Goal: Task Accomplishment & Management: Complete application form

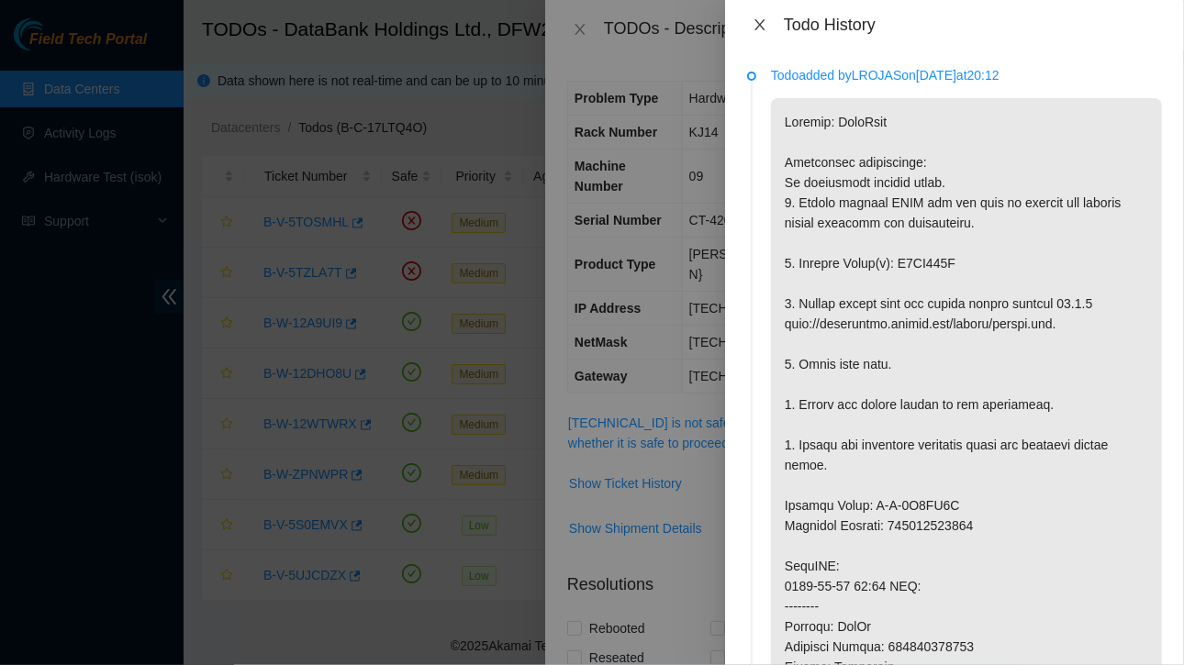
click at [764, 27] on icon "close" at bounding box center [760, 24] width 15 height 15
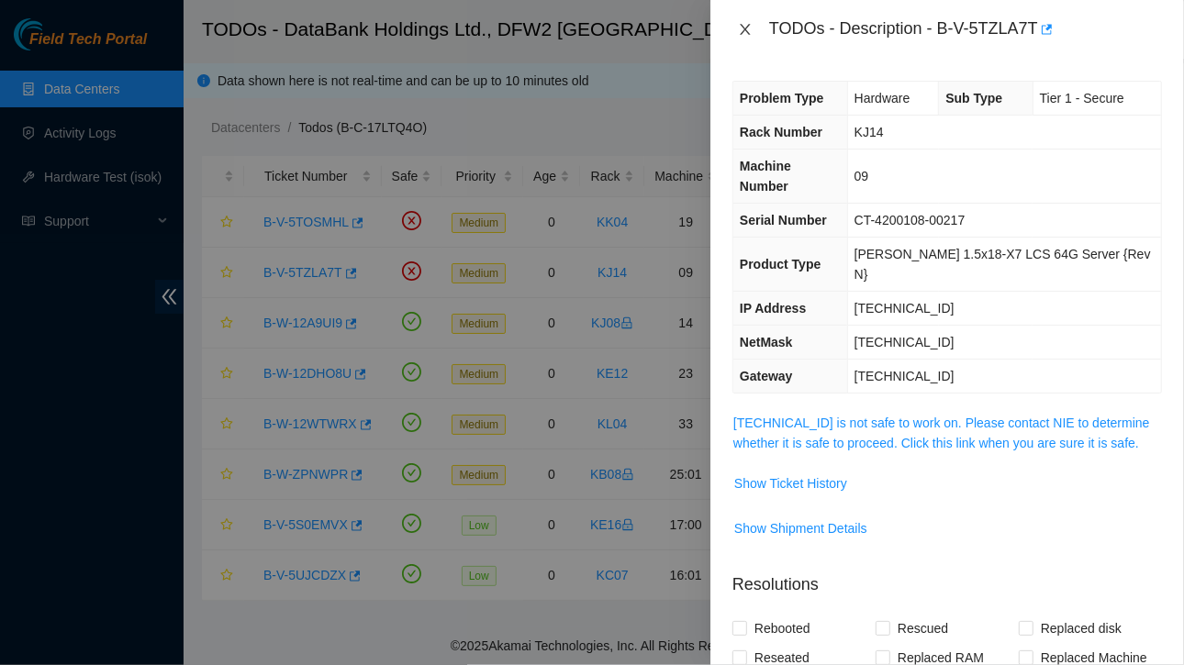
click at [746, 26] on icon "close" at bounding box center [745, 29] width 15 height 15
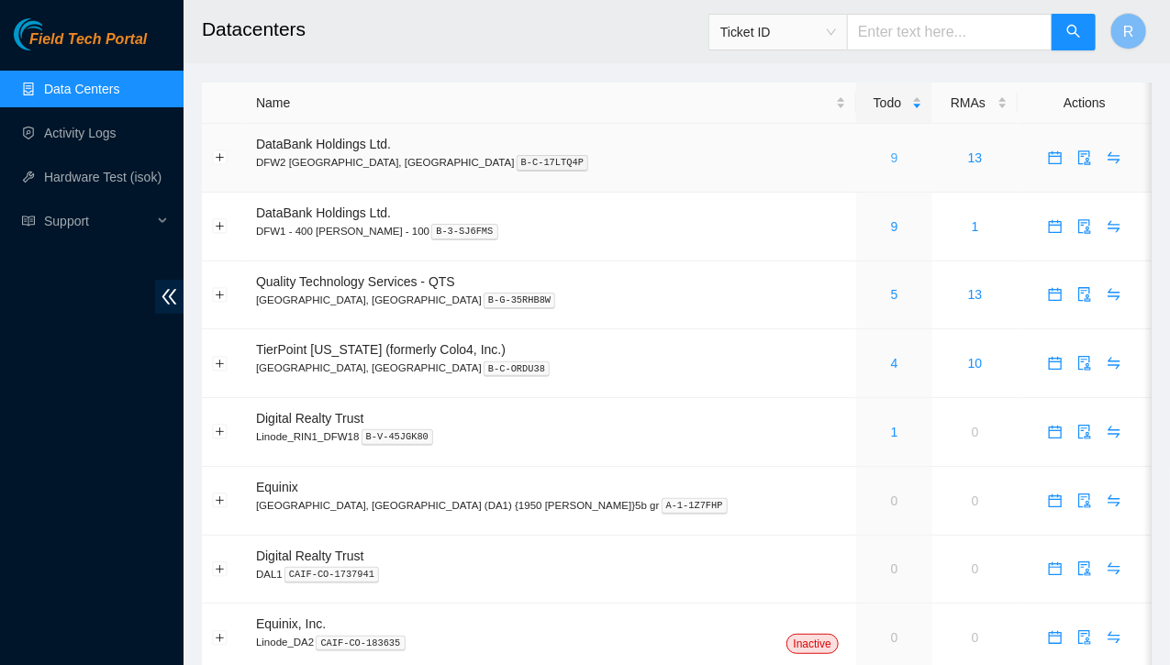
click at [891, 162] on link "9" at bounding box center [894, 158] width 7 height 15
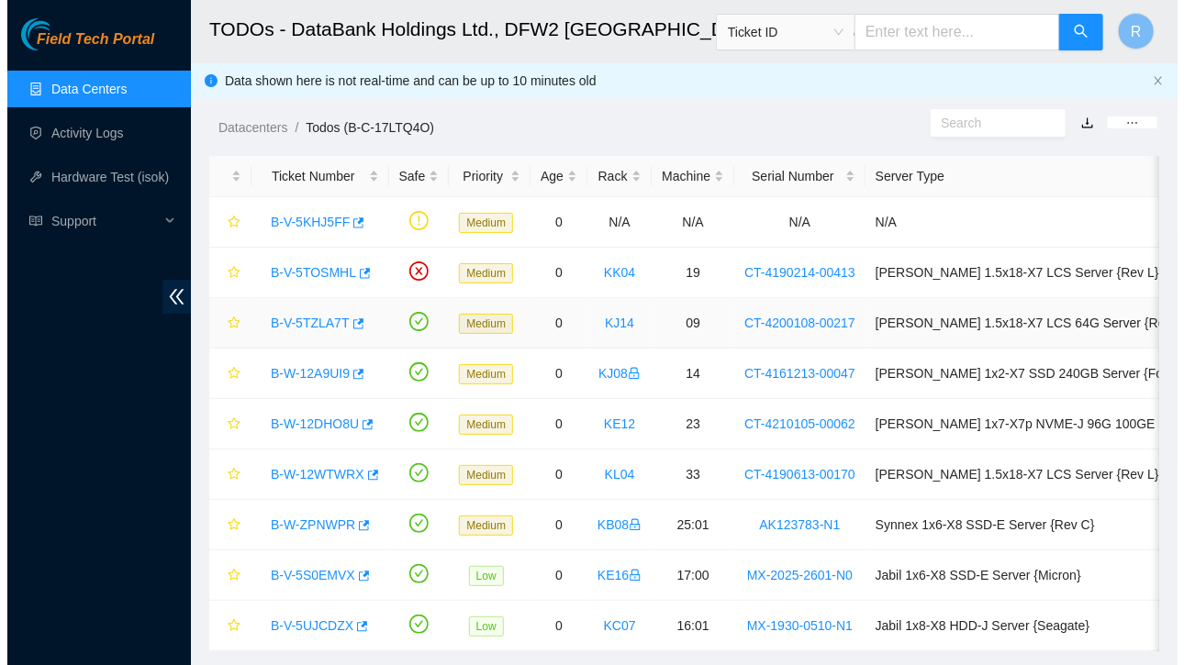
scroll to position [52, 0]
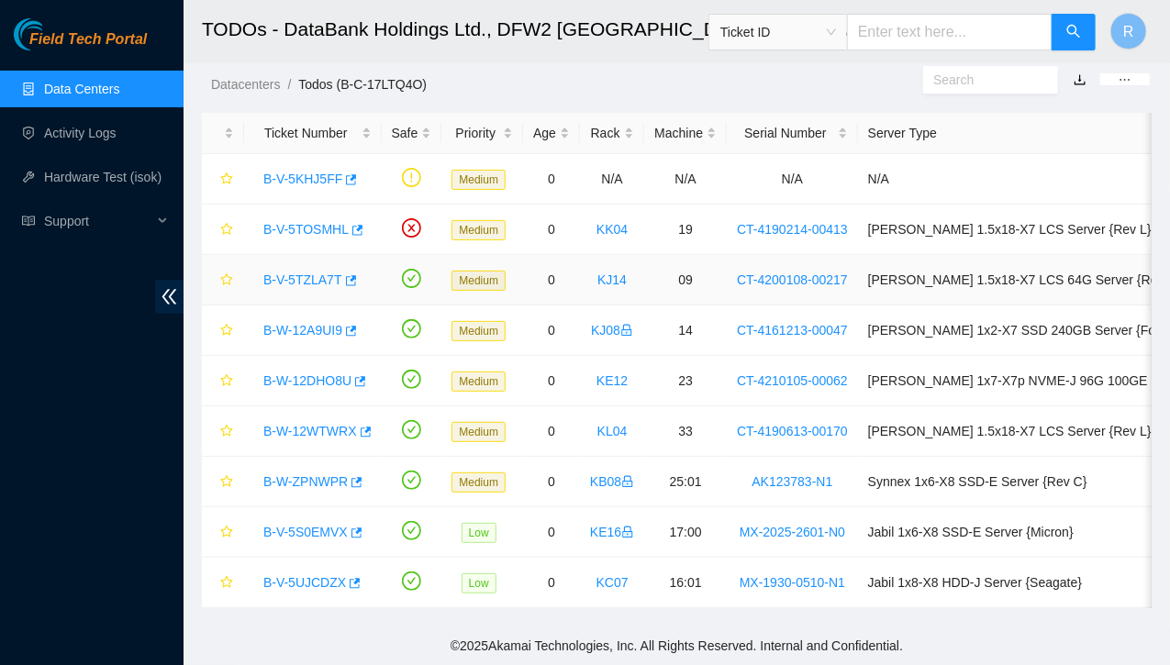
click at [324, 273] on link "B-V-5TZLA7T" at bounding box center [302, 280] width 79 height 15
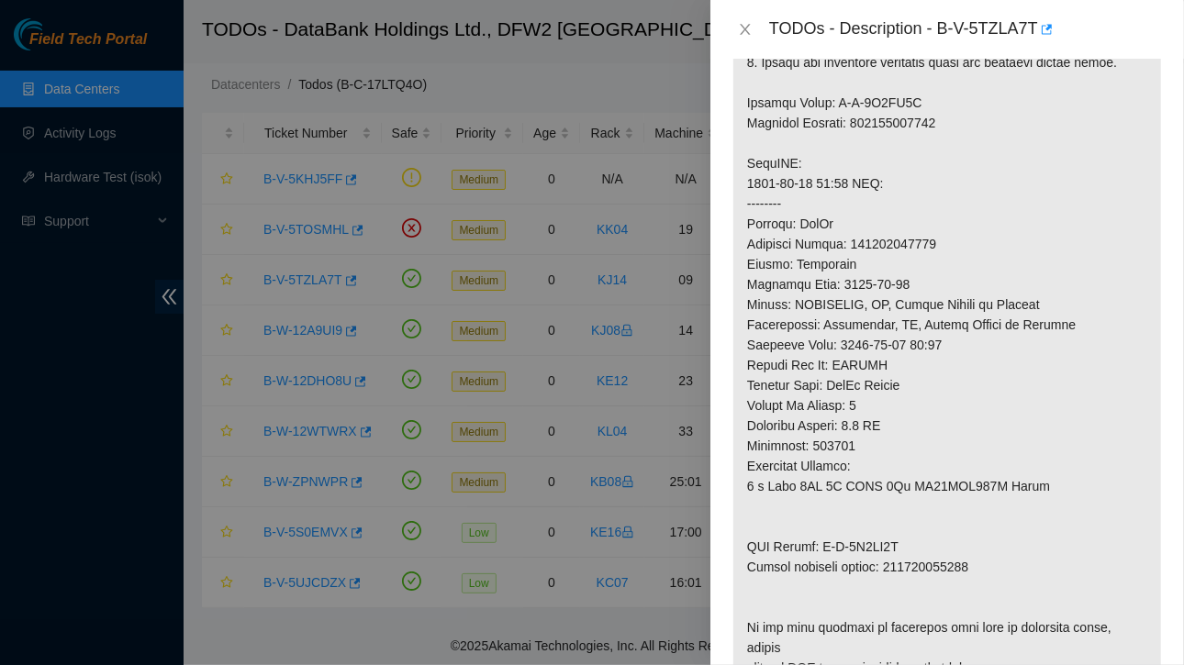
scroll to position [1457, 0]
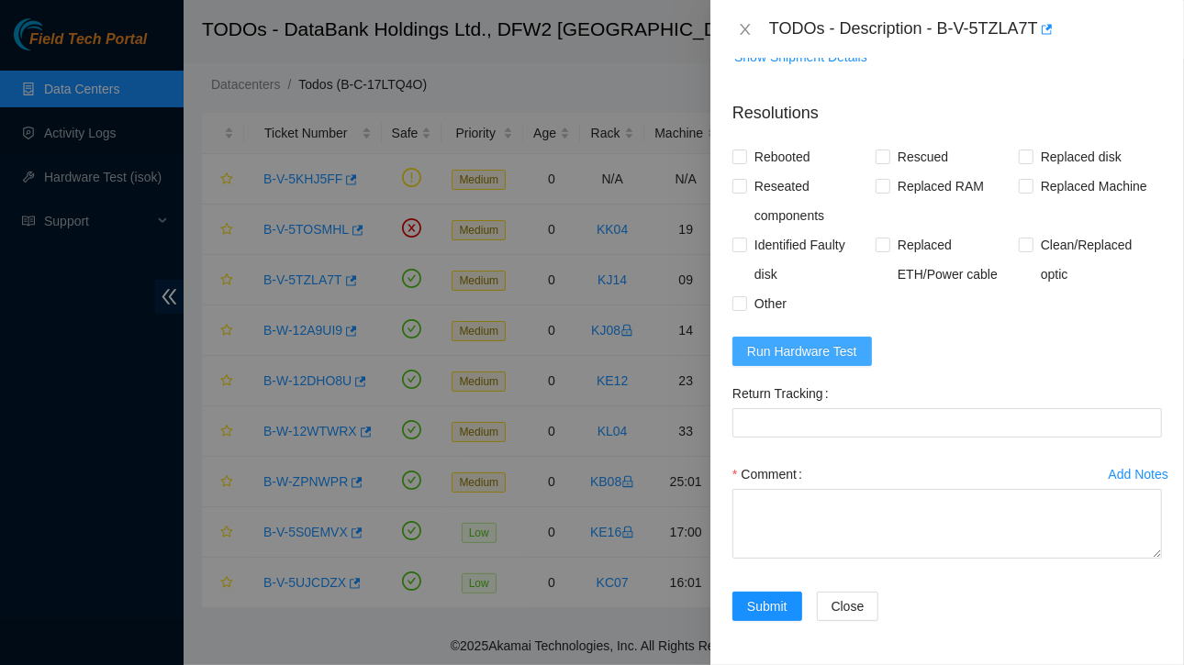
click at [790, 348] on span "Run Hardware Test" at bounding box center [802, 351] width 110 height 20
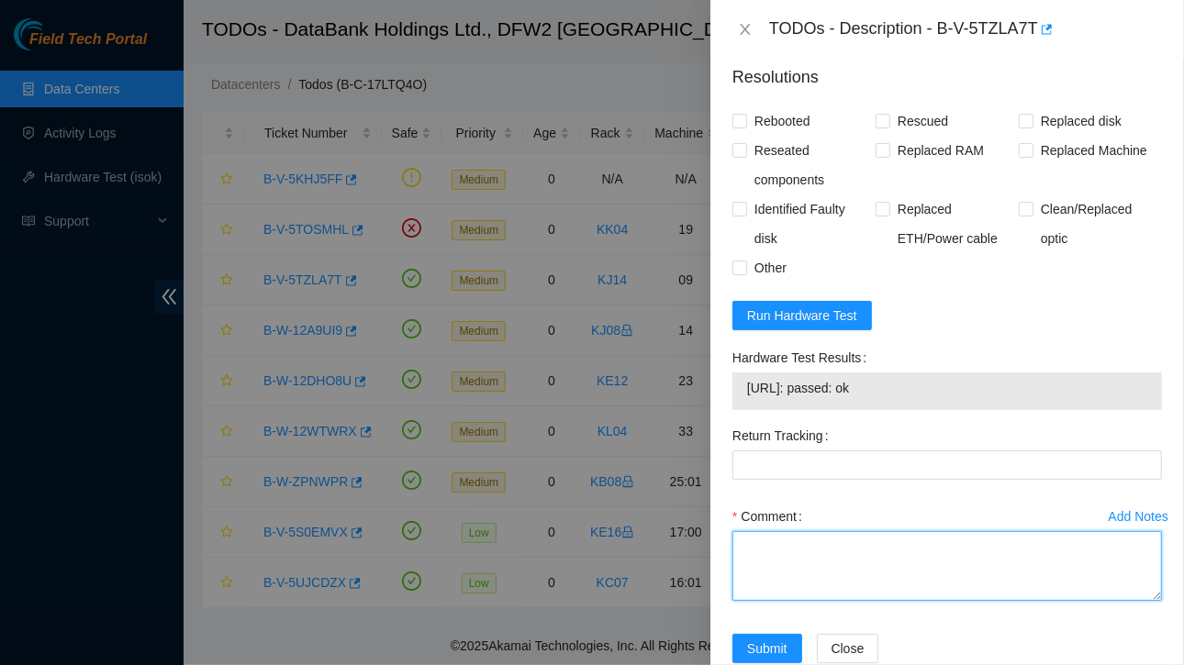
click at [804, 601] on textarea "Comment" at bounding box center [947, 566] width 430 height 70
paste textarea "Ticket:B-V-5TZLA7T Service Order: B-V-5U0RJ7O Tracking Numbers: 463470044517 Se…"
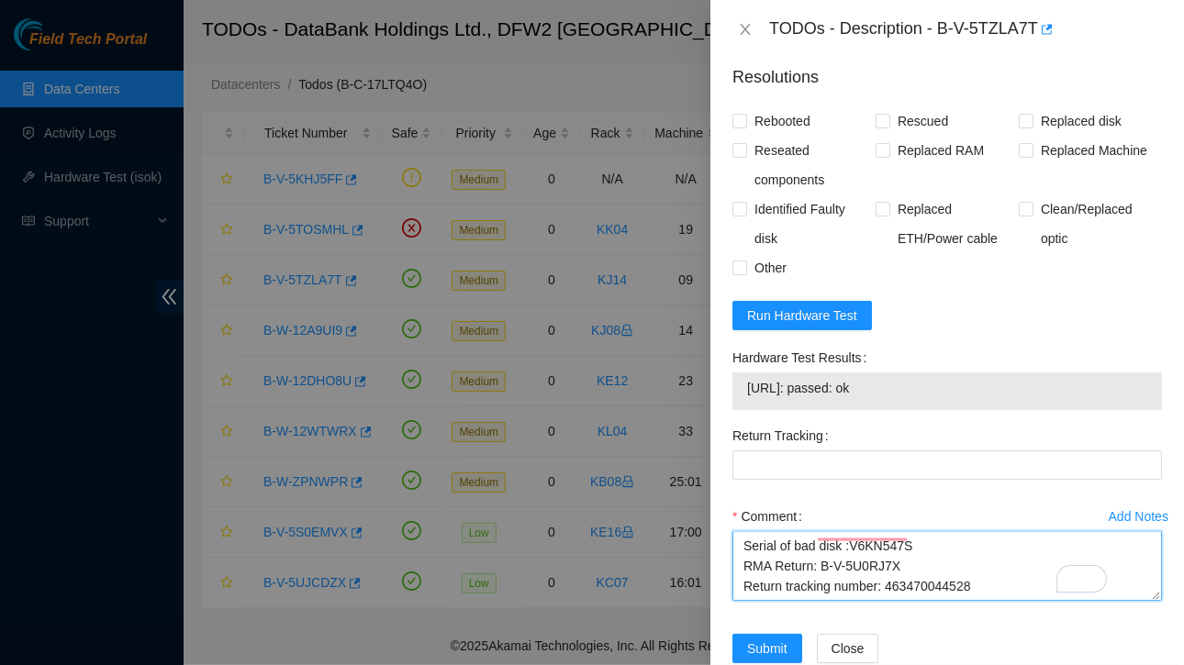
scroll to position [116, 0]
drag, startPoint x: 743, startPoint y: 421, endPoint x: 904, endPoint y: 420, distance: 161.6
click at [904, 410] on div "[URL]: passed: ok" at bounding box center [947, 392] width 430 height 38
copy tbody "[URL]: passed: ok"
click at [765, 601] on textarea "Ticket:B-V-5TZLA7T Service Order: B-V-5U0RJ7O Tracking Numbers: 463470044517 Se…" at bounding box center [947, 566] width 430 height 70
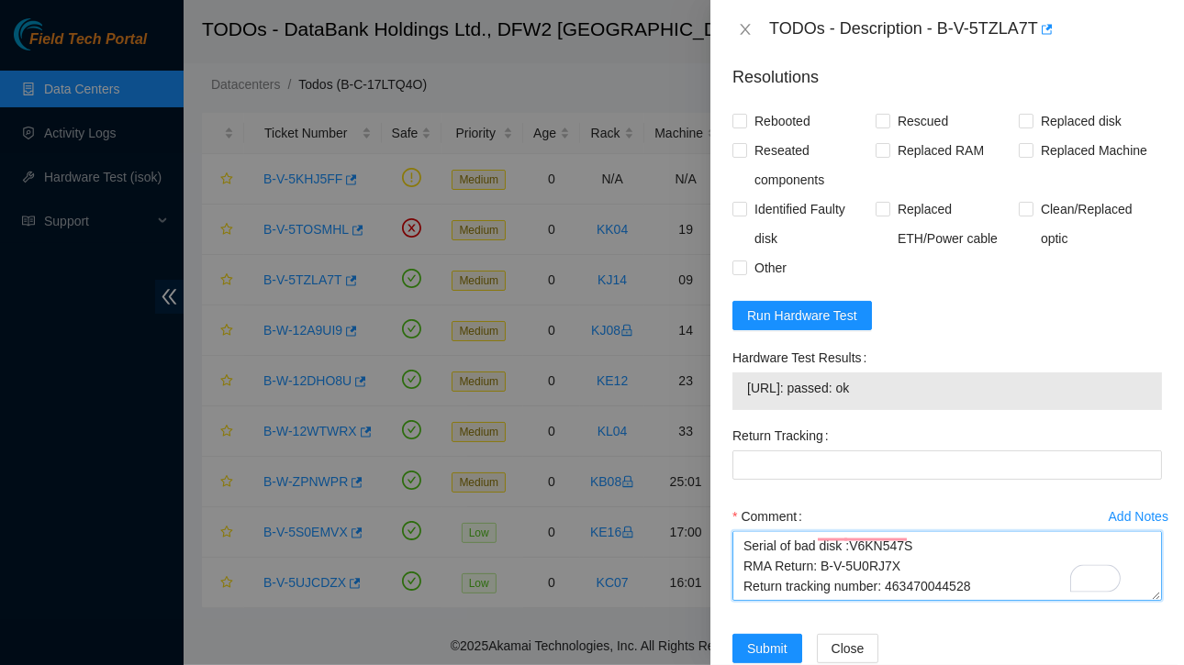
paste textarea "[URL]: passed: ok"
drag, startPoint x: 883, startPoint y: 609, endPoint x: 974, endPoint y: 609, distance: 90.9
click at [974, 601] on textarea "Ticket:B-V-5TZLA7T Service Order: B-V-5U0RJ7O Tracking Numbers: 463470044517 Se…" at bounding box center [947, 566] width 430 height 70
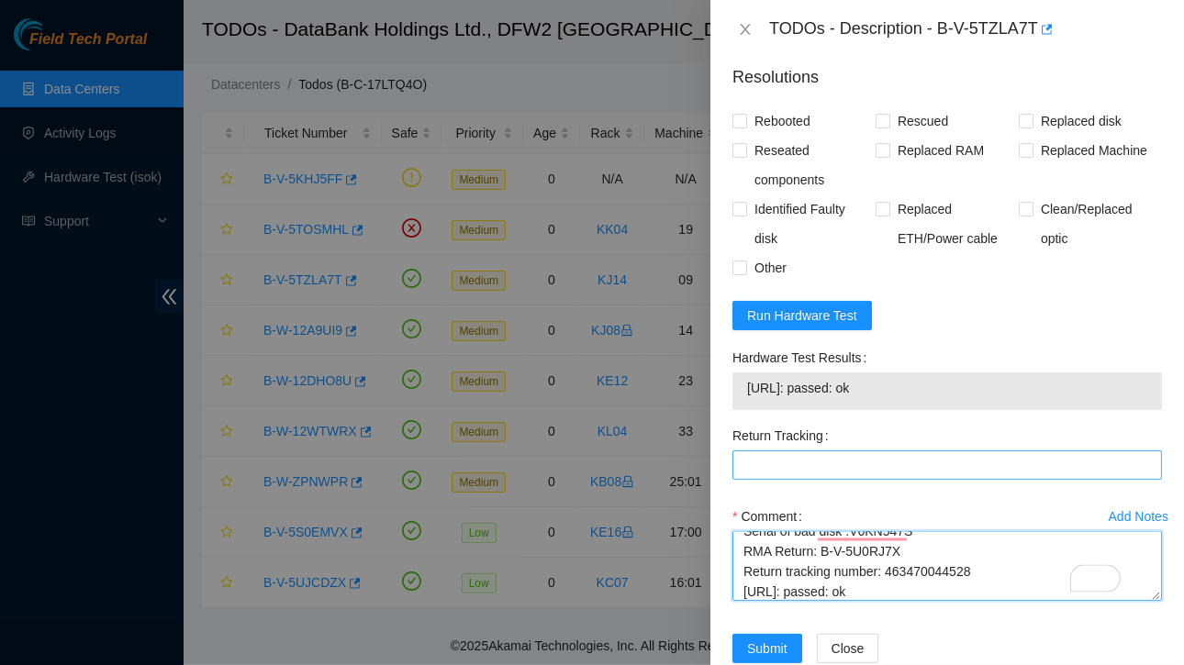
type textarea "Ticket:B-V-5TZLA7T Service Order: B-V-5U0RJ7O Tracking Numbers: 463470044517 Se…"
click at [762, 480] on Tracking "Return Tracking" at bounding box center [947, 465] width 430 height 29
paste Tracking "463470044528"
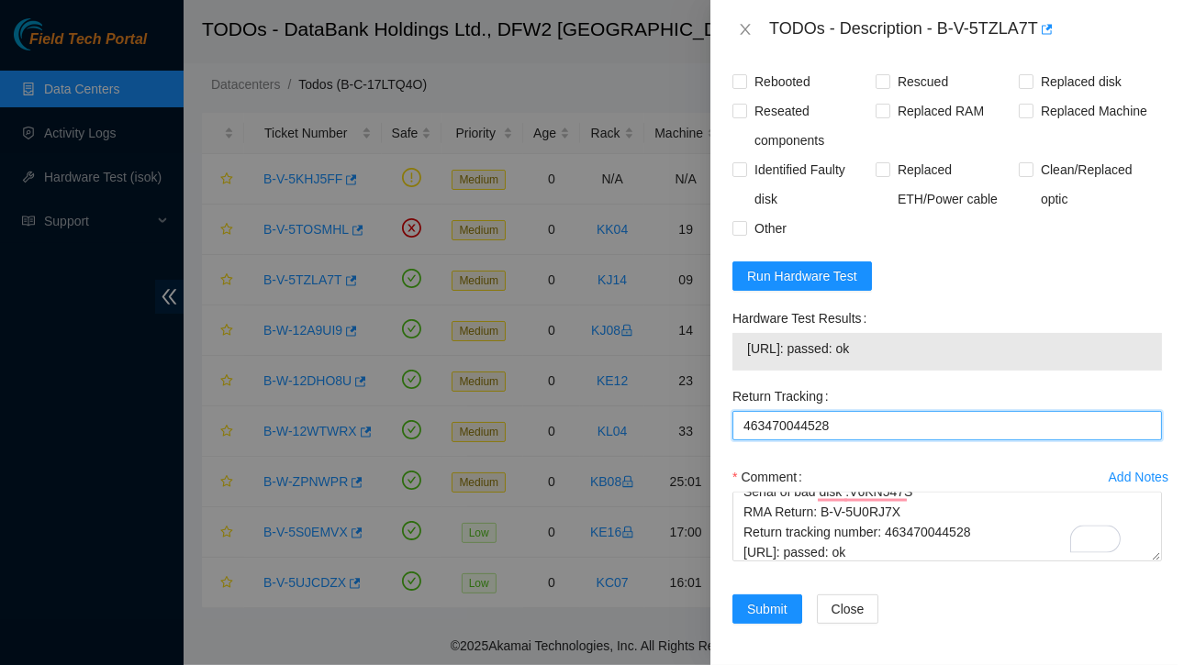
scroll to position [1497, 0]
type Tracking "463470044528"
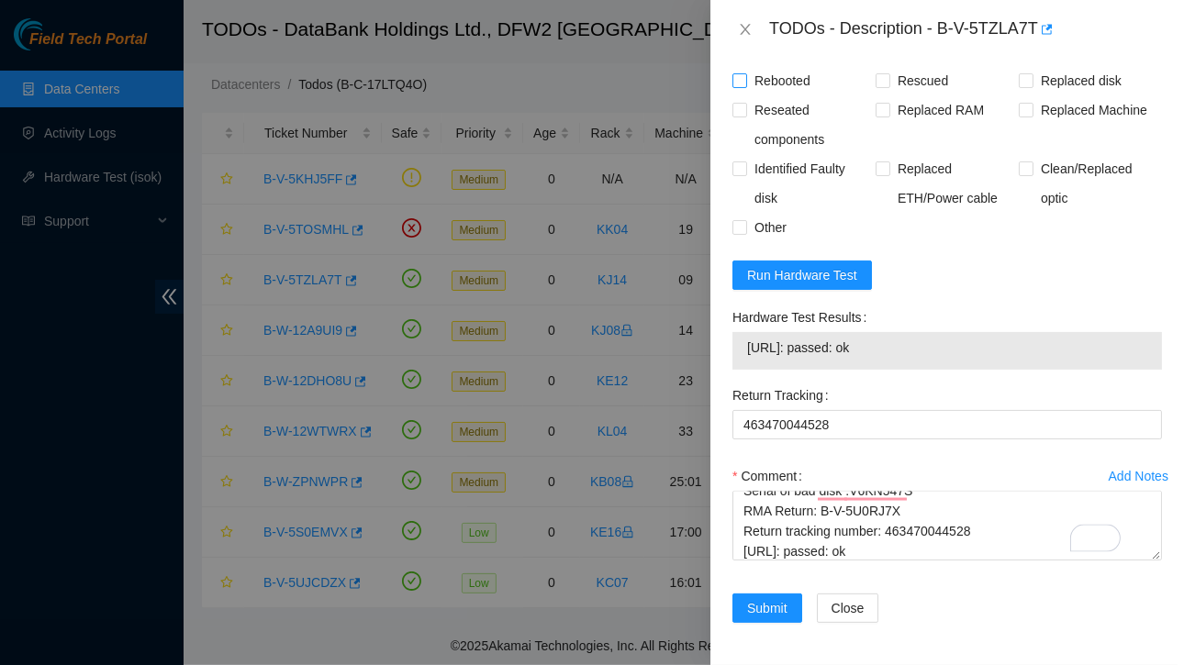
click at [742, 86] on input "Rebooted" at bounding box center [738, 79] width 13 height 13
checkbox input "true"
click at [881, 86] on input "Rescued" at bounding box center [882, 79] width 13 height 13
checkbox input "true"
click at [1019, 86] on input "Replaced disk" at bounding box center [1025, 79] width 13 height 13
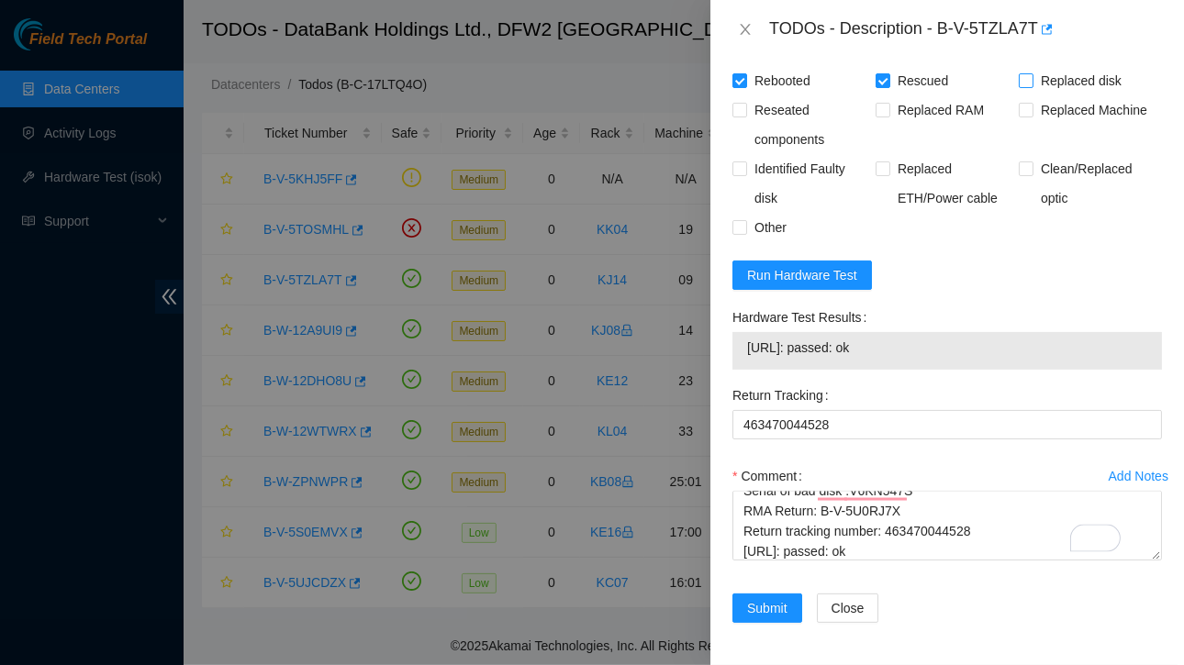
checkbox input "true"
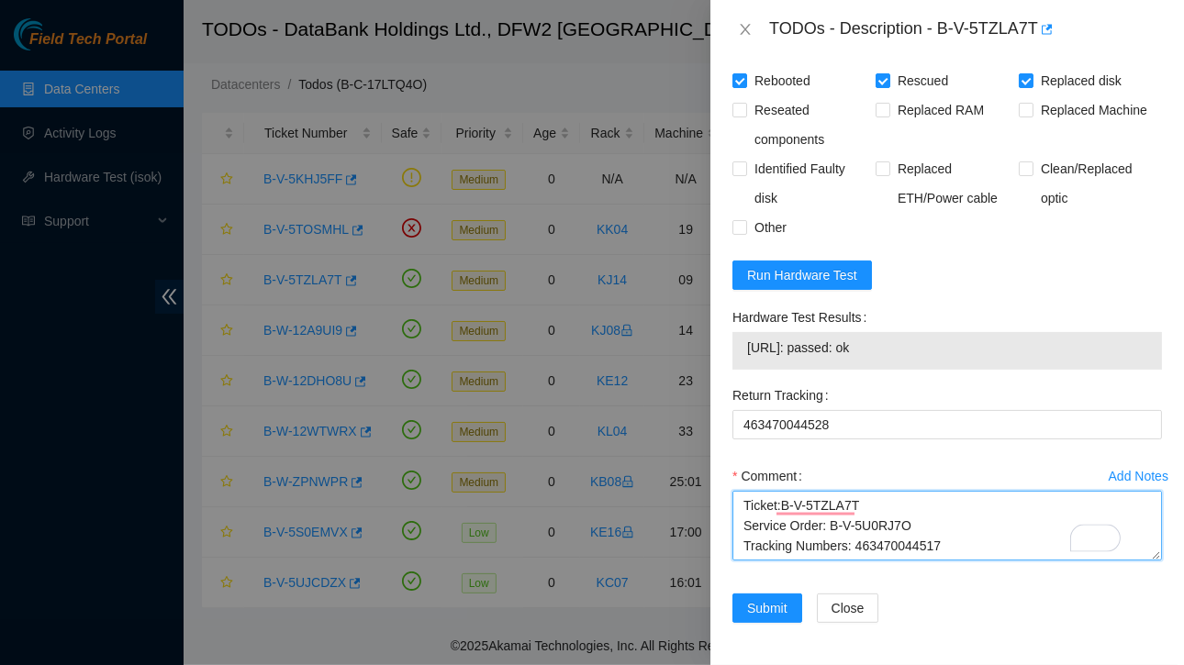
click at [742, 544] on textarea "Ticket:B-V-5TZLA7T Service Order: B-V-5U0RJ7O Tracking Numbers: 463470044517 Se…" at bounding box center [947, 526] width 430 height 70
type textarea "Contacted NOCC Ticket:B-V-5TZLA7T Service Order: B-V-5U0RJ7O Tracking Numbers: …"
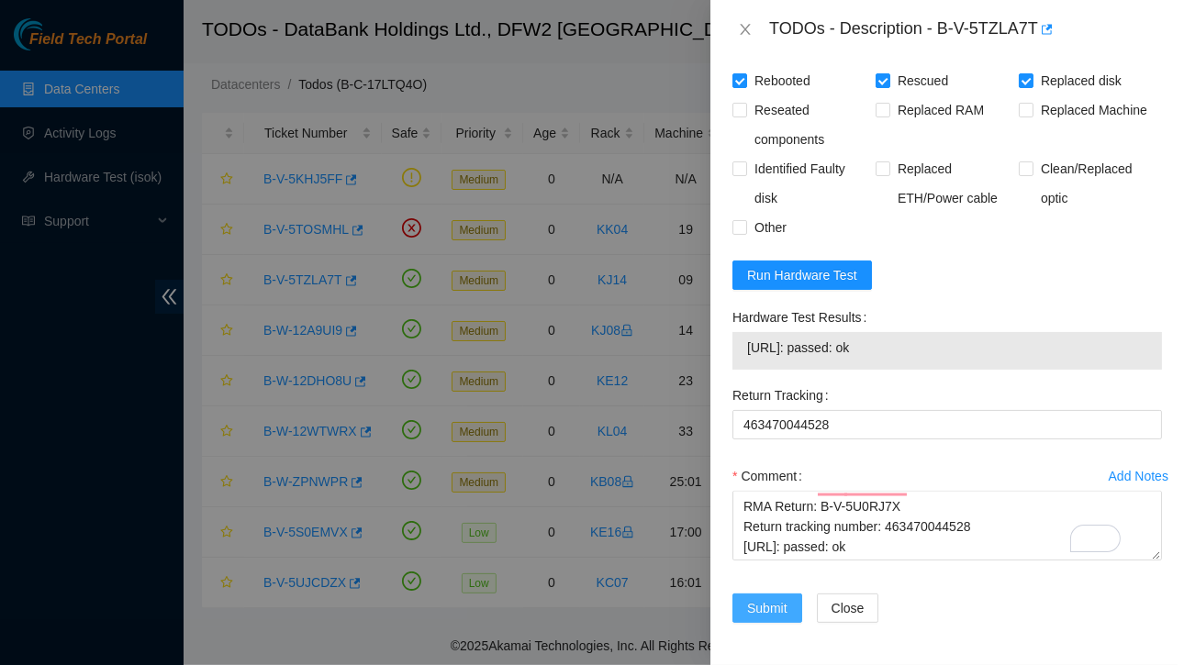
click at [755, 619] on span "Submit" at bounding box center [767, 608] width 40 height 20
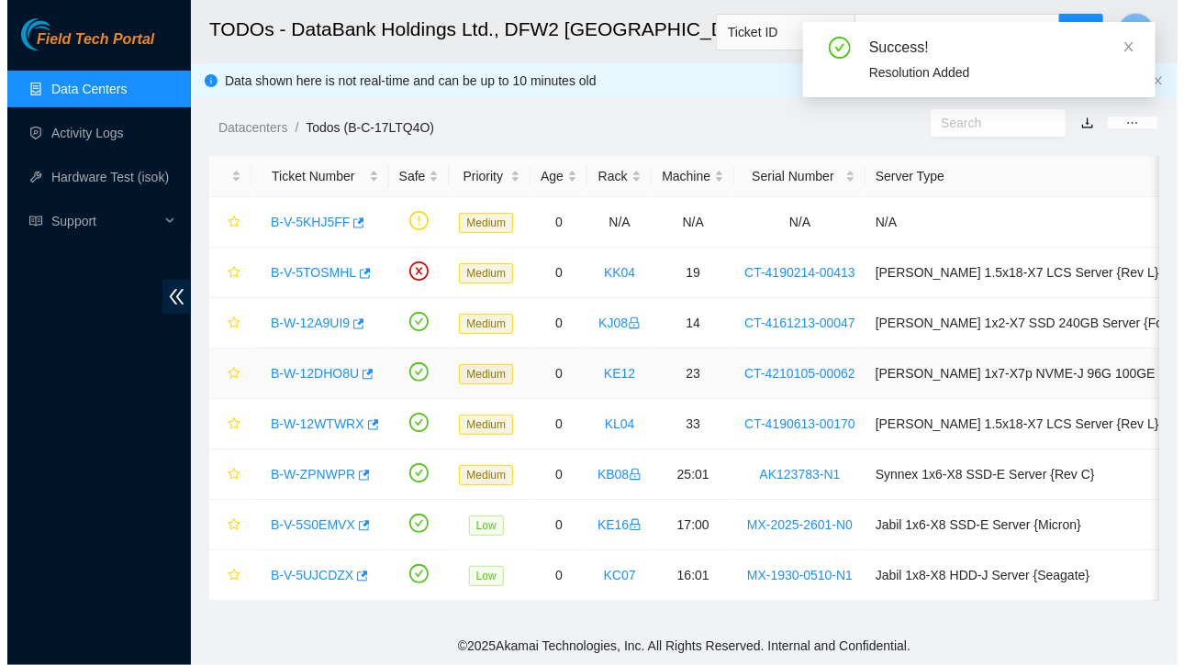
scroll to position [2, 0]
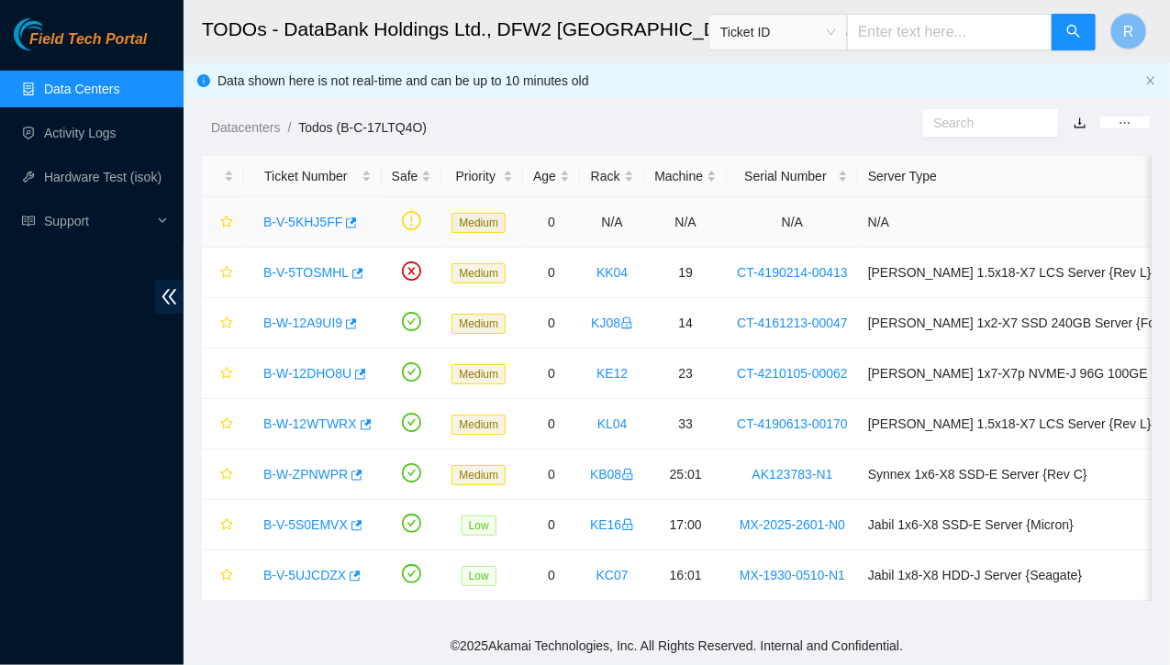
click at [314, 217] on link "B-V-5KHJ5FF" at bounding box center [302, 222] width 79 height 15
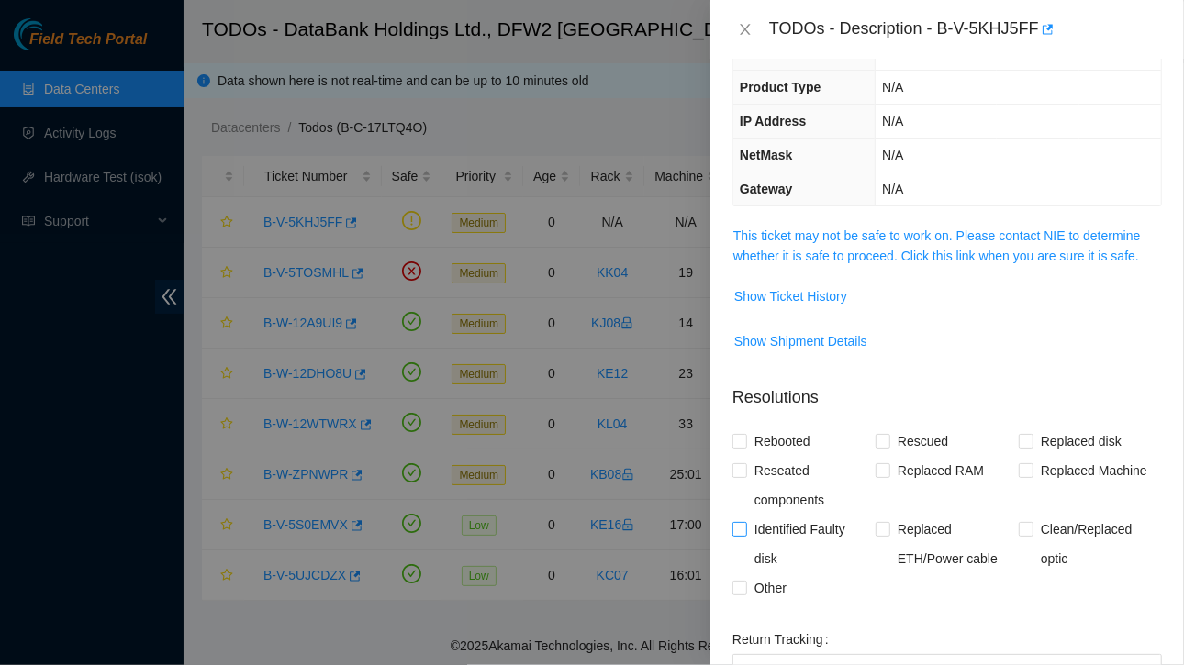
scroll to position [148, 0]
click at [799, 292] on span "Show Ticket History" at bounding box center [790, 295] width 113 height 20
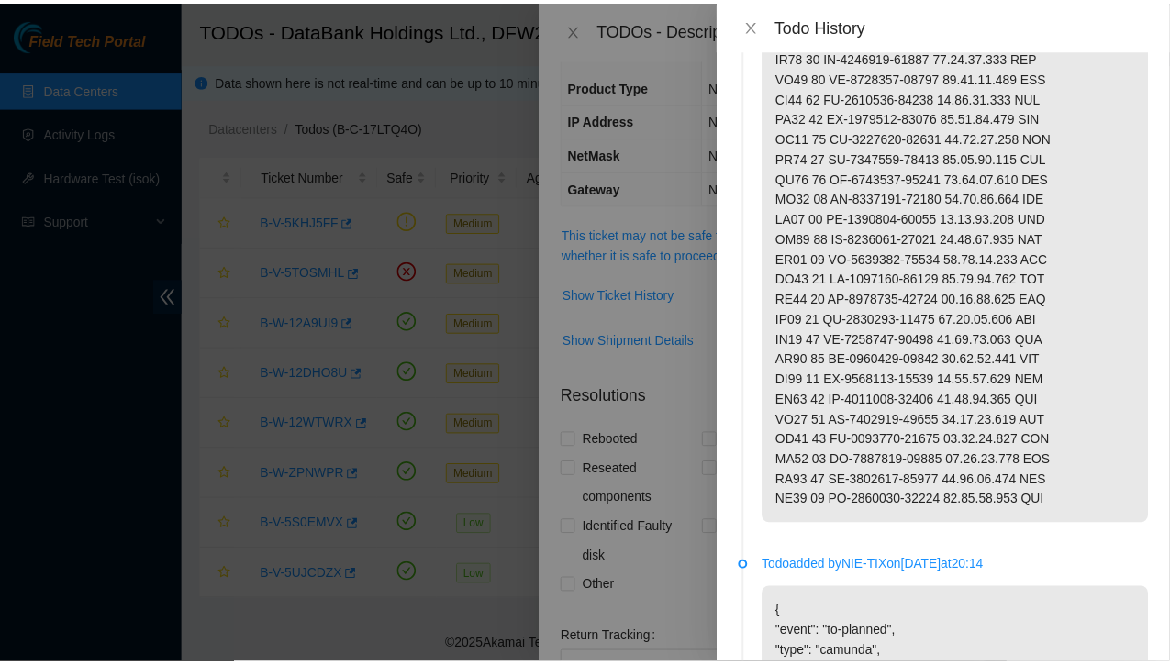
scroll to position [0, 0]
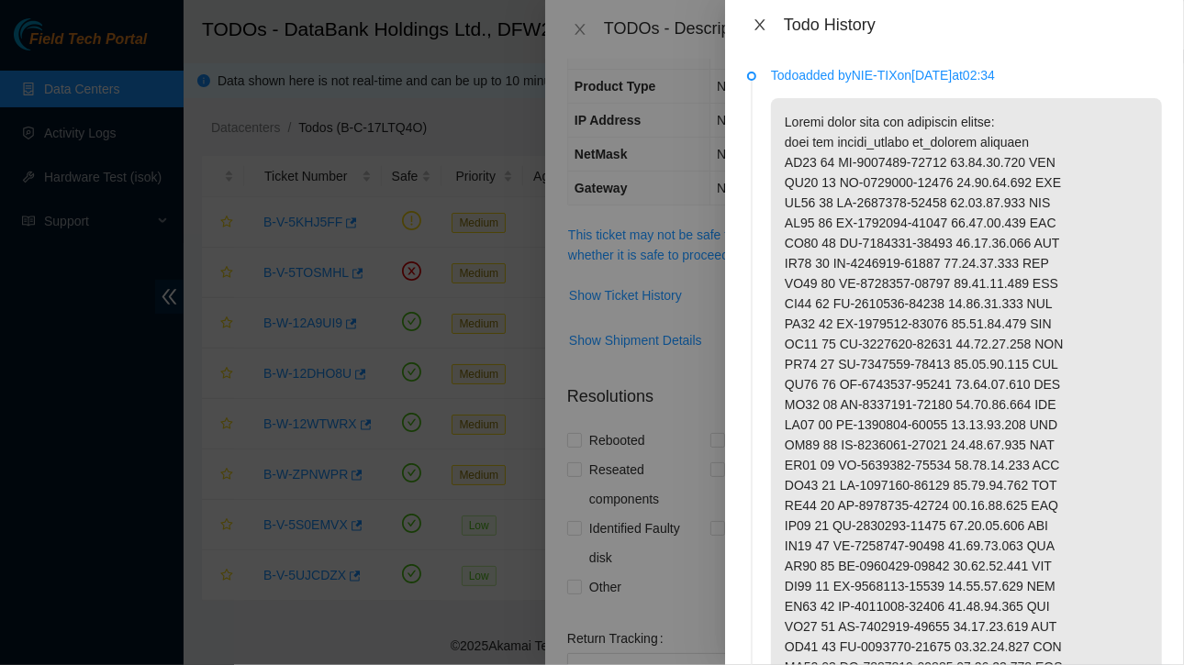
click at [761, 23] on icon "close" at bounding box center [760, 24] width 15 height 15
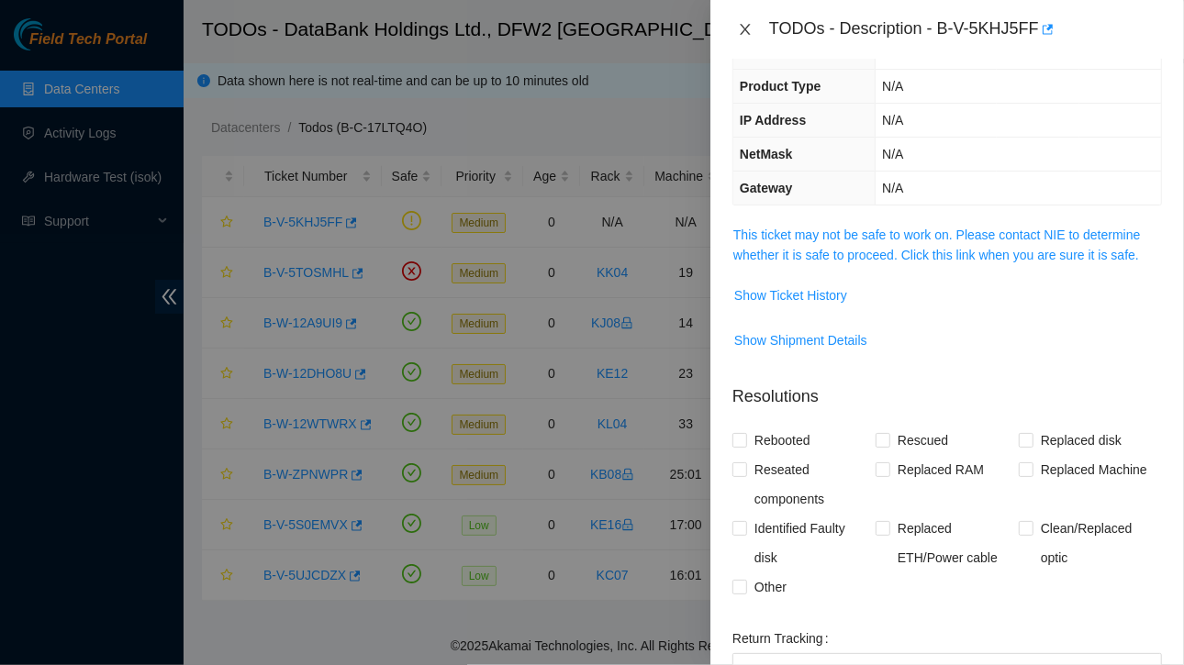
click at [742, 28] on icon "close" at bounding box center [745, 29] width 15 height 15
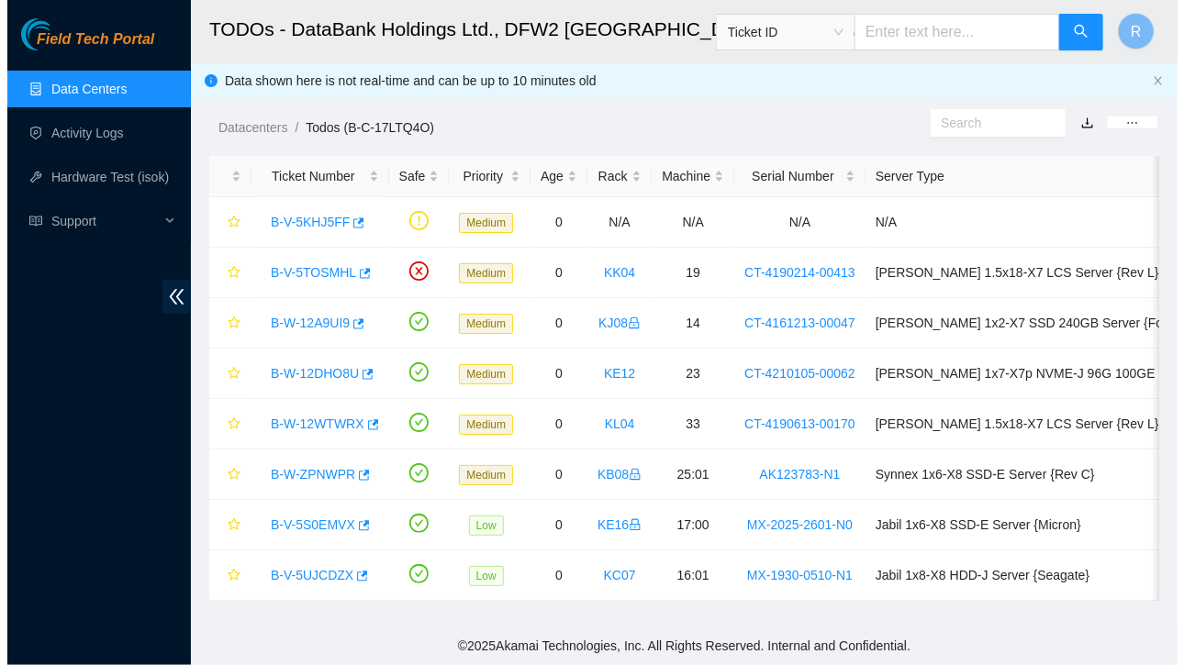
scroll to position [208, 0]
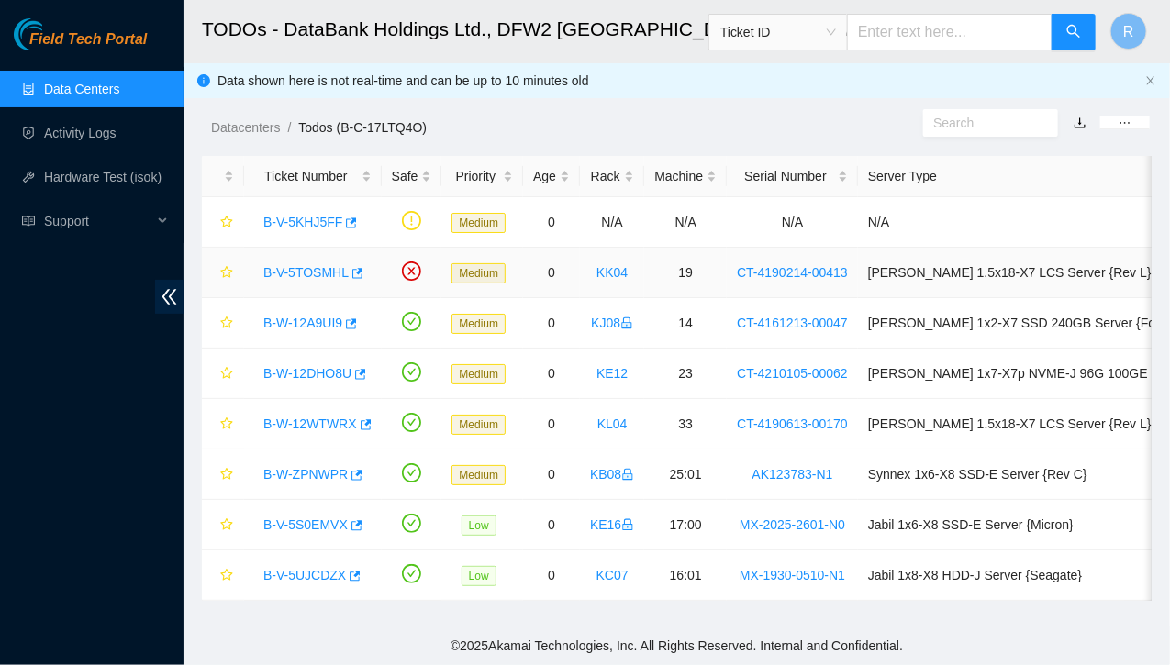
click at [336, 269] on link "B-V-5TOSMHL" at bounding box center [305, 272] width 85 height 15
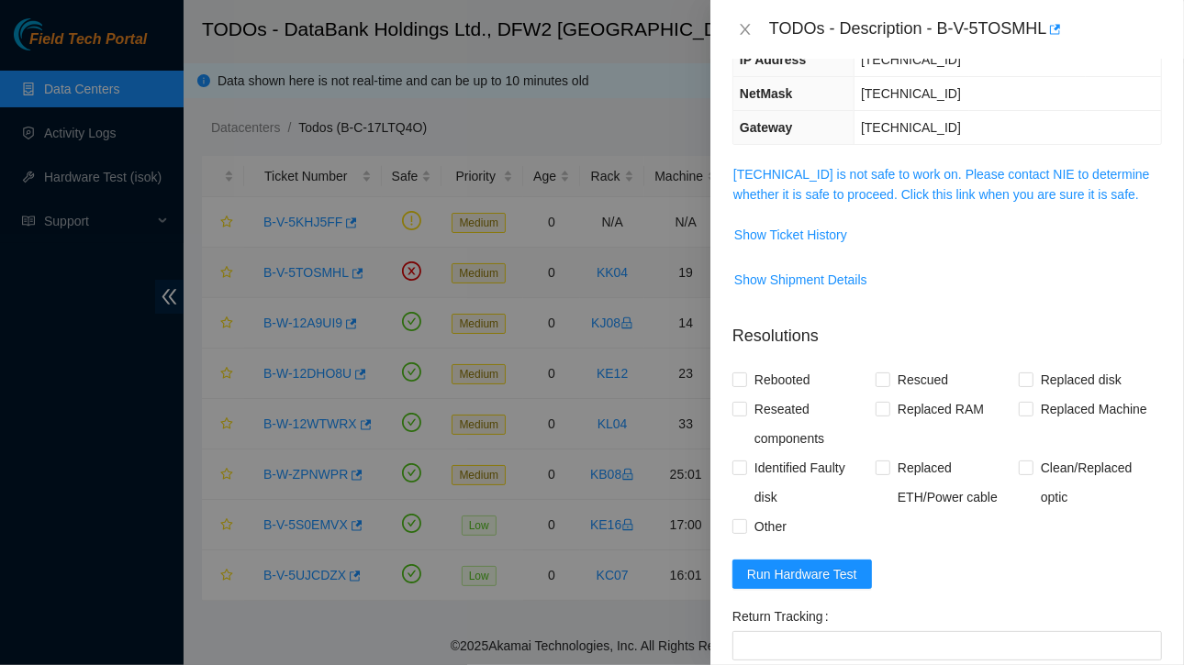
scroll to position [148, 0]
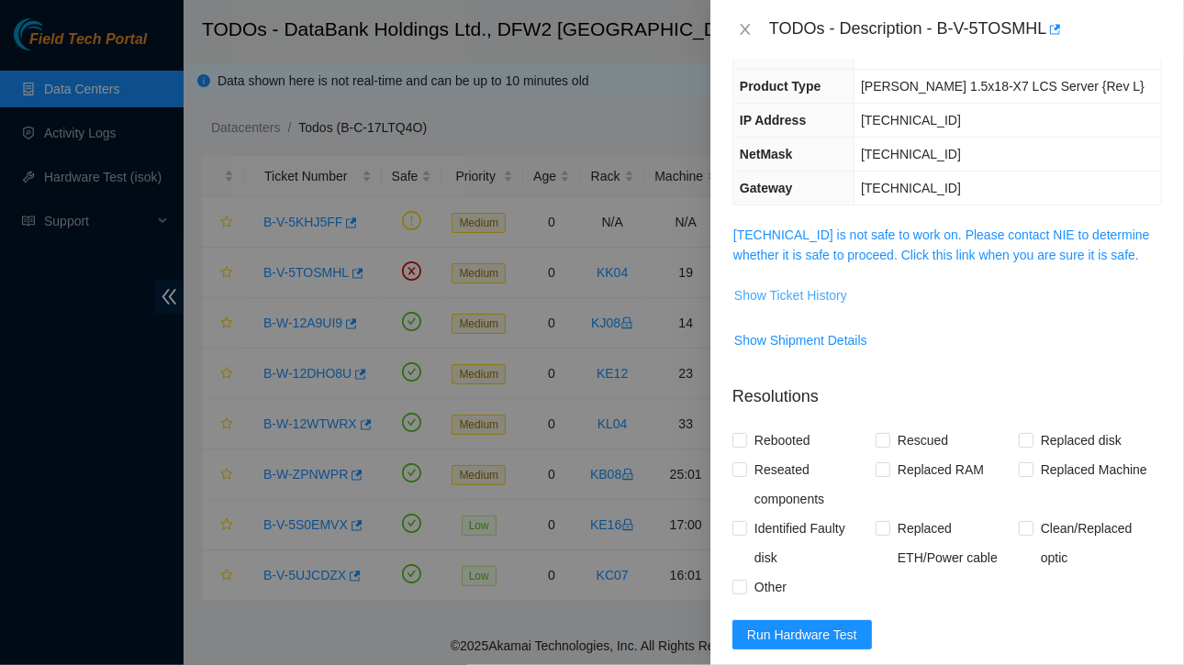
drag, startPoint x: 831, startPoint y: 290, endPoint x: 795, endPoint y: 298, distance: 36.7
drag, startPoint x: 795, startPoint y: 298, endPoint x: 784, endPoint y: 295, distance: 11.6
click at [784, 295] on span "Show Ticket History" at bounding box center [790, 295] width 113 height 20
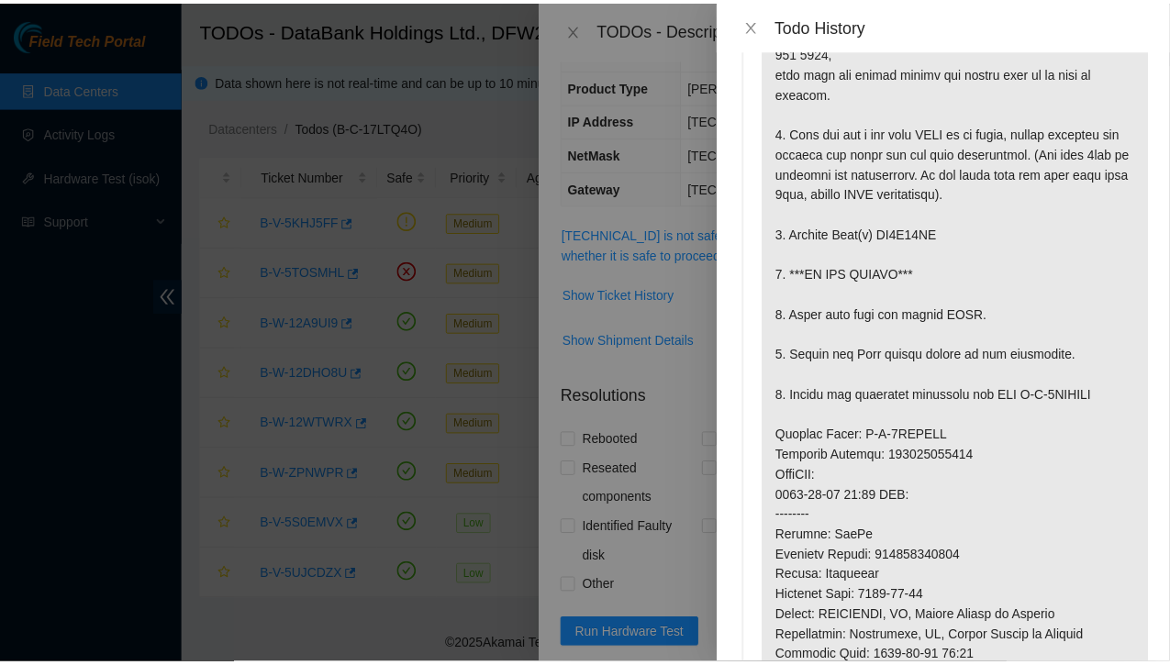
scroll to position [0, 0]
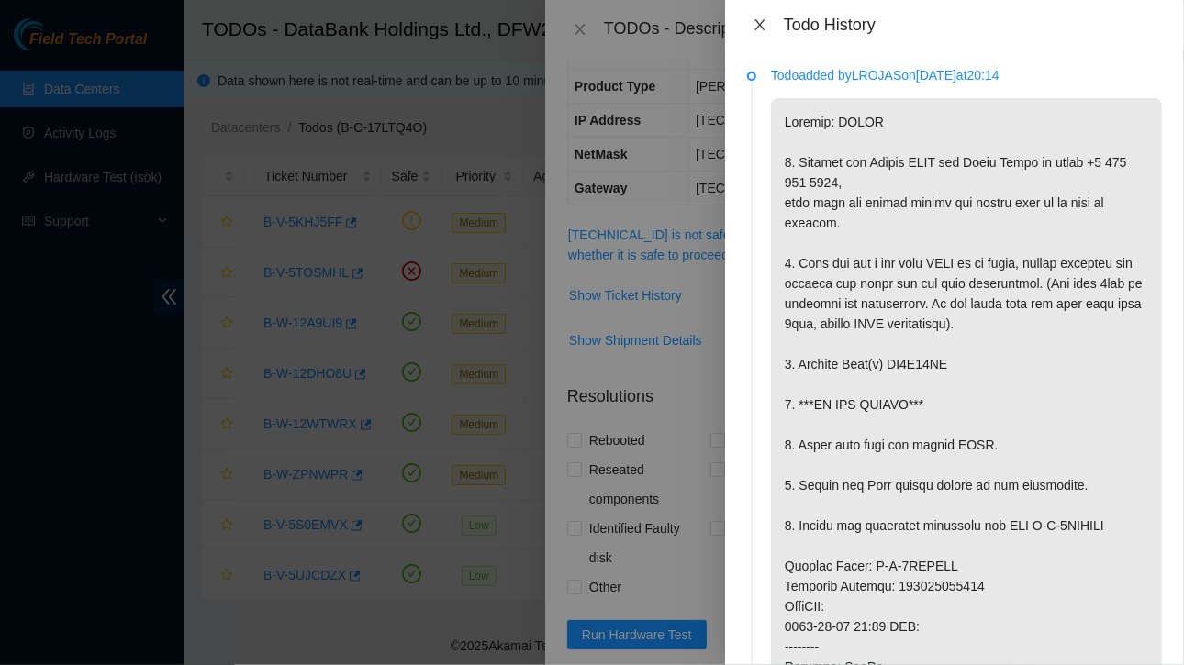
drag, startPoint x: 762, startPoint y: 21, endPoint x: 753, endPoint y: 13, distance: 12.3
click at [753, 12] on div "Todo History" at bounding box center [954, 25] width 459 height 50
click at [758, 23] on icon "close" at bounding box center [760, 24] width 10 height 11
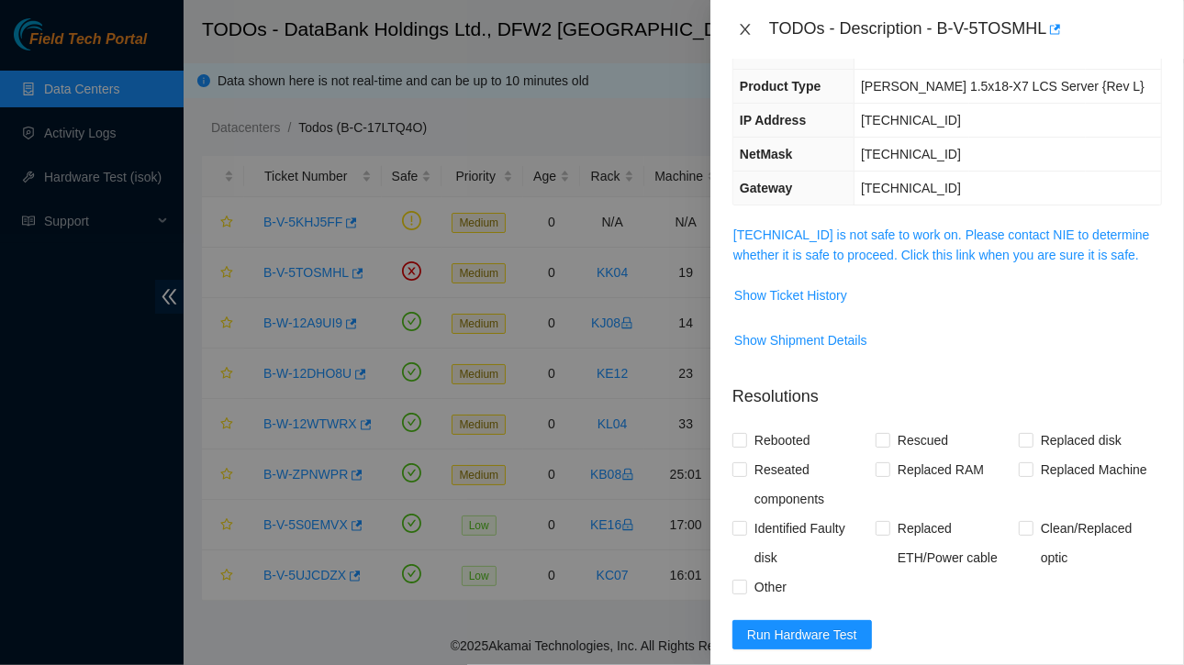
click at [743, 21] on button "Close" at bounding box center [745, 29] width 26 height 17
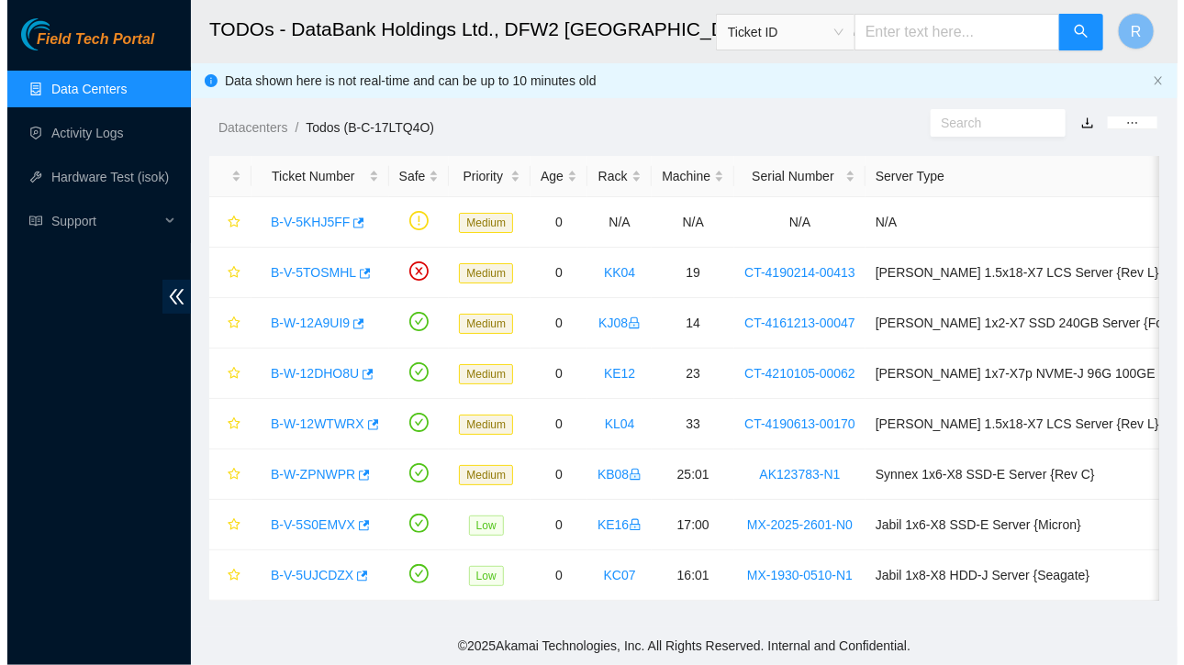
scroll to position [208, 0]
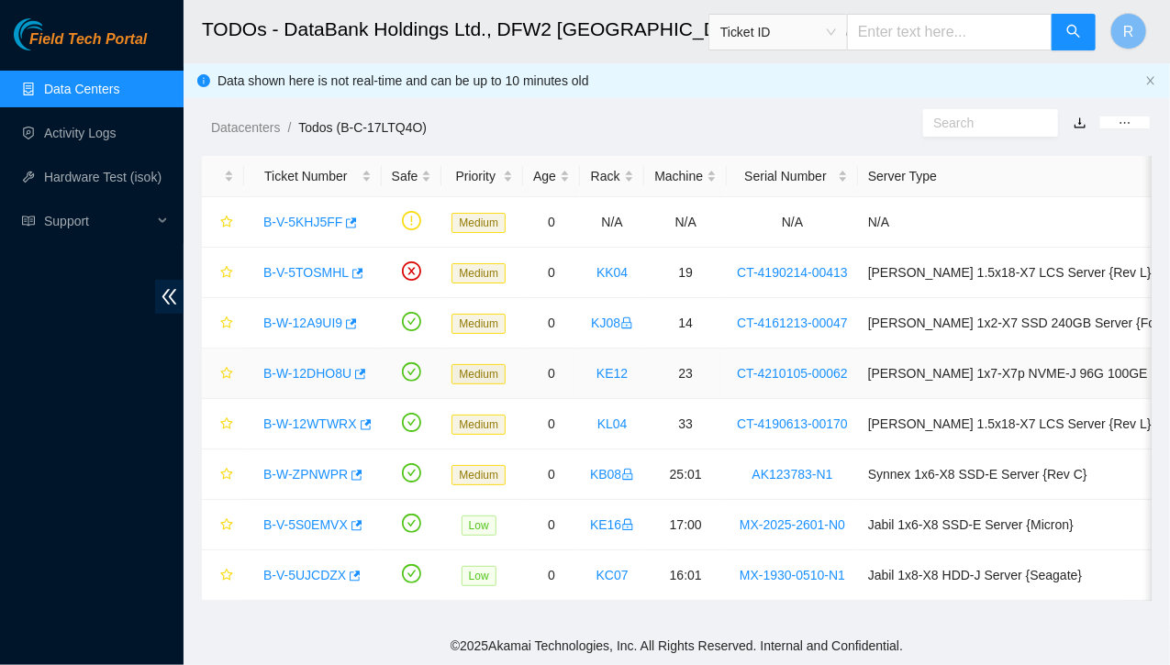
click at [338, 366] on link "B-W-12DHO8U" at bounding box center [307, 373] width 88 height 15
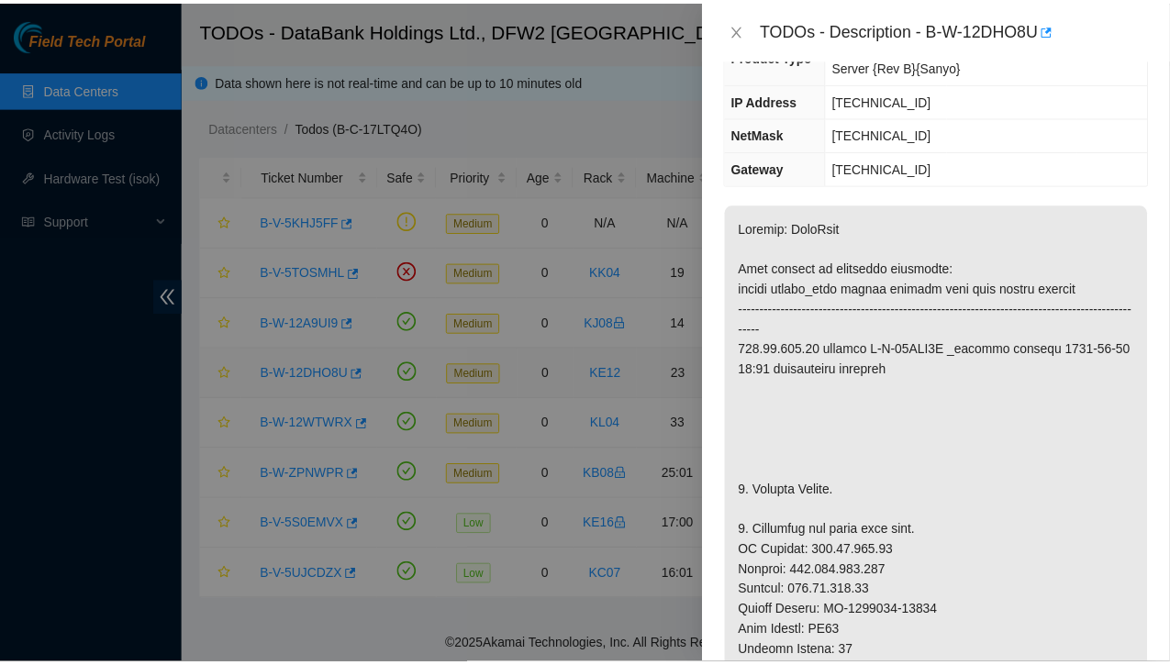
scroll to position [168, 0]
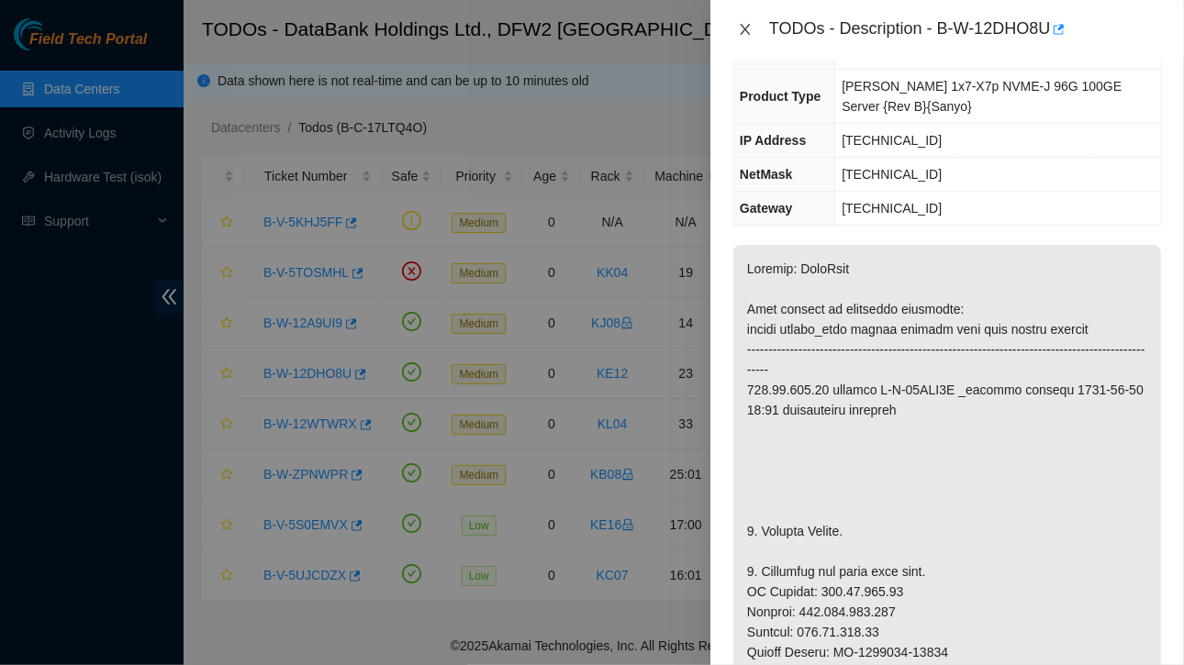
click at [749, 30] on icon "close" at bounding box center [745, 29] width 15 height 15
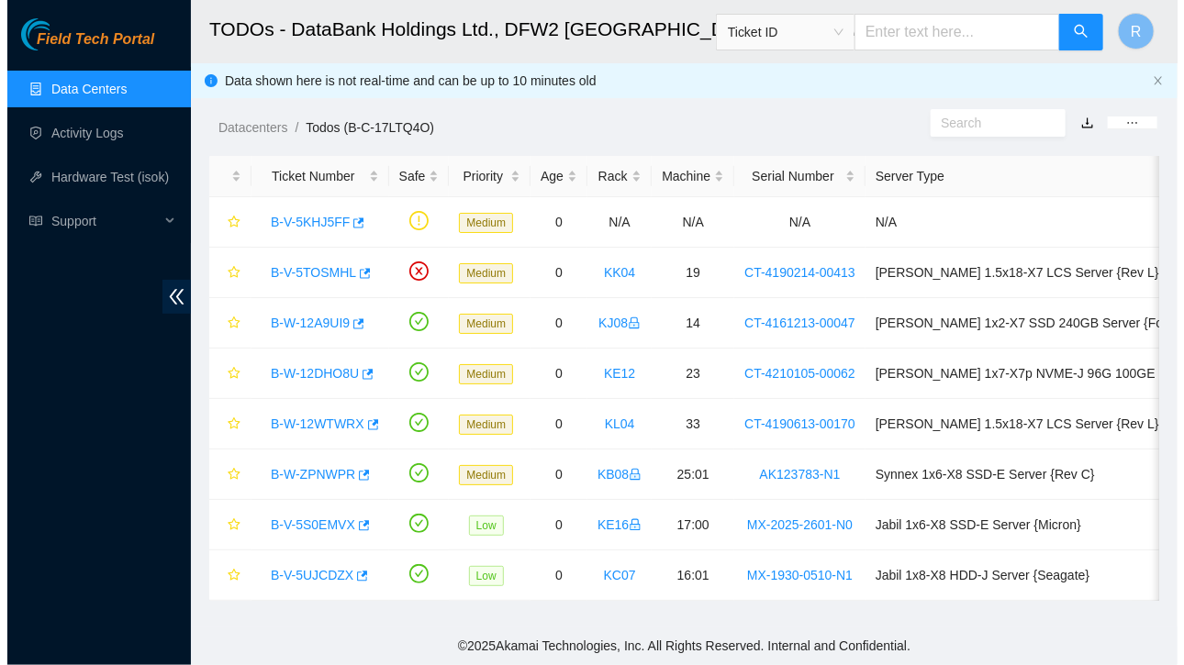
scroll to position [208, 0]
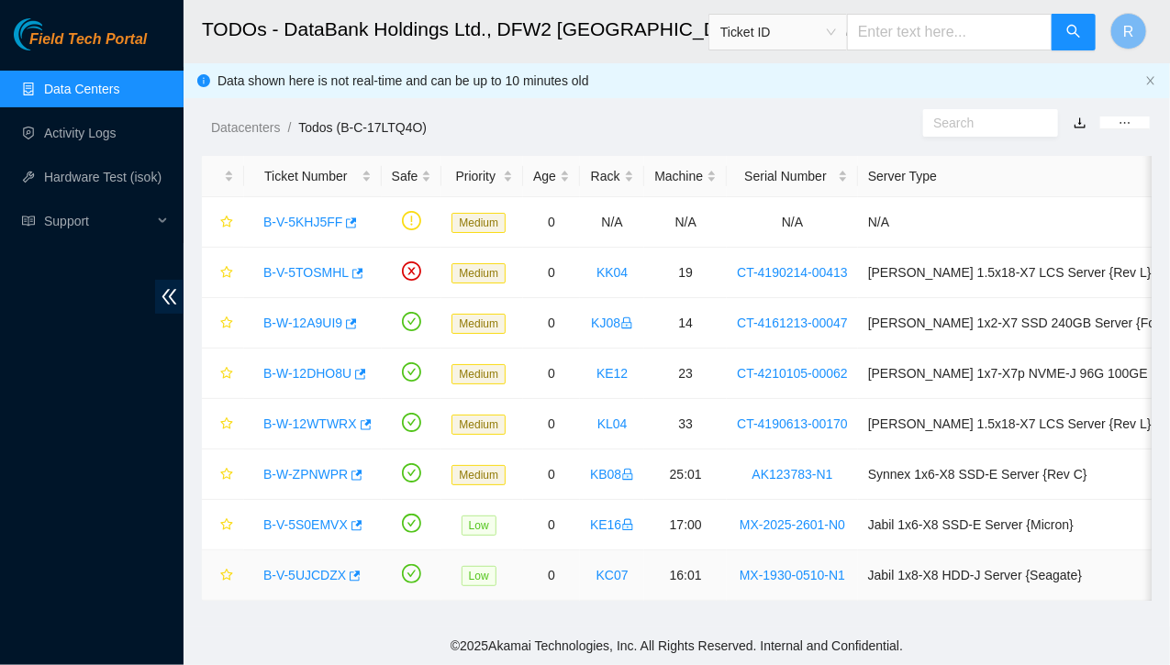
click at [321, 574] on link "B-V-5UJCDZX" at bounding box center [304, 575] width 83 height 15
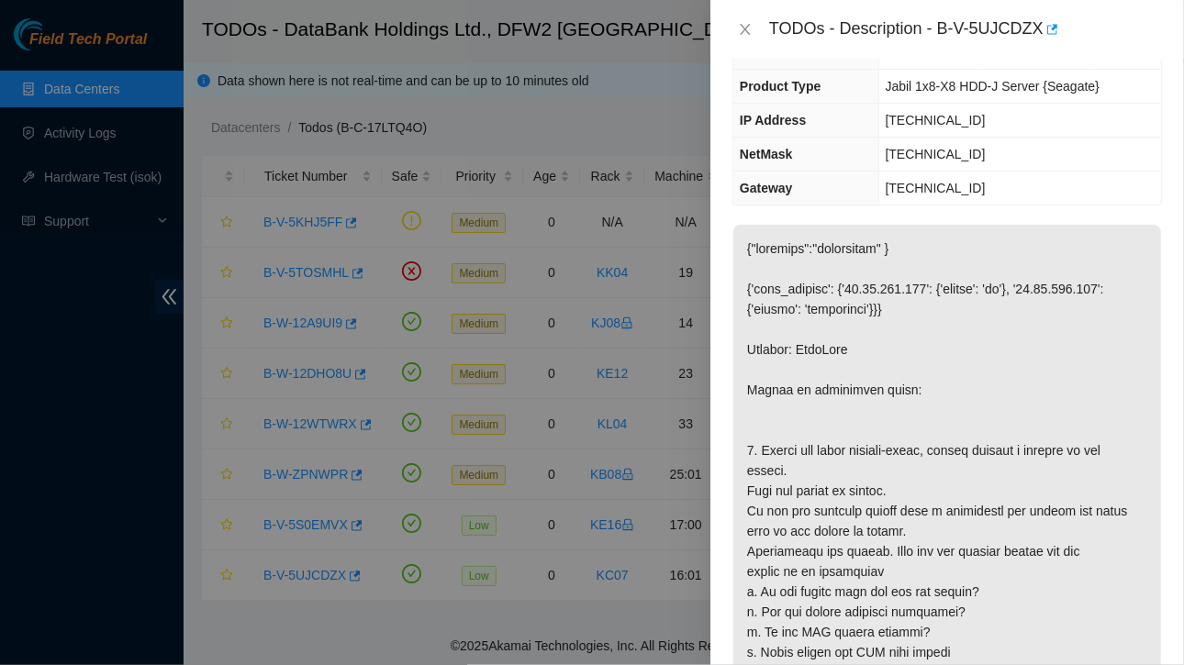
scroll to position [1275, 0]
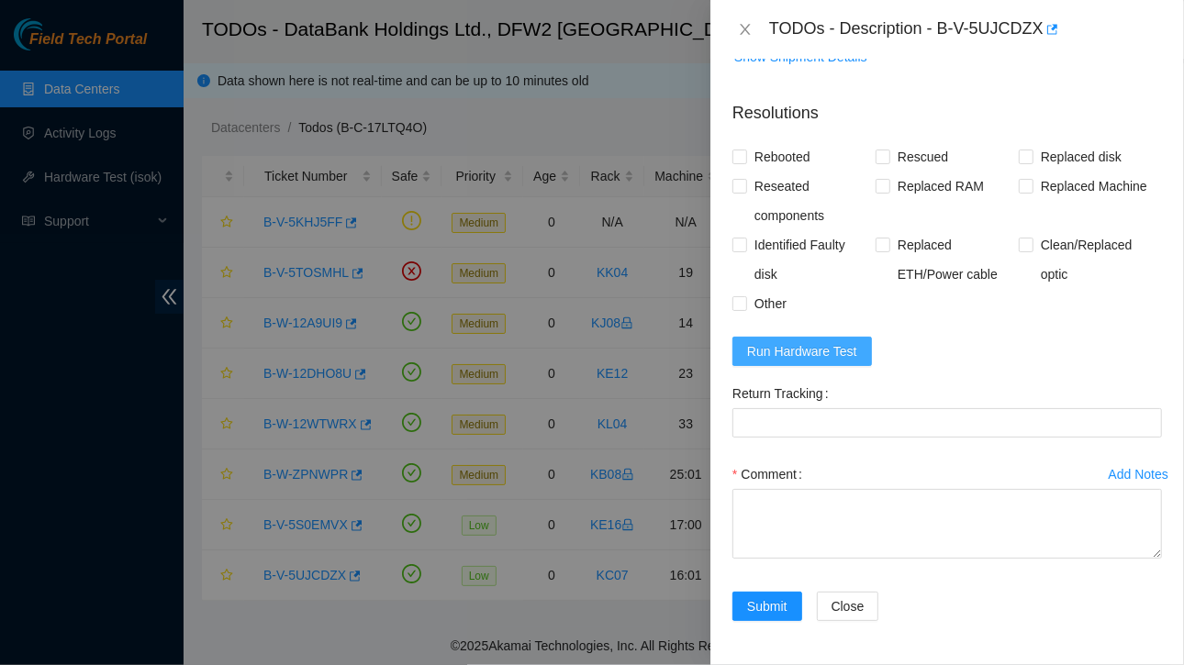
click at [793, 351] on span "Run Hardware Test" at bounding box center [802, 351] width 110 height 20
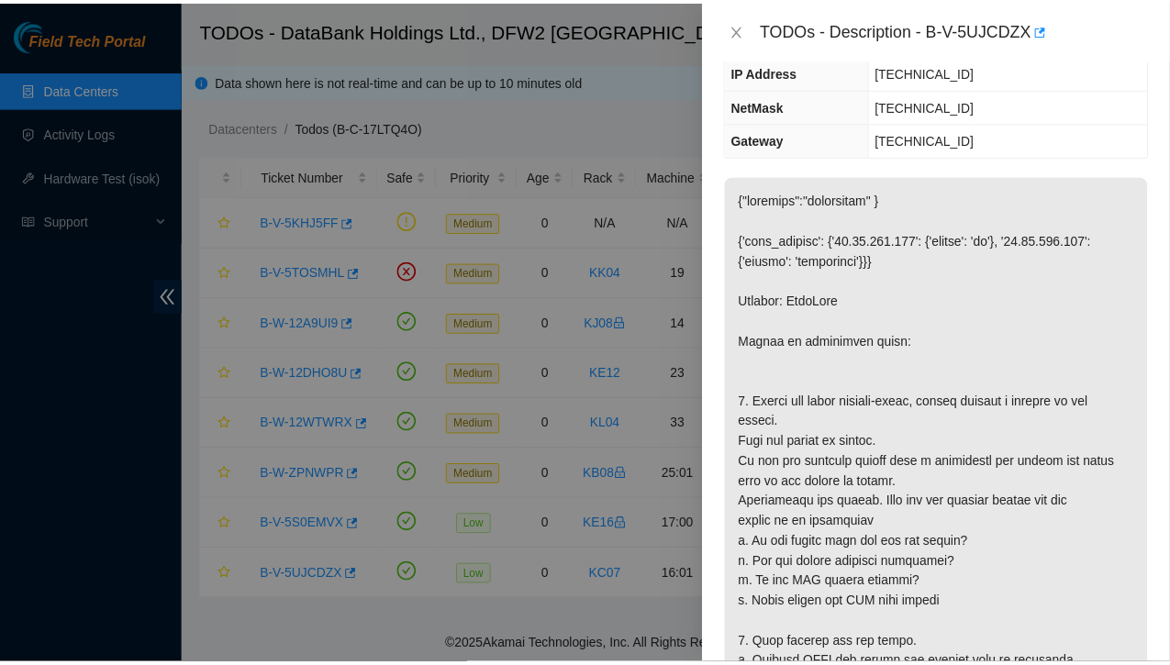
scroll to position [405, 0]
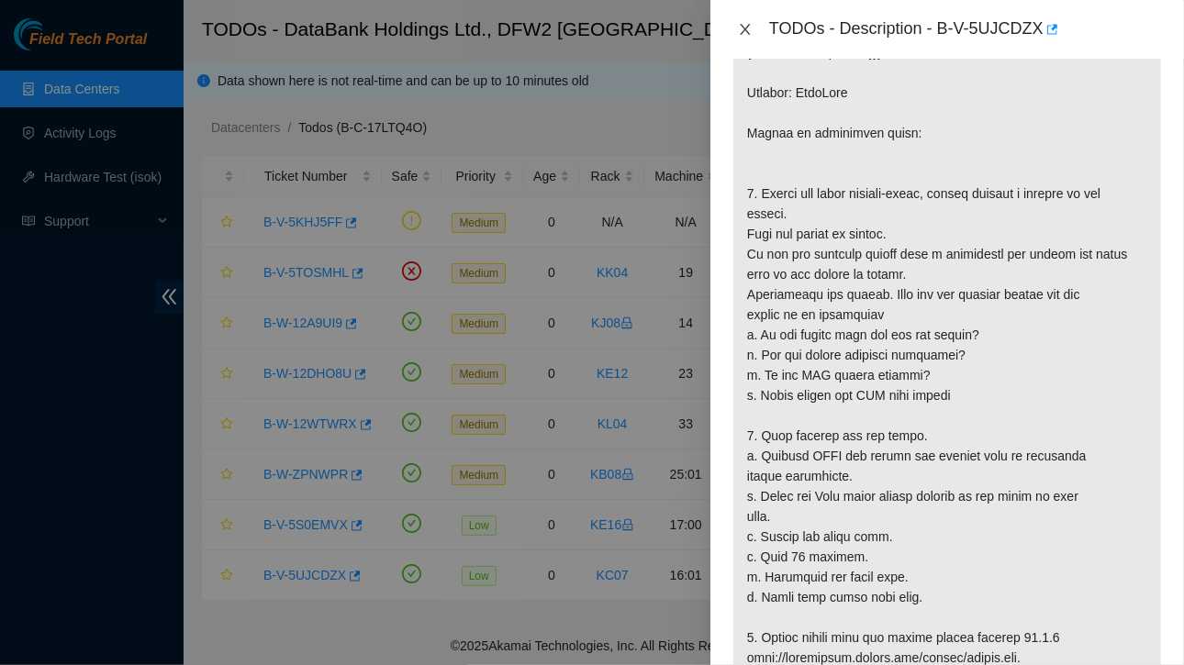
click at [744, 27] on icon "close" at bounding box center [745, 29] width 15 height 15
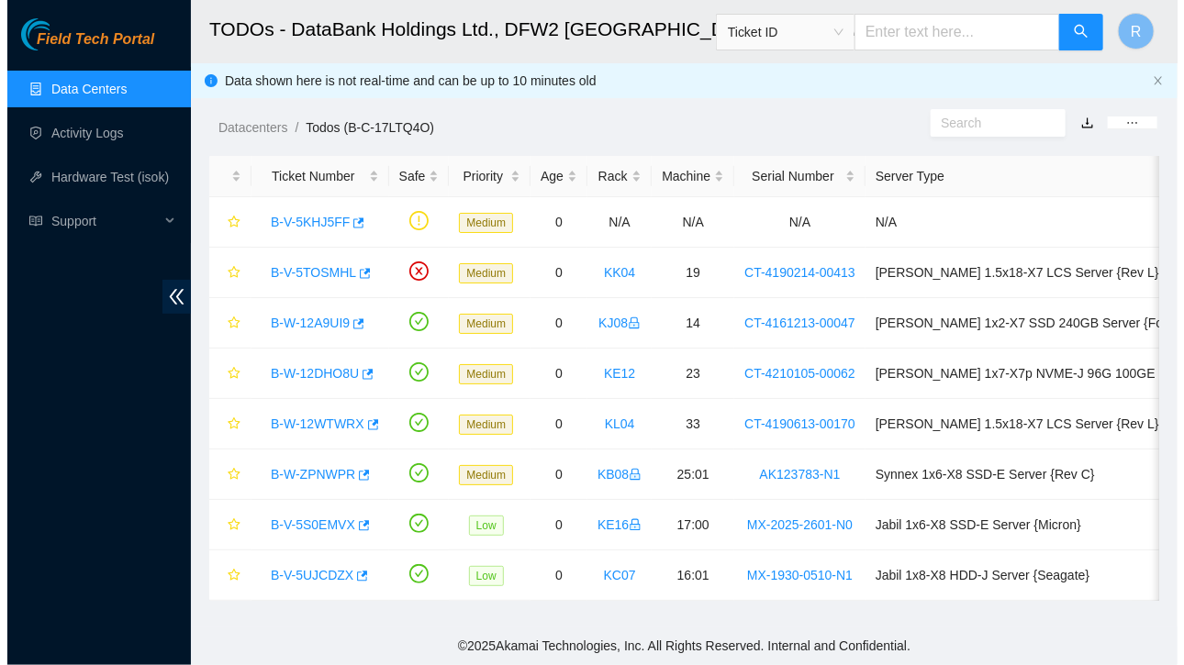
scroll to position [431, 0]
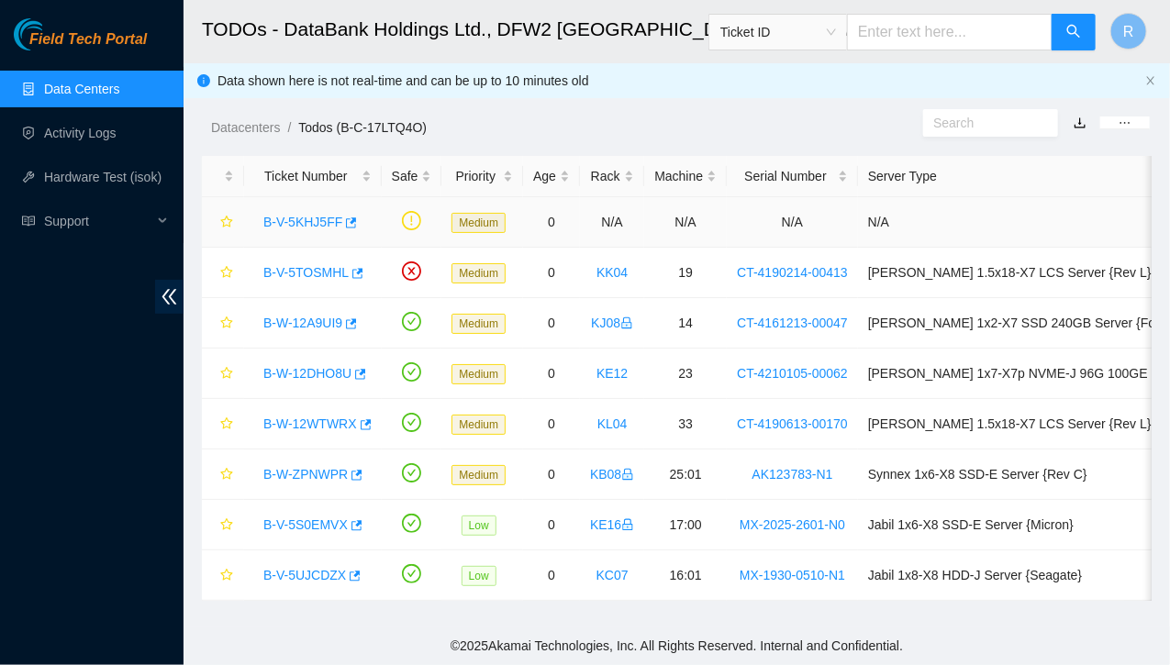
click at [327, 215] on link "B-V-5KHJ5FF" at bounding box center [302, 222] width 79 height 15
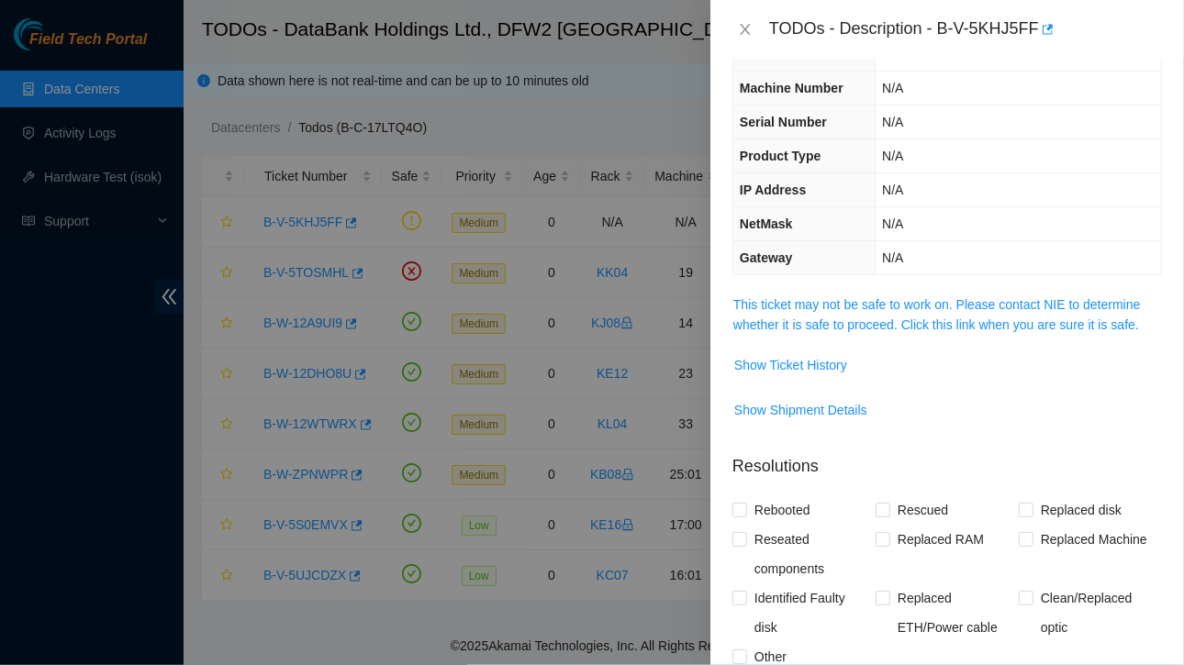
scroll to position [79, 0]
click at [813, 365] on span "Show Ticket History" at bounding box center [790, 364] width 113 height 20
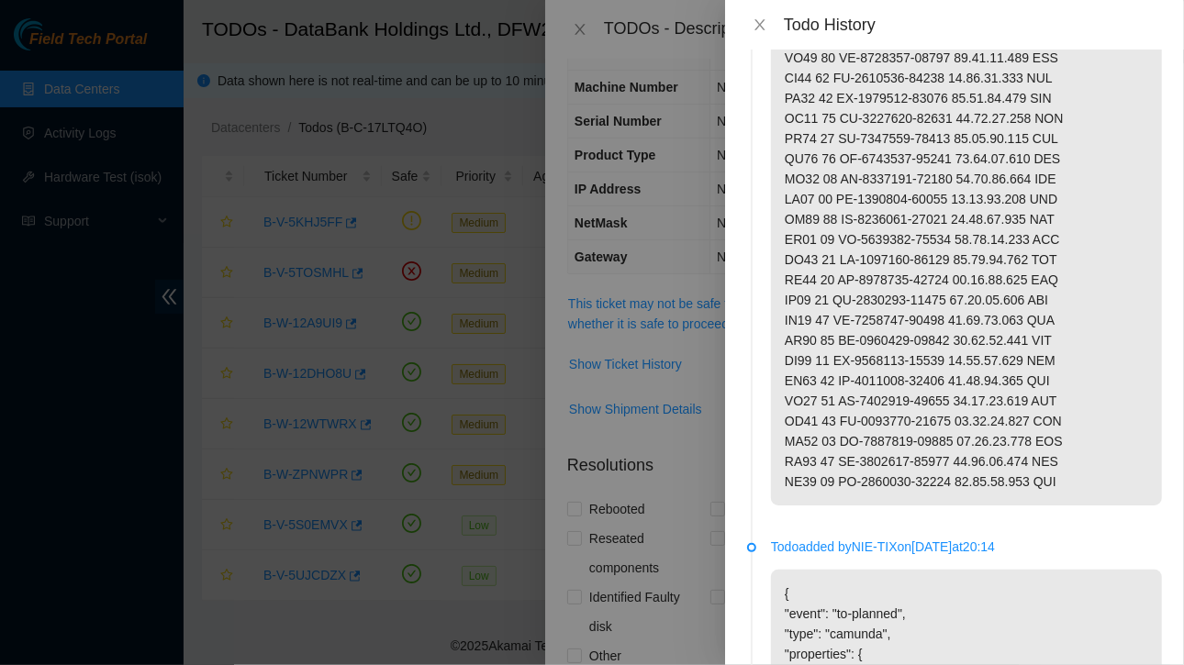
scroll to position [0, 0]
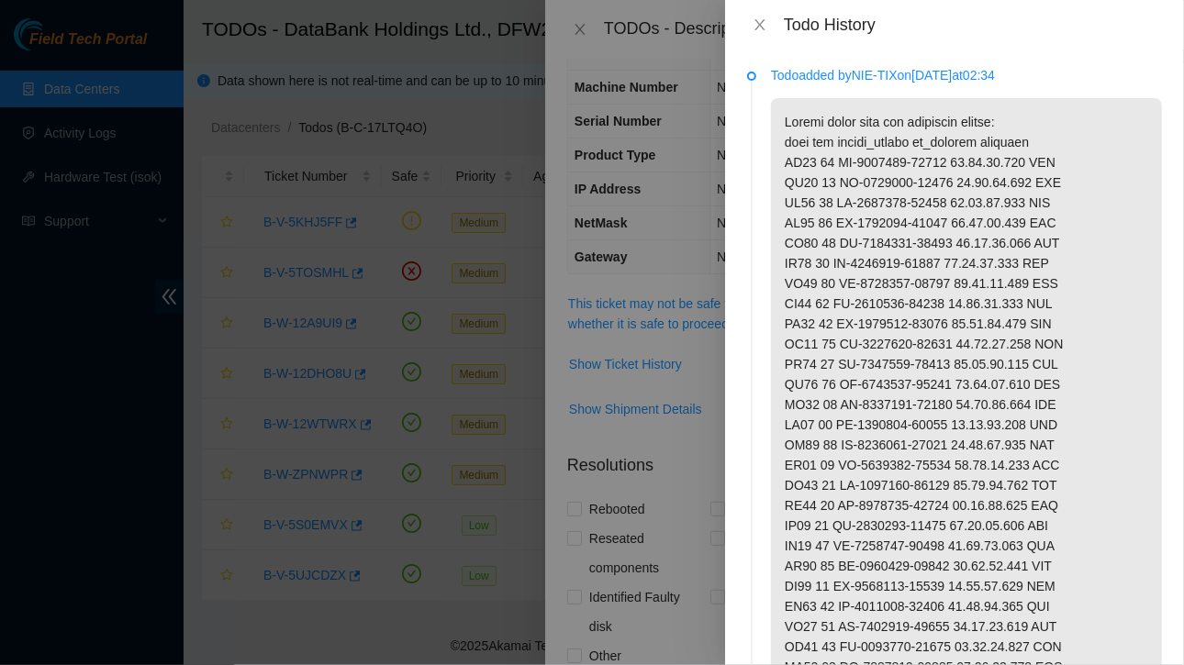
drag, startPoint x: 786, startPoint y: 138, endPoint x: 944, endPoint y: 430, distance: 332.7
drag, startPoint x: 944, startPoint y: 430, endPoint x: 1124, endPoint y: 158, distance: 326.6
click at [1124, 158] on p at bounding box center [966, 414] width 391 height 633
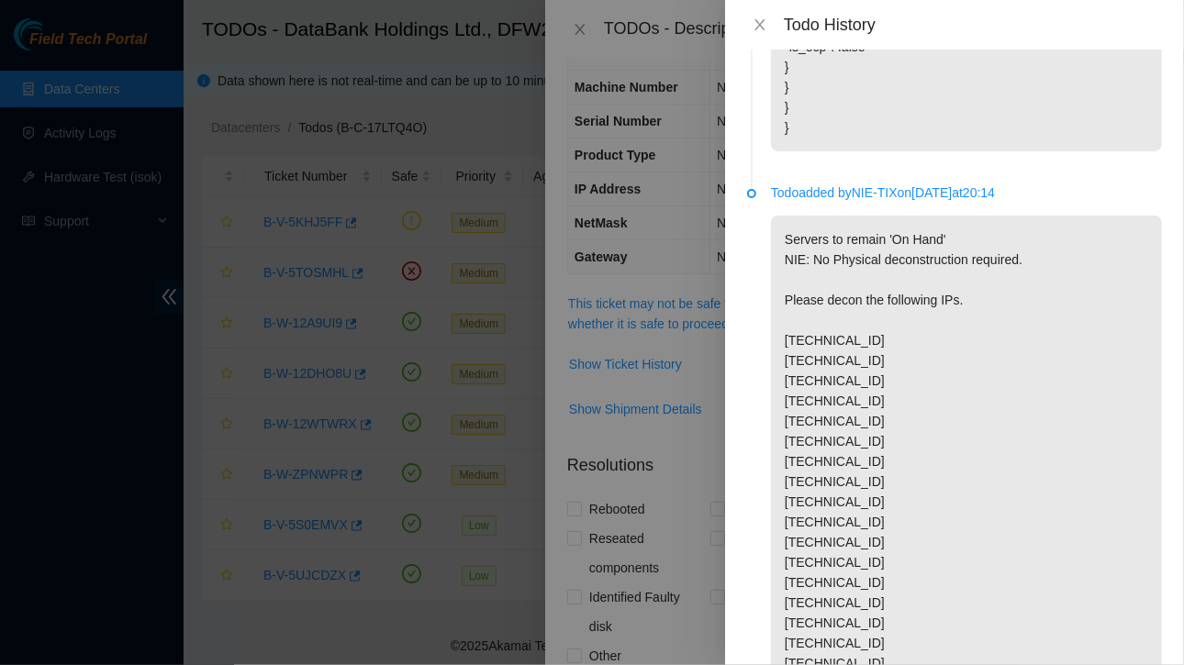
scroll to position [893, 0]
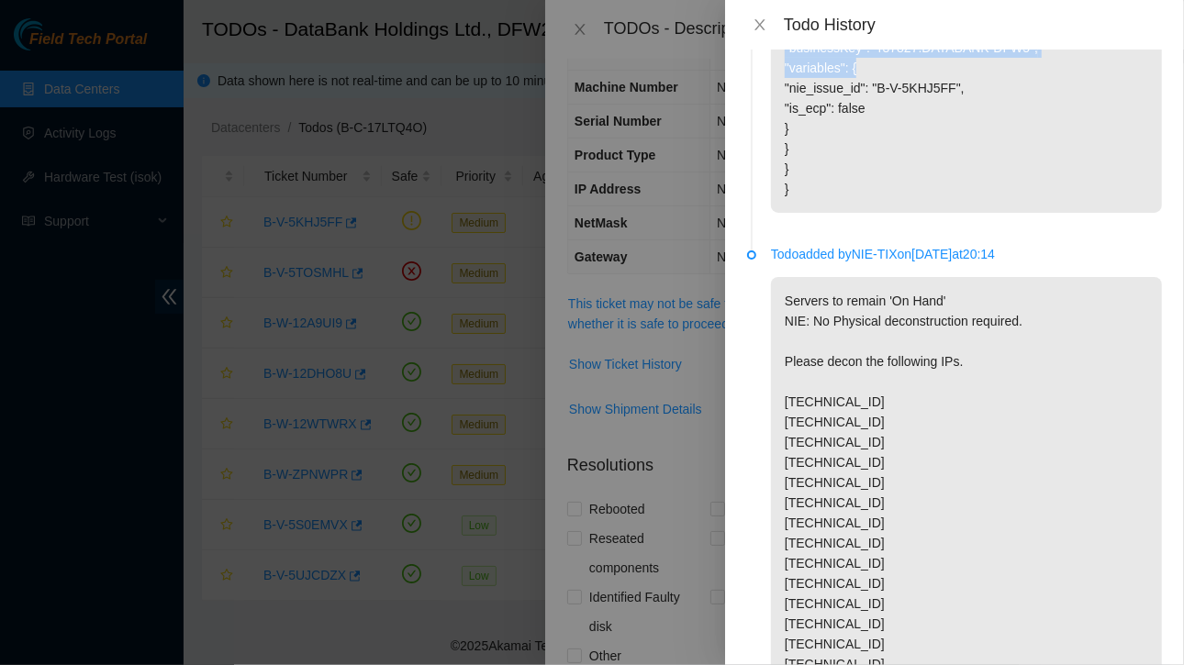
drag, startPoint x: 780, startPoint y: 157, endPoint x: 1050, endPoint y: 83, distance: 279.9
click at [1050, 83] on ul "Todo added by NIE-TIX on [DATE] 02:34 Todo added by NIE-TIX on [DATE] 20:14 { "…" at bounding box center [954, 93] width 415 height 1830
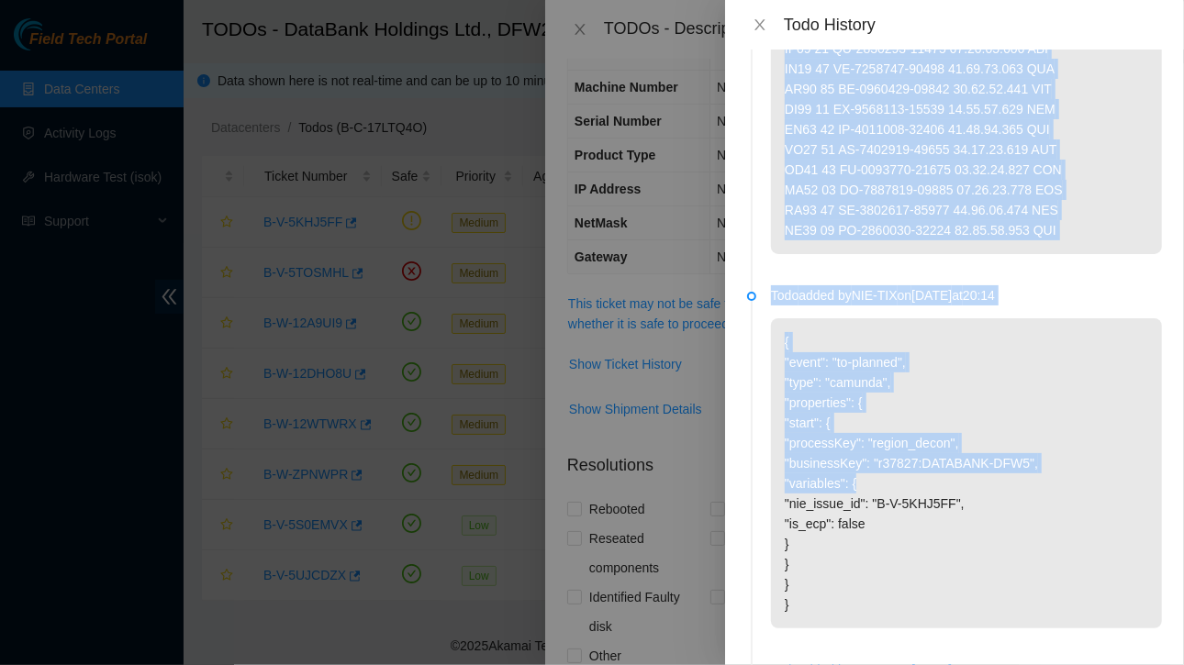
scroll to position [477, 0]
drag, startPoint x: 1085, startPoint y: 171, endPoint x: 1106, endPoint y: 115, distance: 59.8
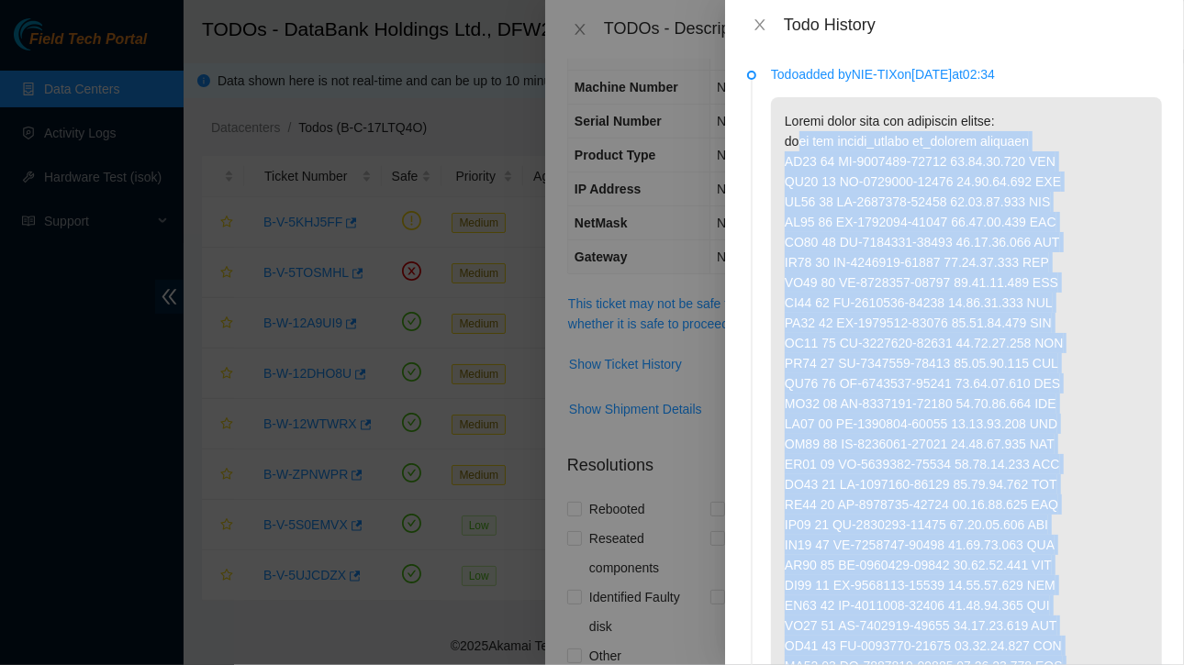
scroll to position [0, 0]
click at [1056, 189] on p at bounding box center [966, 414] width 391 height 633
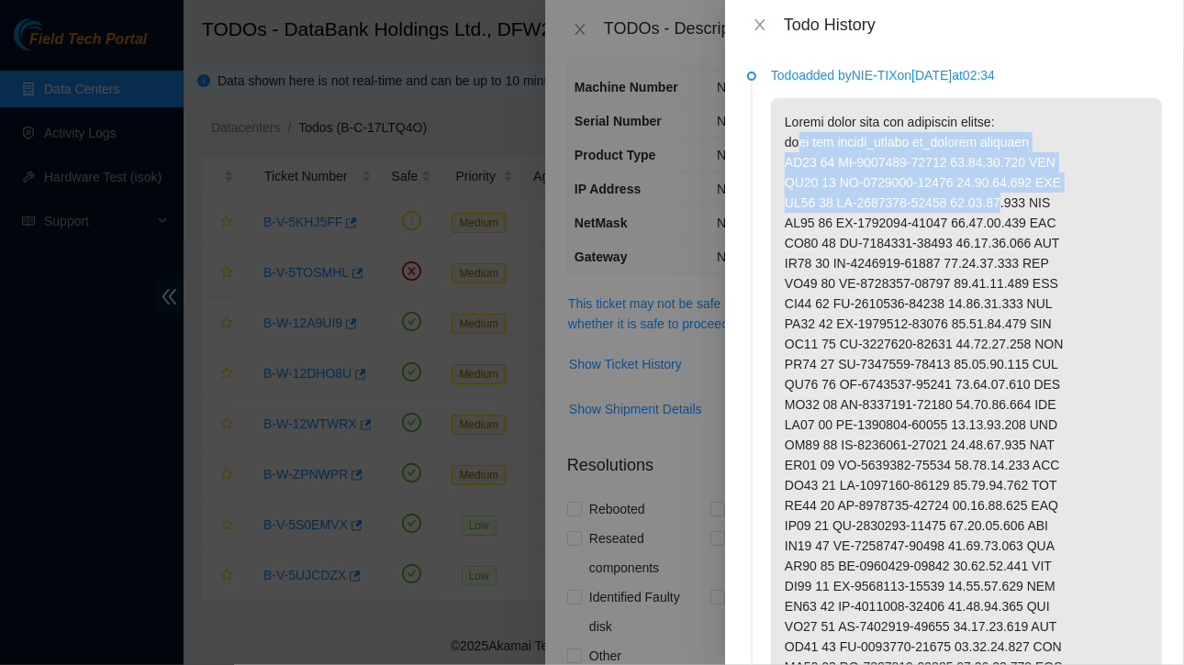
drag, startPoint x: 785, startPoint y: 164, endPoint x: 981, endPoint y: 213, distance: 202.4
click at [981, 213] on p at bounding box center [966, 414] width 391 height 633
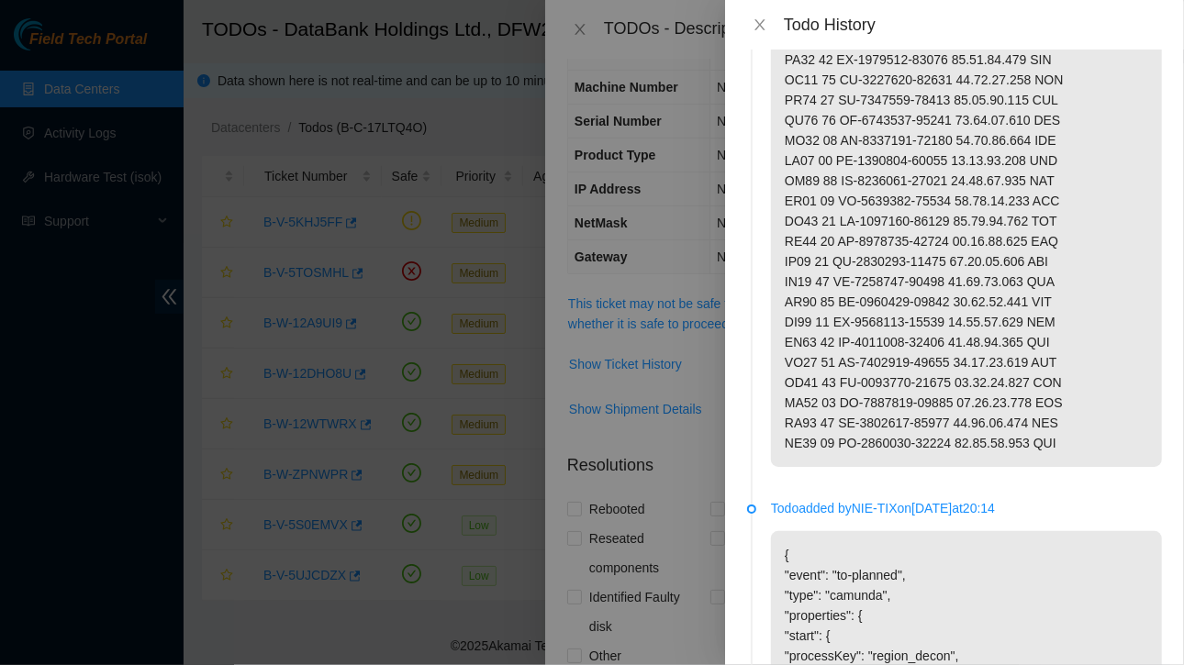
scroll to position [339, 0]
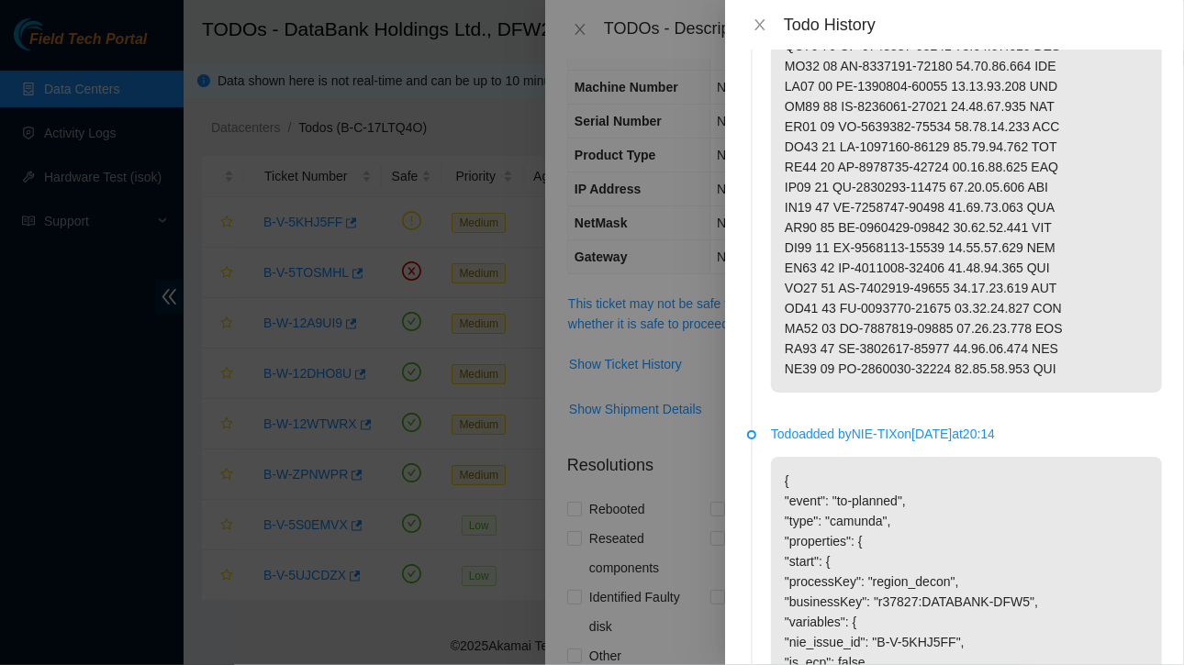
drag, startPoint x: 823, startPoint y: 143, endPoint x: 1047, endPoint y: 439, distance: 370.8
click at [1047, 430] on li "Todo added by NIE-TIX on [DATE] 02:34" at bounding box center [954, 82] width 415 height 698
copy p "power down the following assets: rack pos serial_number ip_address pingable LA1…"
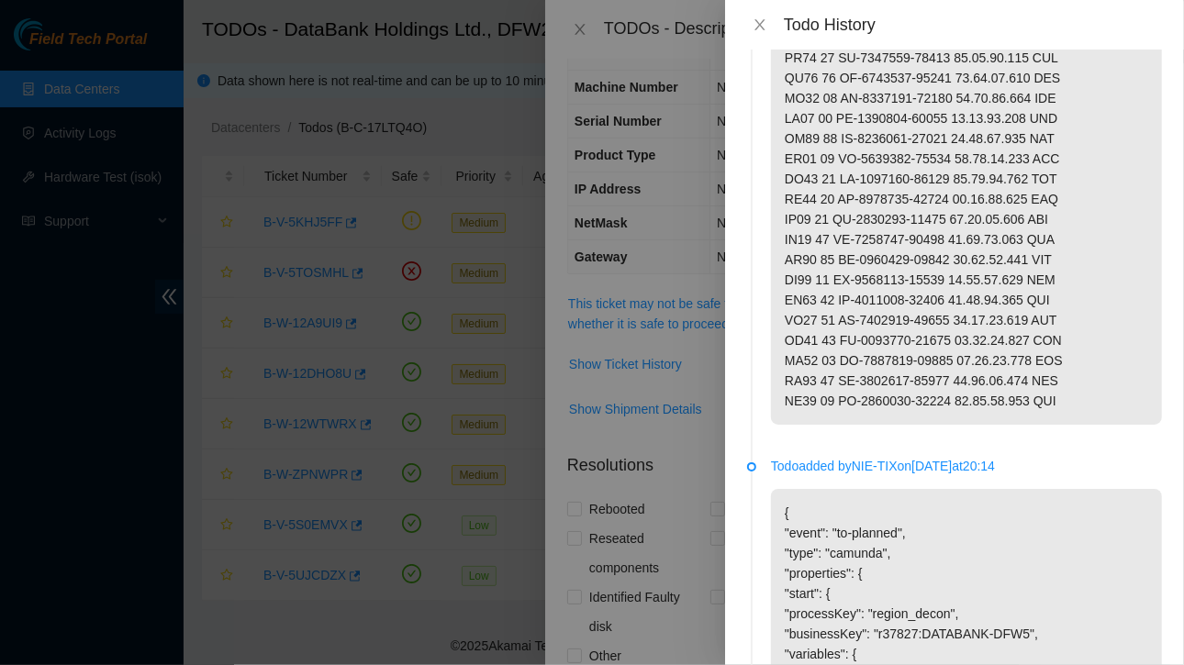
scroll to position [0, 0]
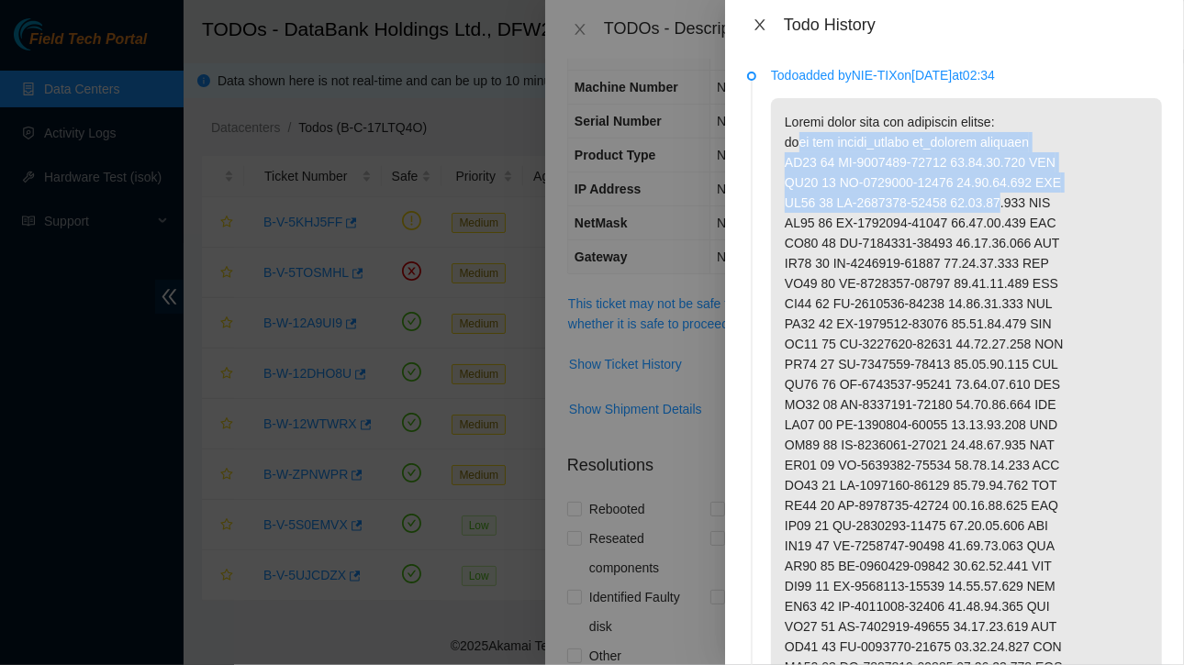
click at [758, 28] on icon "close" at bounding box center [760, 24] width 15 height 15
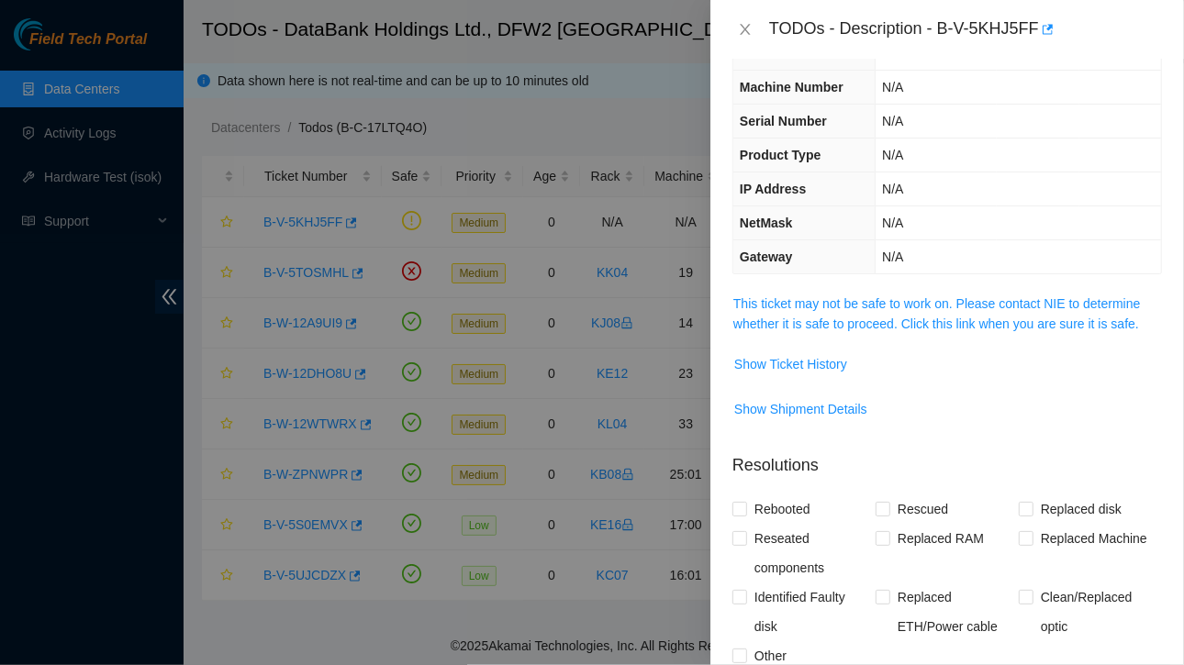
scroll to position [388, 0]
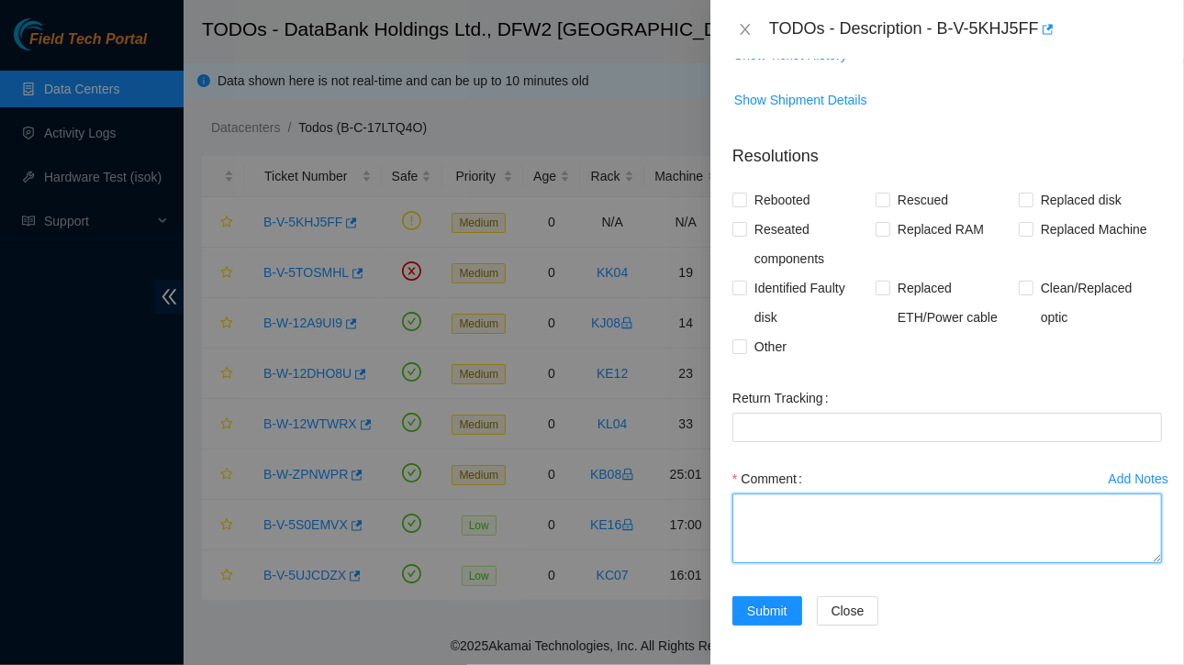
click at [782, 511] on textarea "Comment" at bounding box center [947, 529] width 430 height 70
paste textarea "power down the following assets: rack pos serial_number ip_address pingable LA1…"
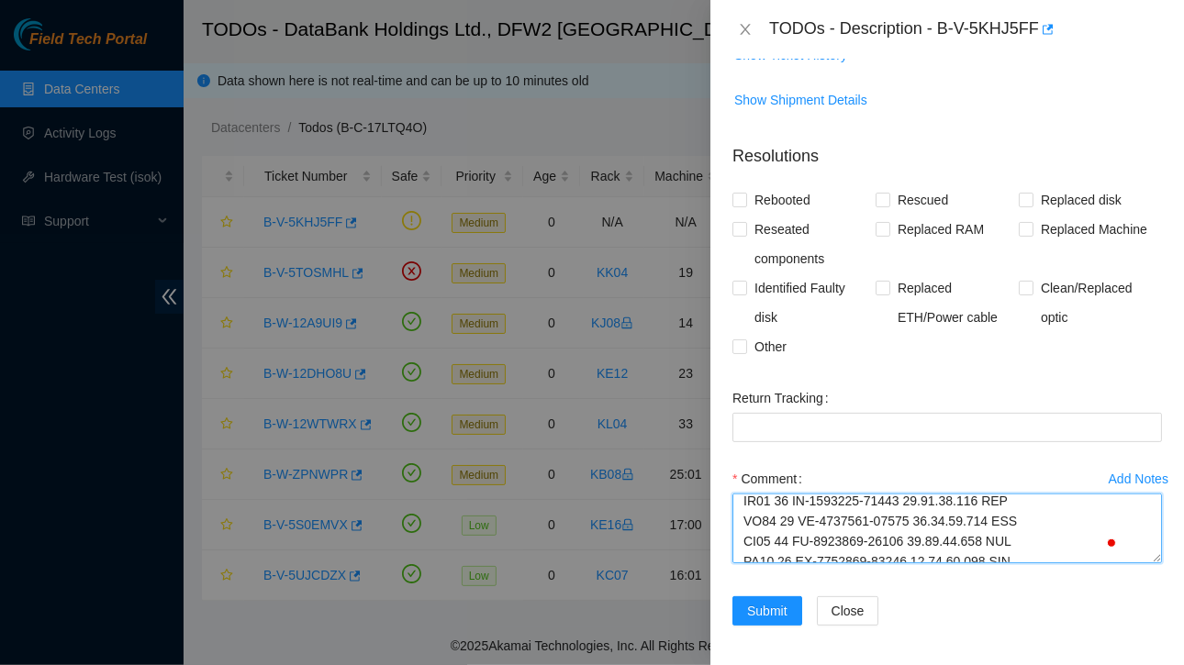
scroll to position [0, 0]
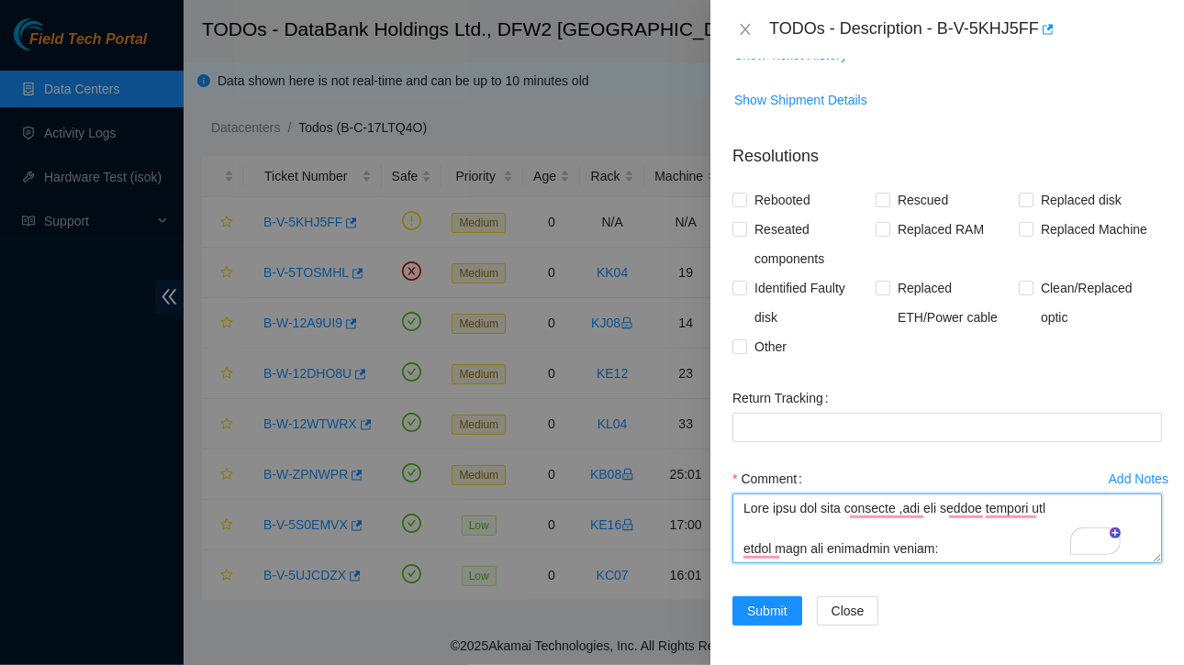
click at [944, 548] on textarea "Comment" at bounding box center [947, 529] width 430 height 70
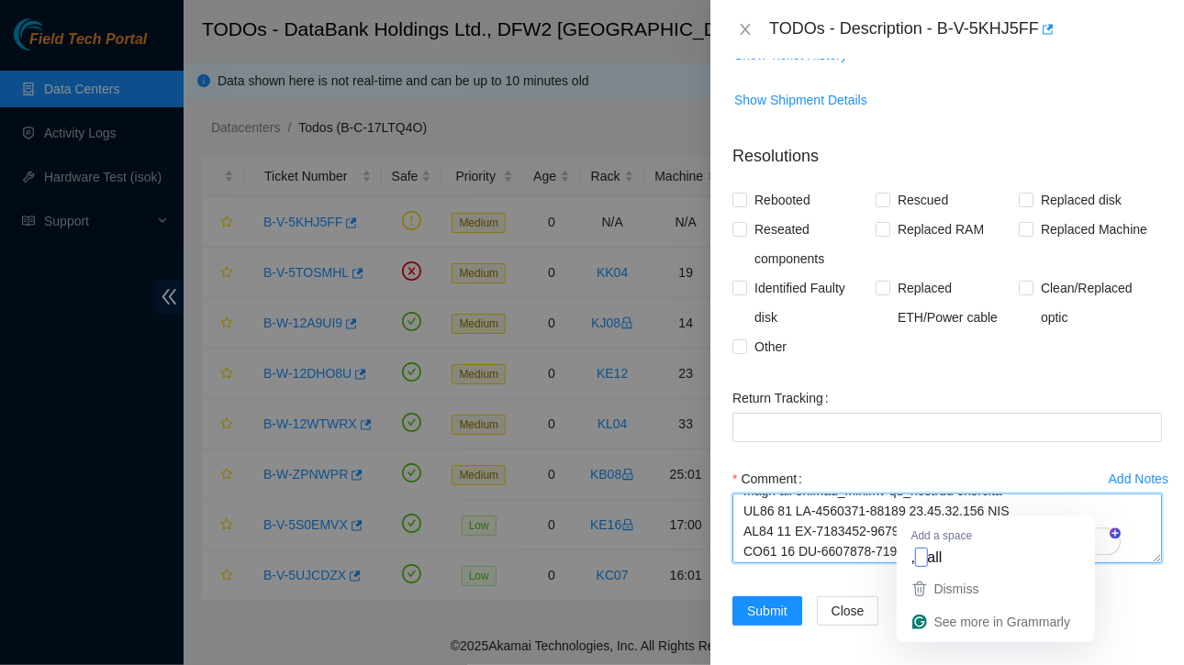
drag, startPoint x: 971, startPoint y: 556, endPoint x: 938, endPoint y: 555, distance: 33.1
click at [938, 555] on textarea "Comment" at bounding box center [947, 529] width 430 height 70
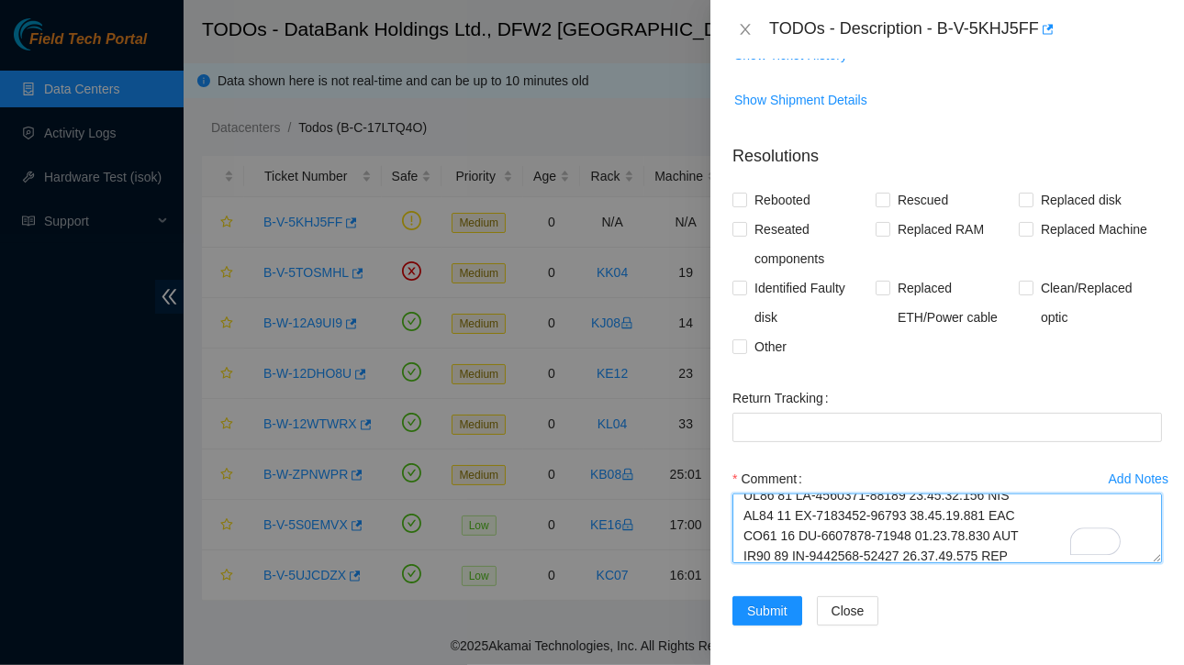
click at [938, 555] on textarea "Comment" at bounding box center [947, 529] width 430 height 70
click at [1006, 548] on textarea "Comment" at bounding box center [947, 529] width 430 height 70
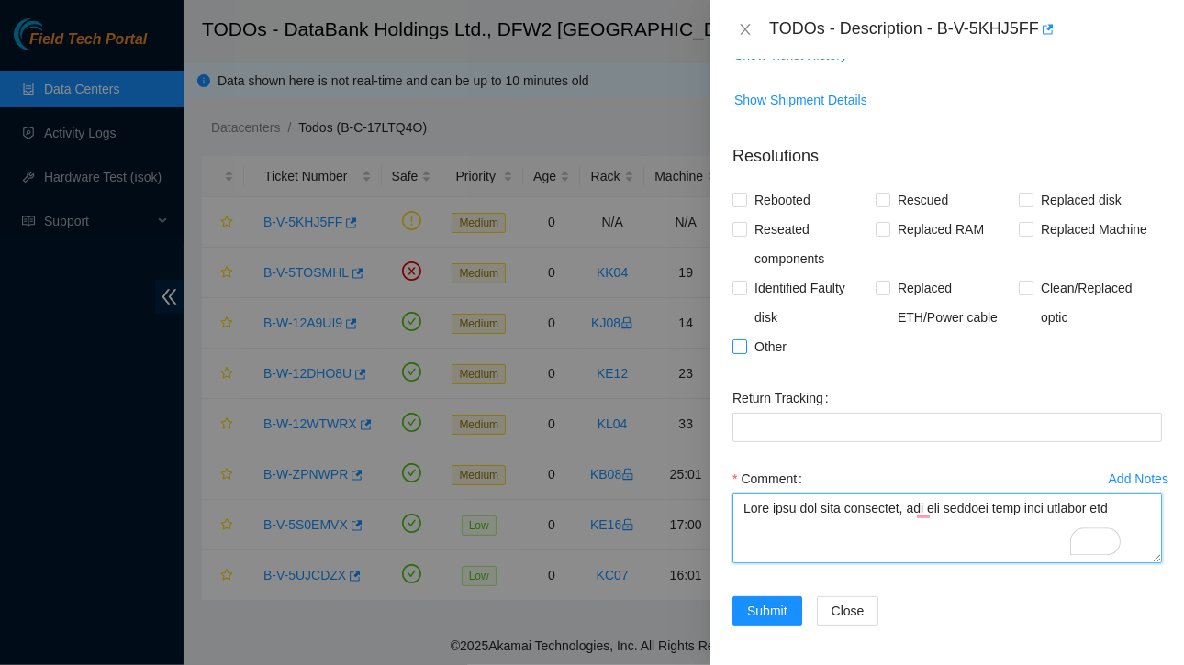
type textarea "This task has been completed, all the servers have been powered off rack pos se…"
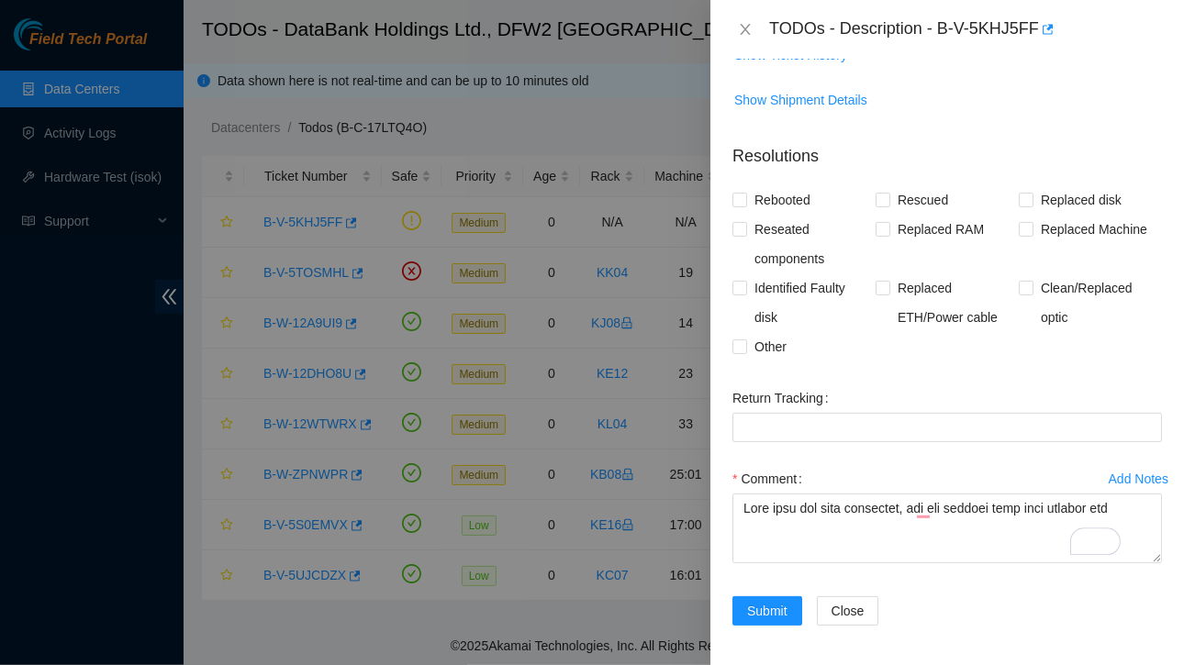
drag, startPoint x: 734, startPoint y: 343, endPoint x: 1079, endPoint y: 381, distance: 347.2
drag, startPoint x: 1079, startPoint y: 381, endPoint x: 747, endPoint y: 351, distance: 333.7
click at [747, 351] on label "Other" at bounding box center [762, 346] width 61 height 29
click at [739, 346] on input "Other" at bounding box center [738, 346] width 13 height 13
checkbox input "true"
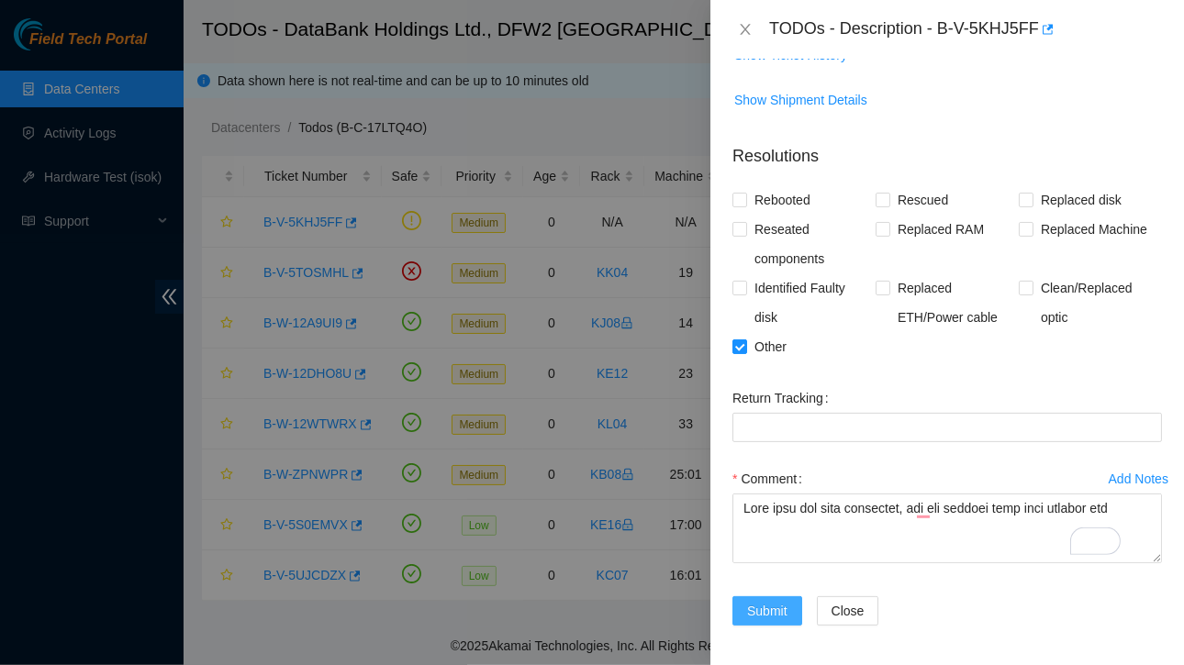
click at [763, 609] on span "Submit" at bounding box center [767, 611] width 40 height 20
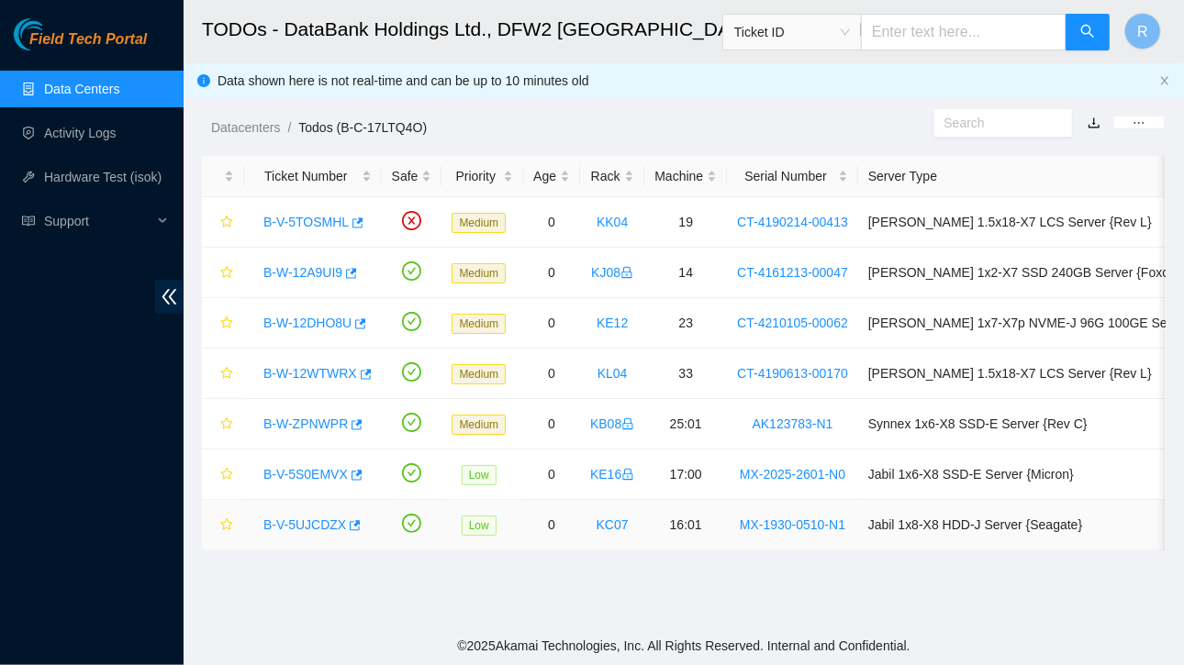
click at [313, 523] on link "B-V-5UJCDZX" at bounding box center [304, 525] width 83 height 15
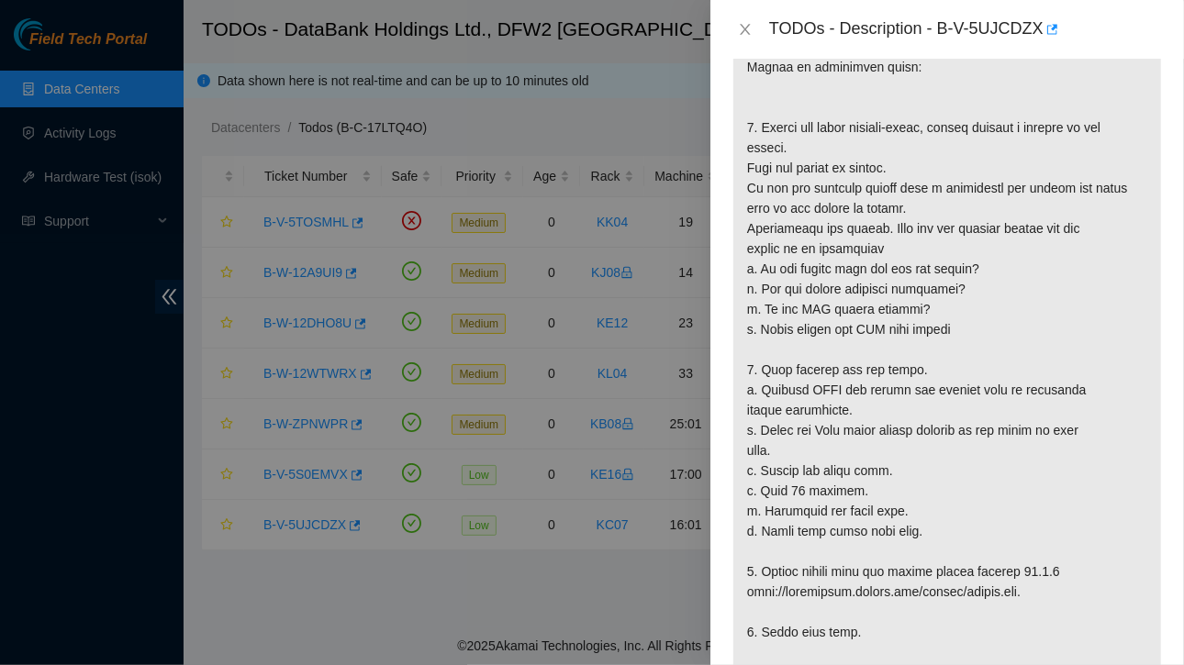
click at [743, 17] on div "TODOs - Description - B-V-5UJCDZX" at bounding box center [947, 29] width 430 height 29
click at [743, 31] on icon "close" at bounding box center [745, 29] width 10 height 11
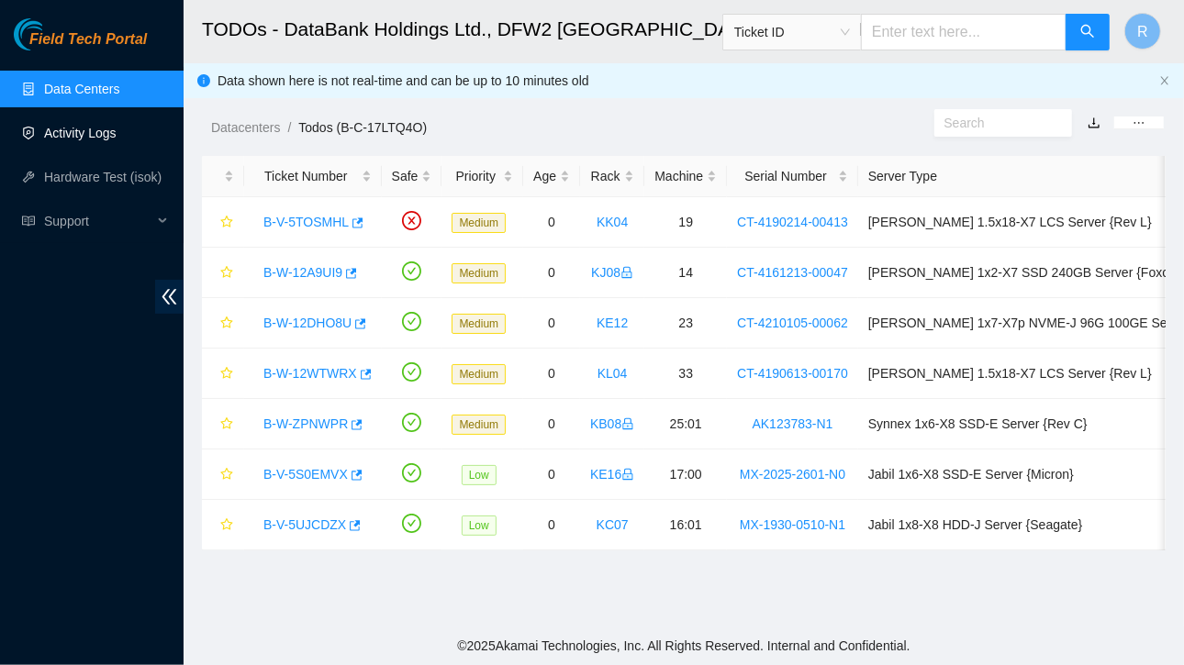
click at [78, 130] on link "Activity Logs" at bounding box center [80, 133] width 73 height 15
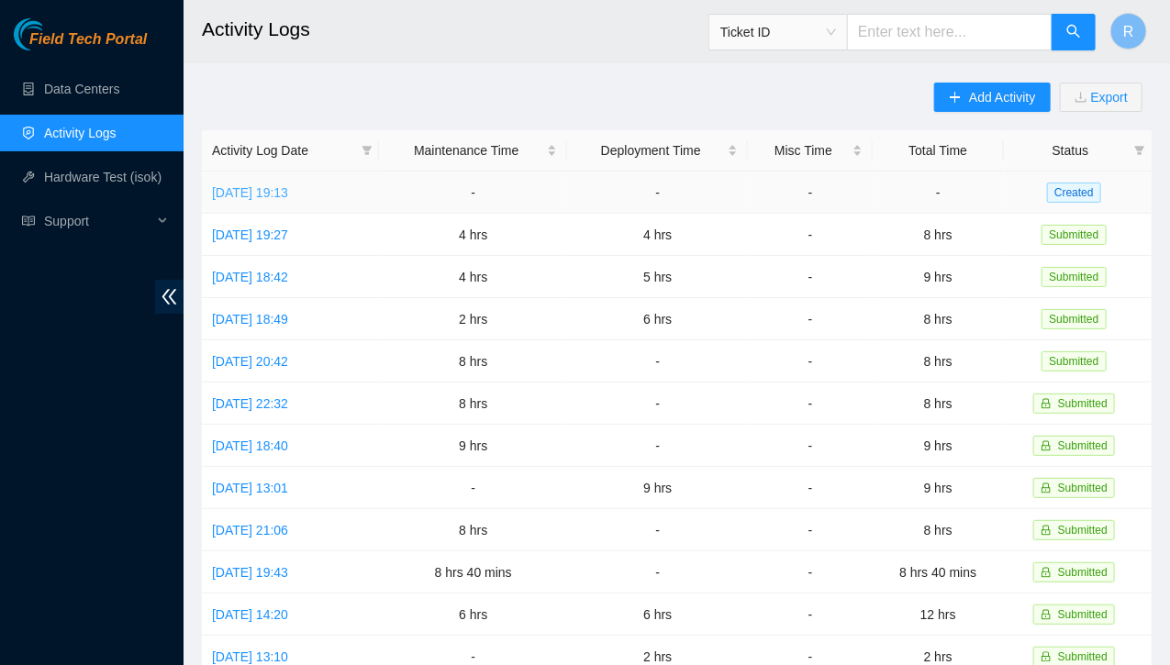
click at [288, 194] on link "[DATE] 19:13" at bounding box center [250, 192] width 76 height 15
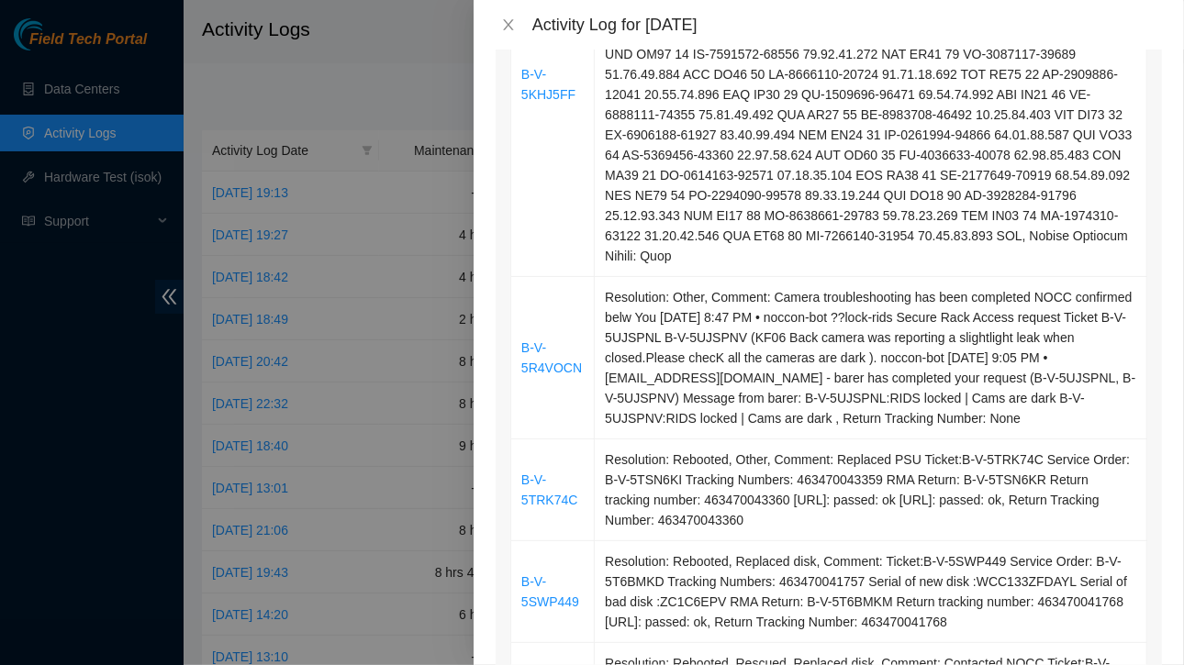
scroll to position [1074, 0]
click at [515, 30] on icon "close" at bounding box center [508, 24] width 15 height 15
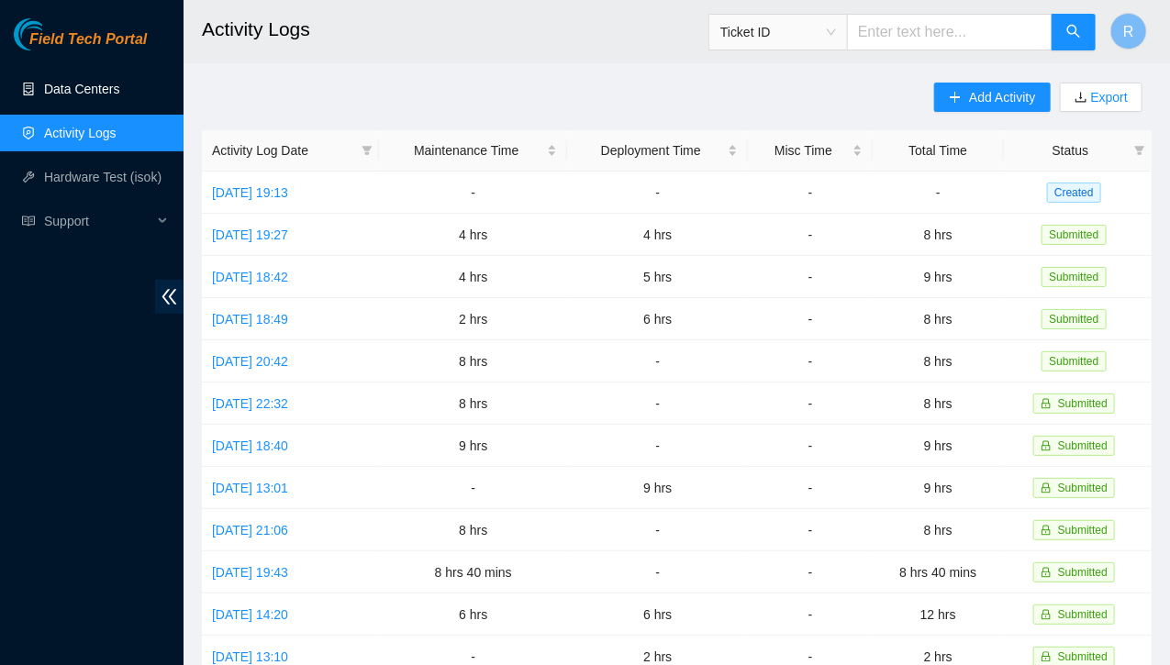
click at [73, 84] on link "Data Centers" at bounding box center [81, 89] width 75 height 15
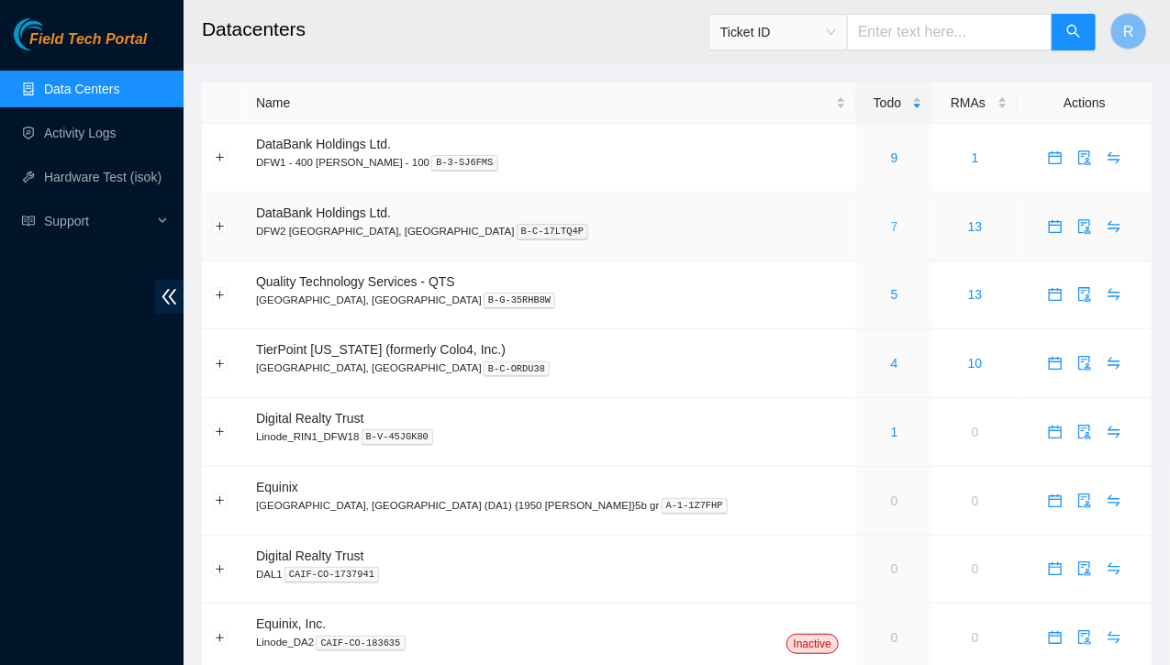
click at [891, 219] on link "7" at bounding box center [894, 226] width 7 height 15
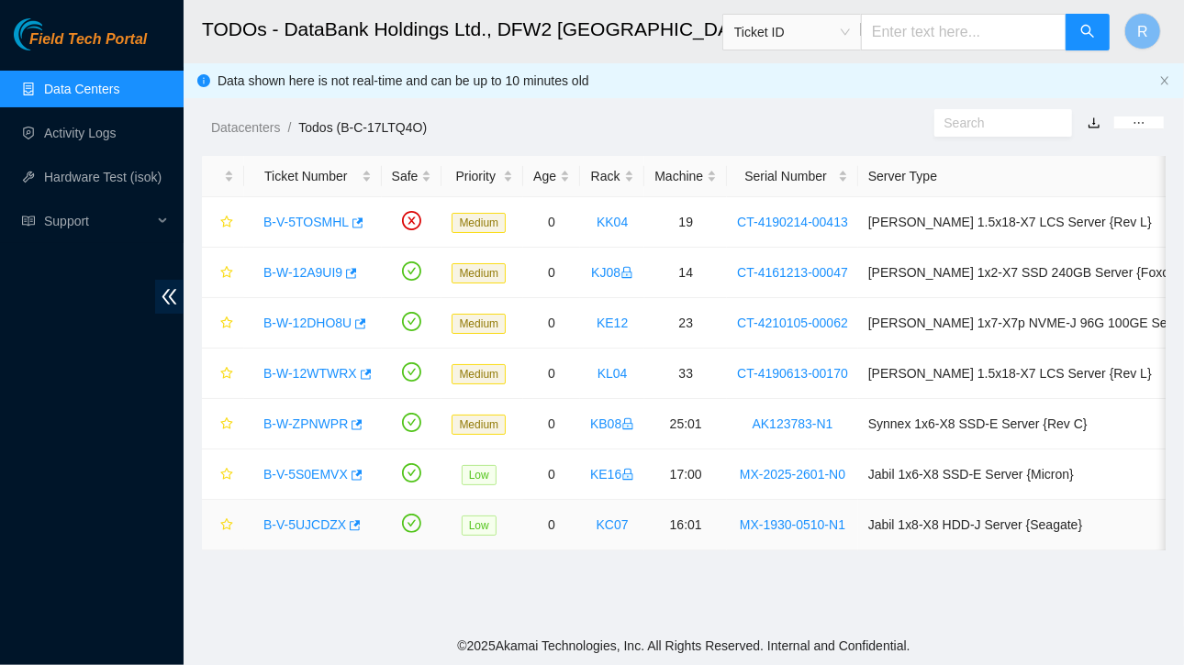
click at [330, 524] on link "B-V-5UJCDZX" at bounding box center [304, 525] width 83 height 15
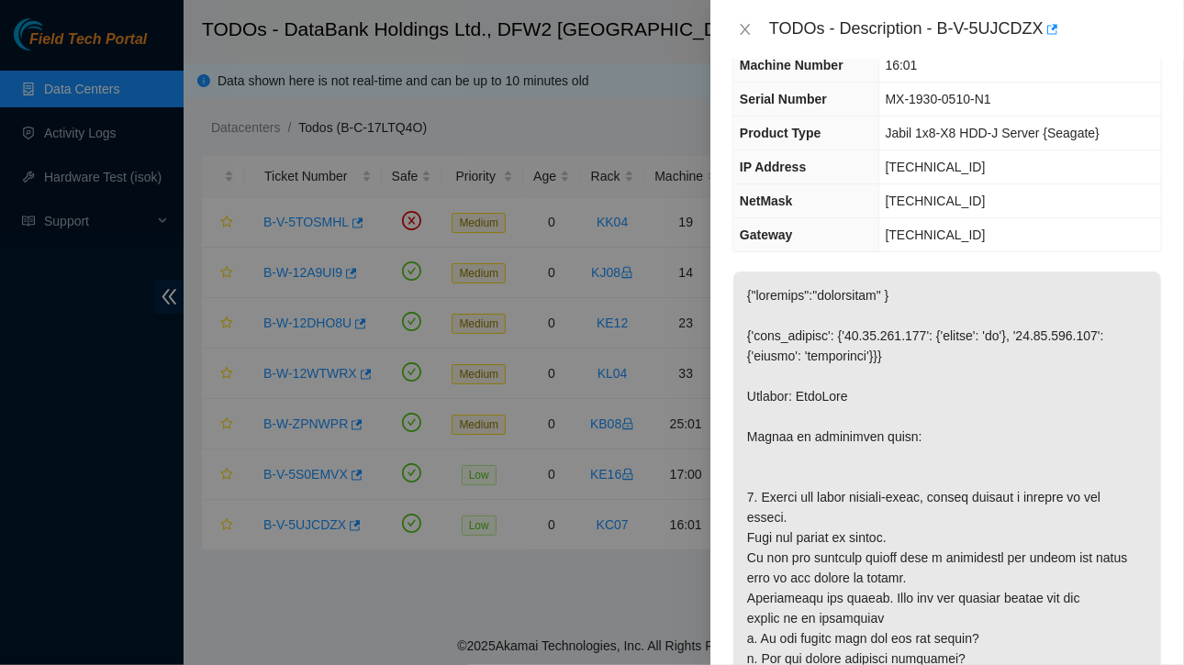
scroll to position [103, 0]
drag, startPoint x: 748, startPoint y: 484, endPoint x: 938, endPoint y: 396, distance: 209.4
drag, startPoint x: 938, startPoint y: 396, endPoint x: 1002, endPoint y: 421, distance: 69.2
click at [1002, 421] on p at bounding box center [947, 677] width 428 height 815
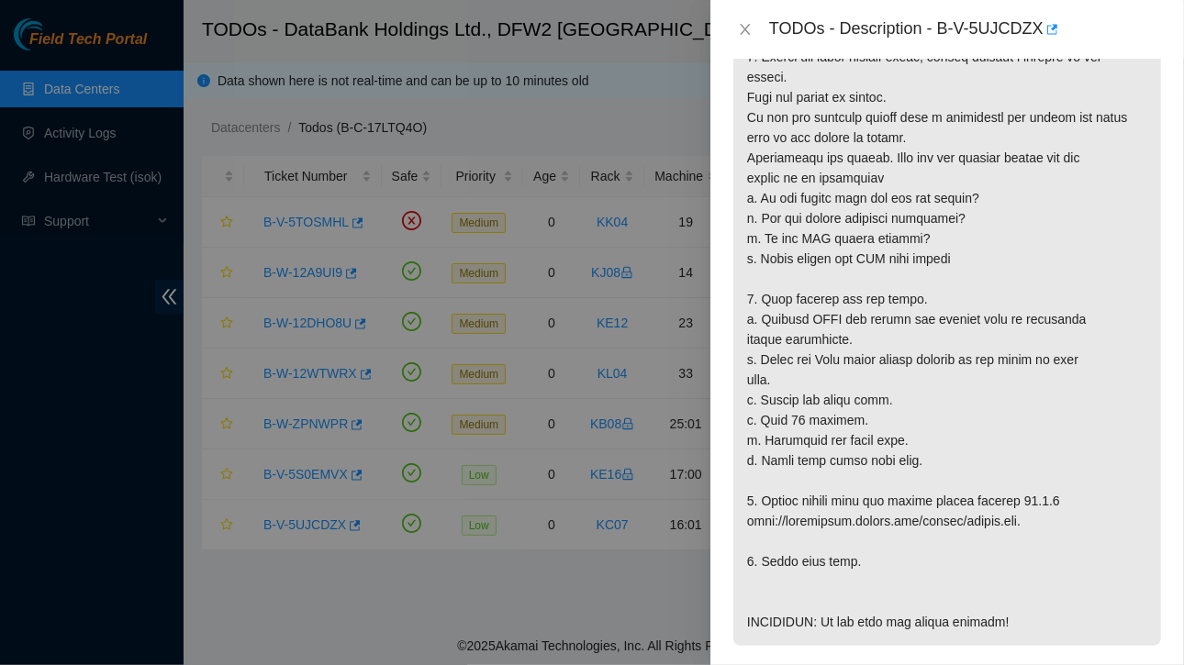
scroll to position [624, 0]
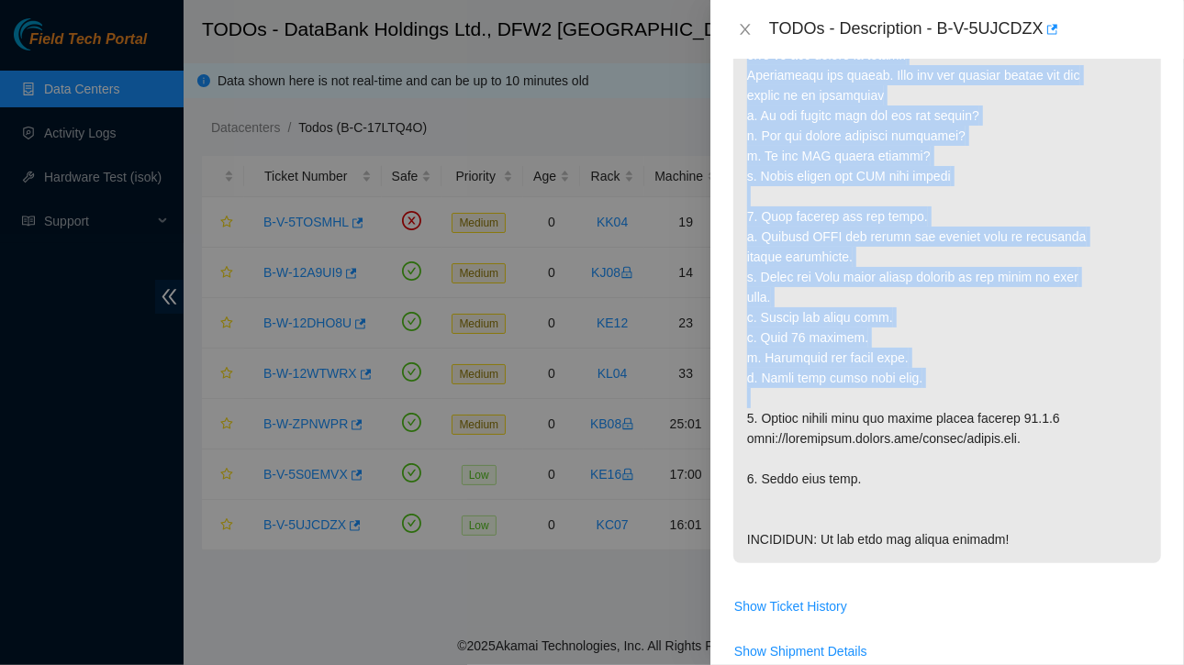
drag, startPoint x: 750, startPoint y: 283, endPoint x: 1033, endPoint y: 386, distance: 301.1
click at [1033, 386] on p at bounding box center [947, 155] width 428 height 815
copy p "1. Before you begin trouble-shoot, please connect a monitor to the server. Look…"
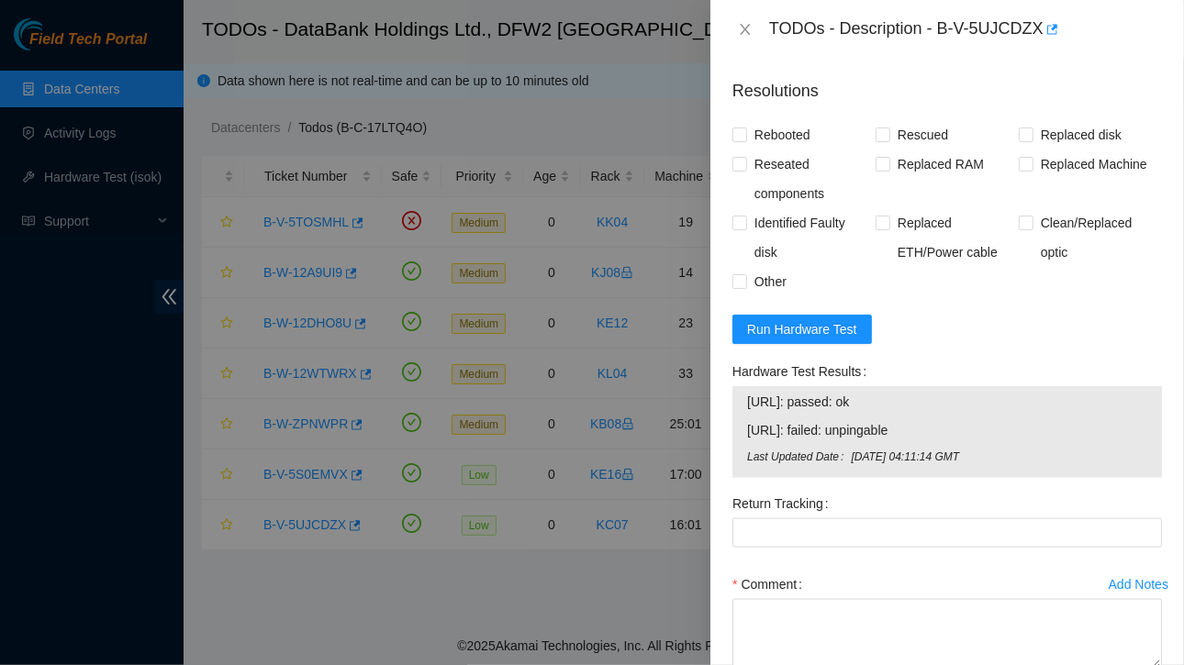
scroll to position [1407, 0]
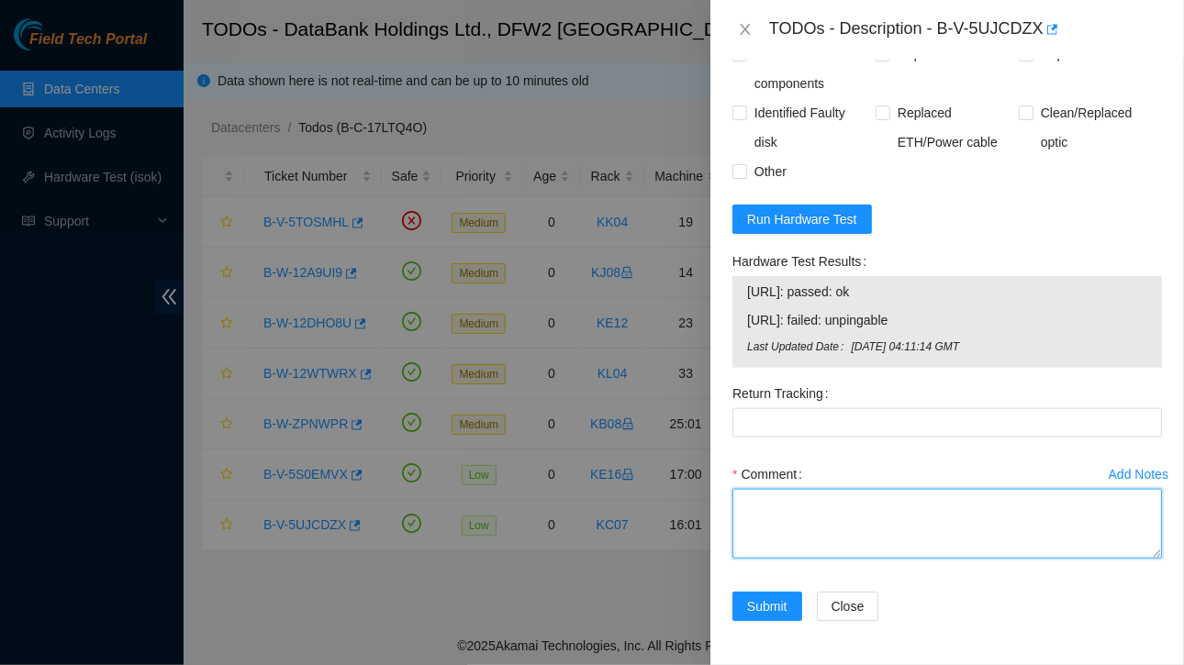
click at [798, 520] on textarea "Comment" at bounding box center [947, 524] width 430 height 70
paste textarea "1. Initial Troubleshooting Connected a monitor to the server (Server was down).…"
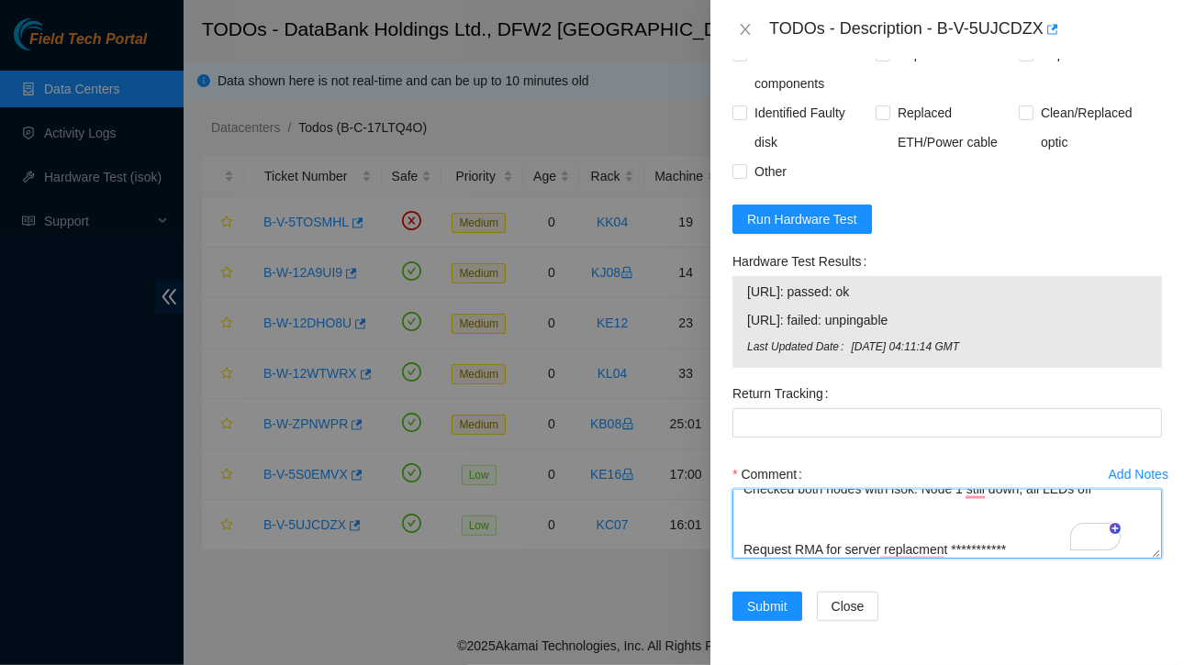
click at [744, 534] on textarea "**********" at bounding box center [947, 524] width 430 height 70
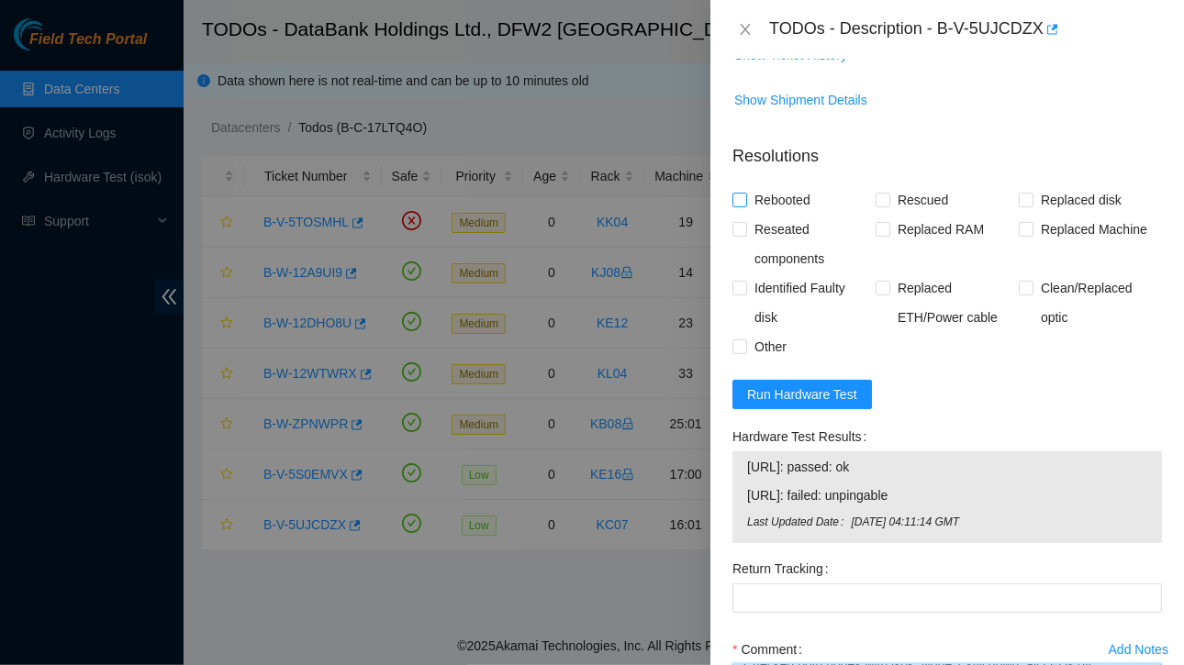
type textarea "**********"
click at [746, 207] on span at bounding box center [739, 200] width 15 height 15
click at [745, 206] on input "Rebooted" at bounding box center [738, 199] width 13 height 13
checkbox input "true"
drag, startPoint x: 878, startPoint y: 262, endPoint x: 856, endPoint y: 203, distance: 62.7
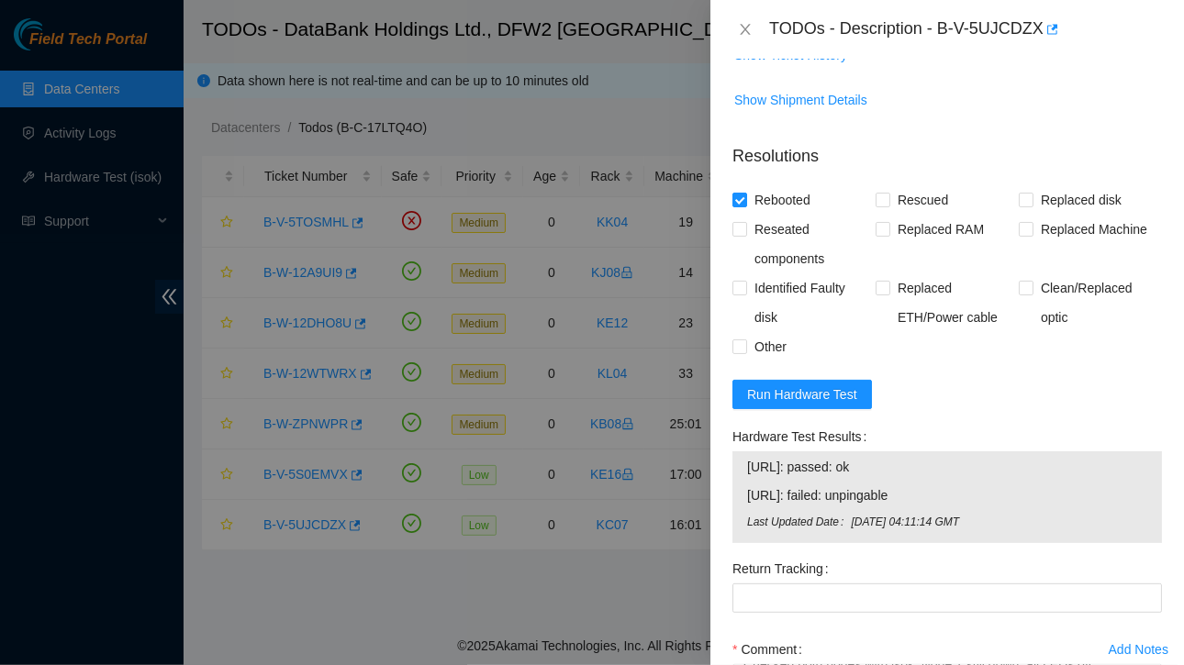
click at [856, 169] on p "Resolutions" at bounding box center [947, 148] width 430 height 39
click at [880, 206] on input "Rescued" at bounding box center [882, 199] width 13 height 13
checkbox input "true"
click at [739, 235] on input "Reseated components" at bounding box center [738, 228] width 13 height 13
checkbox input "true"
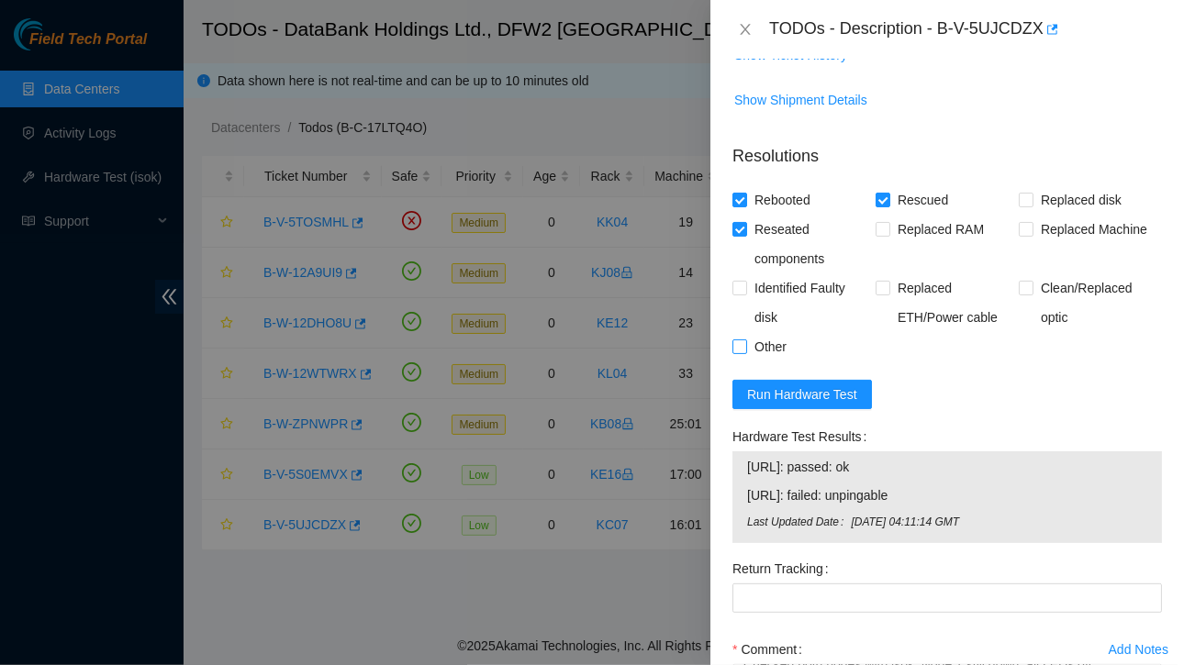
click at [738, 352] on input "Other" at bounding box center [738, 346] width 13 height 13
checkbox input "true"
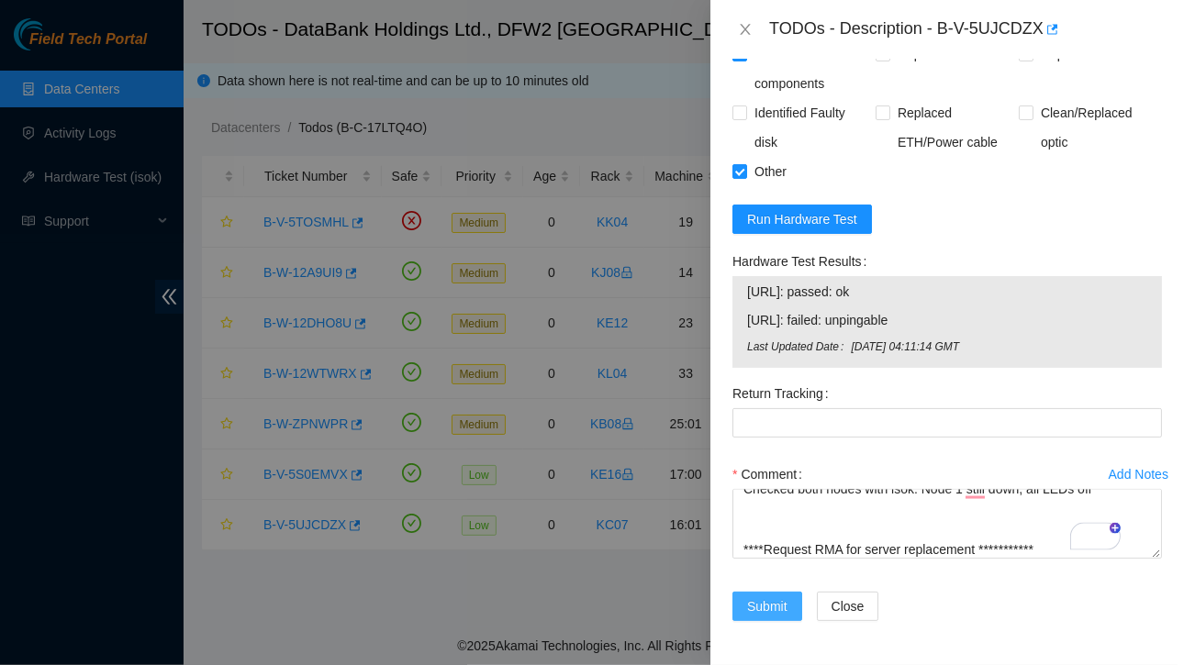
click at [768, 597] on span "Submit" at bounding box center [767, 607] width 40 height 20
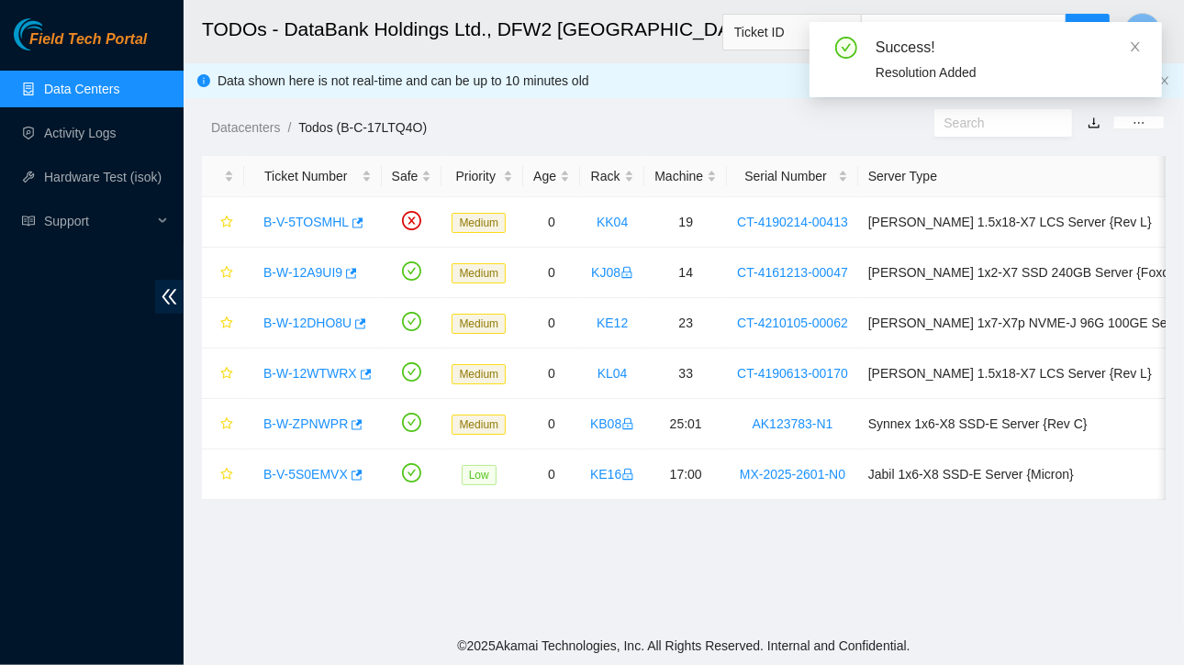
click at [93, 93] on link "Data Centers" at bounding box center [81, 89] width 75 height 15
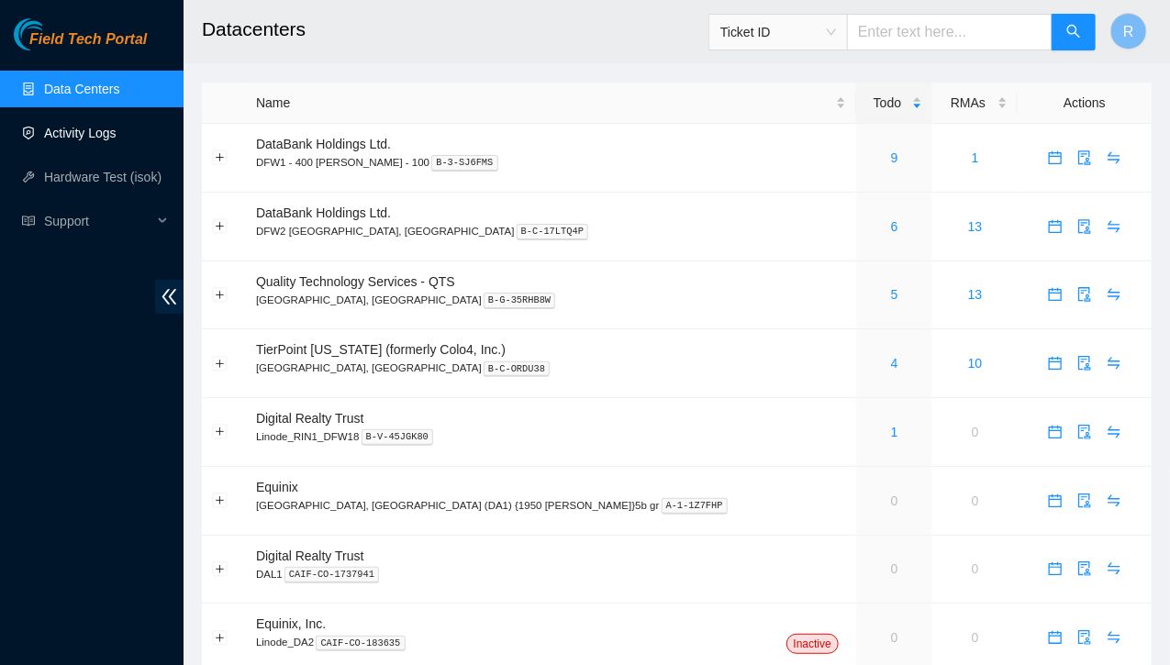
click at [106, 140] on link "Activity Logs" at bounding box center [80, 133] width 73 height 15
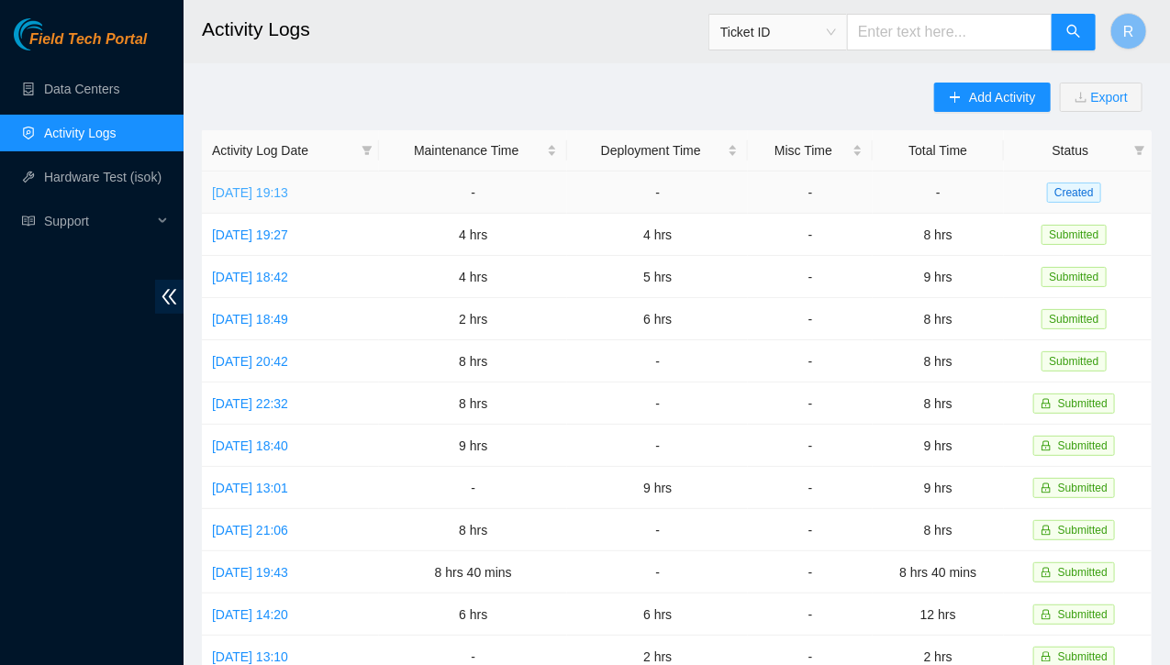
click at [288, 194] on link "[DATE] 19:13" at bounding box center [250, 192] width 76 height 15
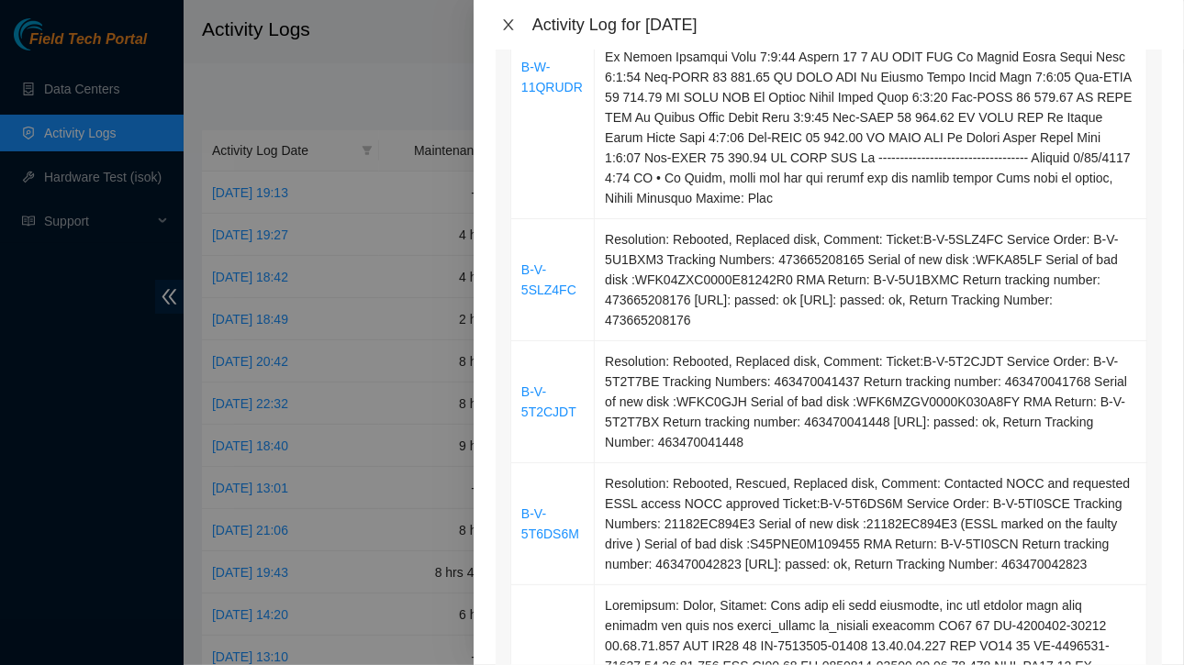
click at [513, 19] on icon "close" at bounding box center [508, 24] width 10 height 11
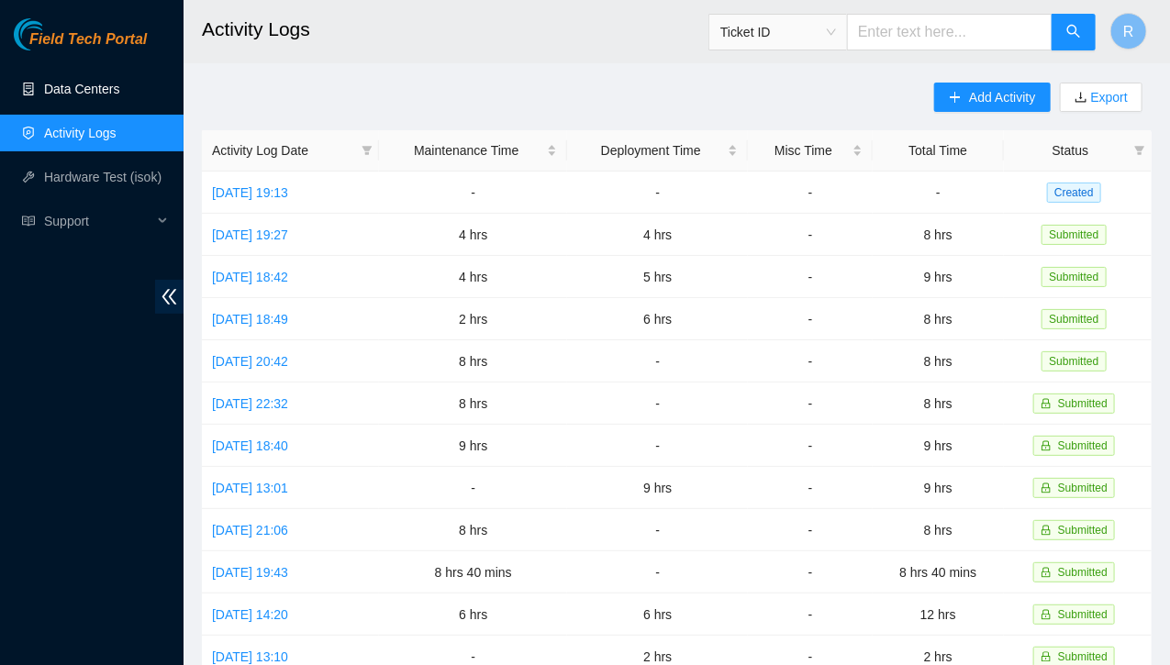
click at [112, 93] on link "Data Centers" at bounding box center [81, 89] width 75 height 15
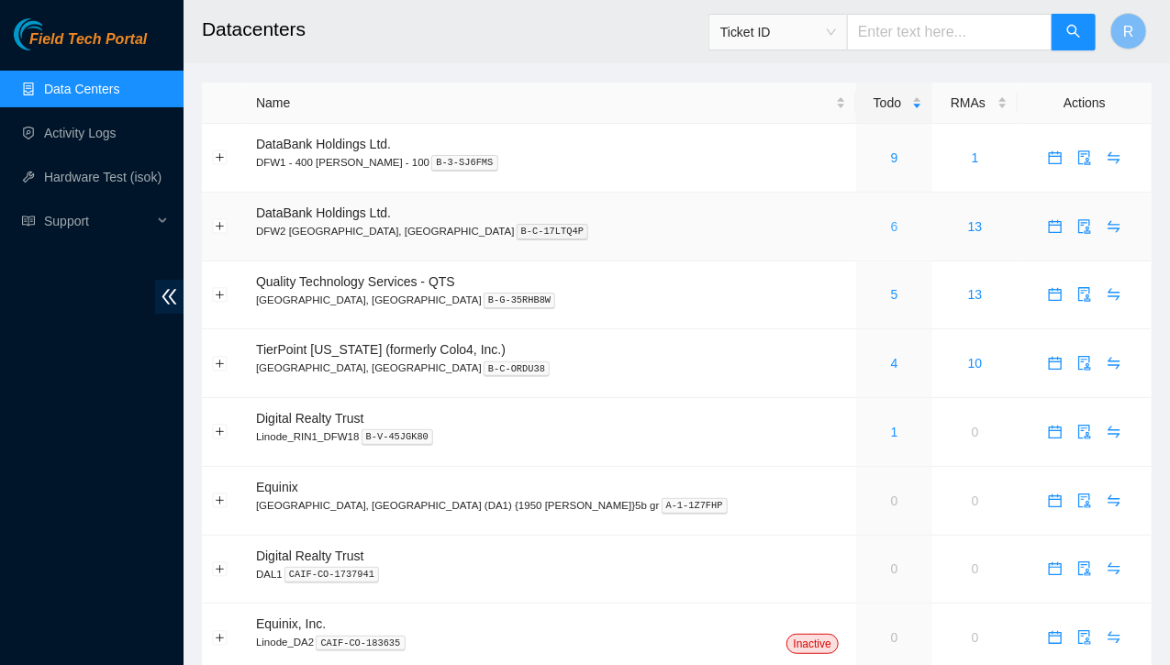
click at [891, 221] on link "6" at bounding box center [894, 226] width 7 height 15
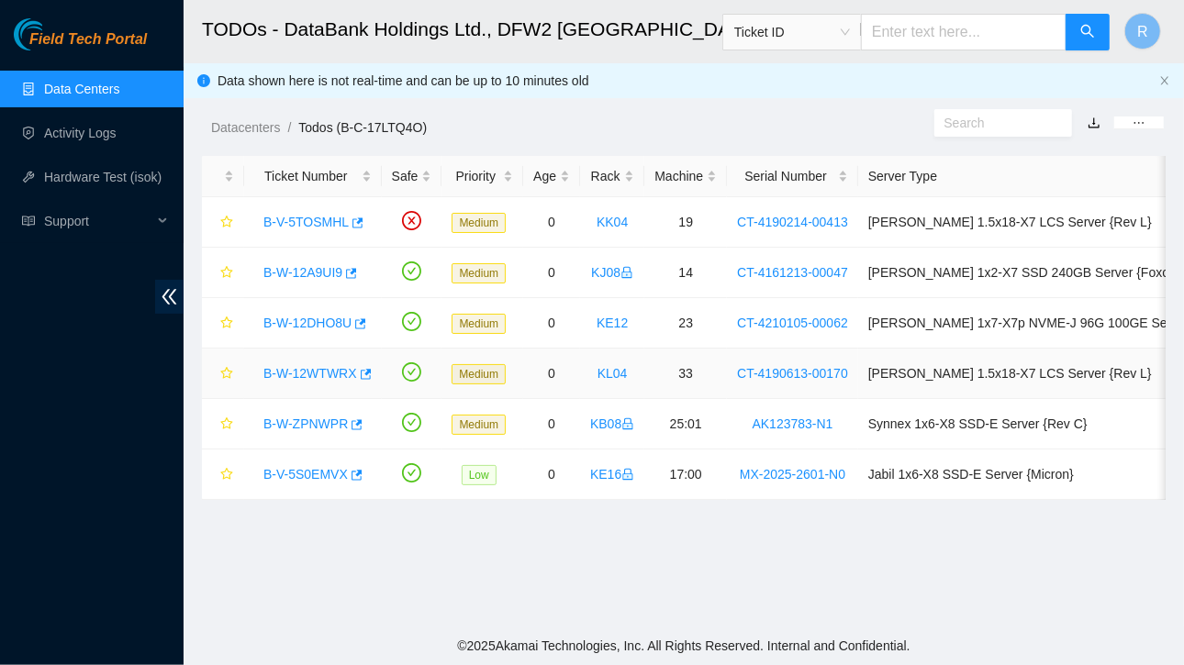
click at [341, 371] on link "B-W-12WTWRX" at bounding box center [310, 373] width 94 height 15
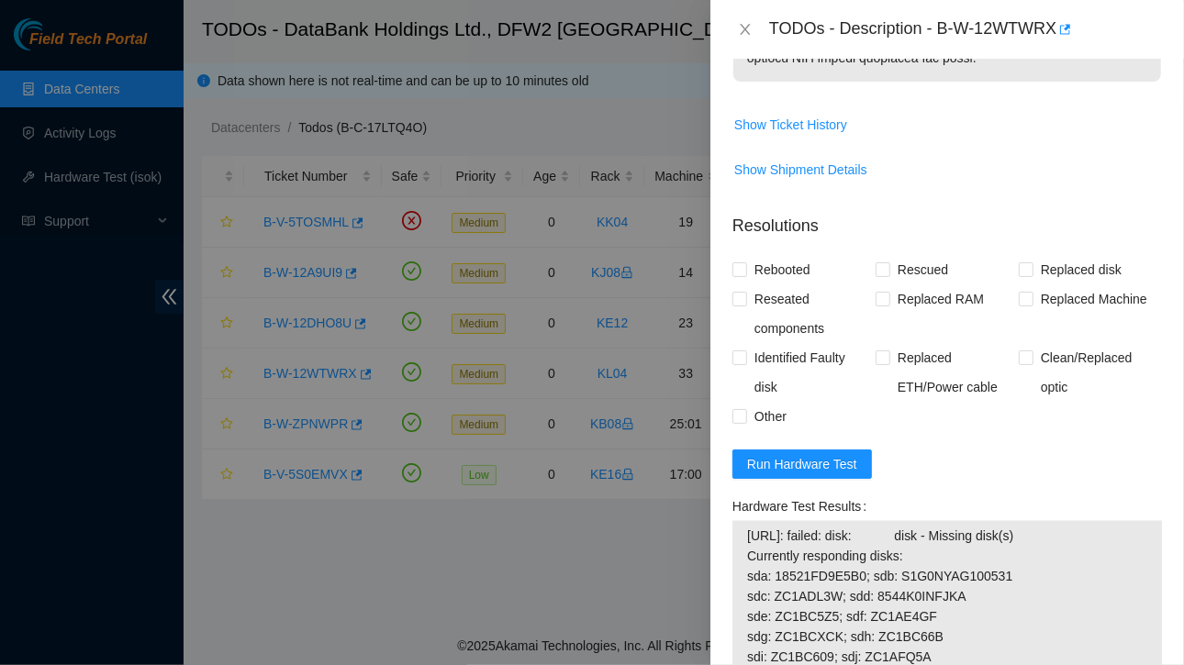
scroll to position [1676, 0]
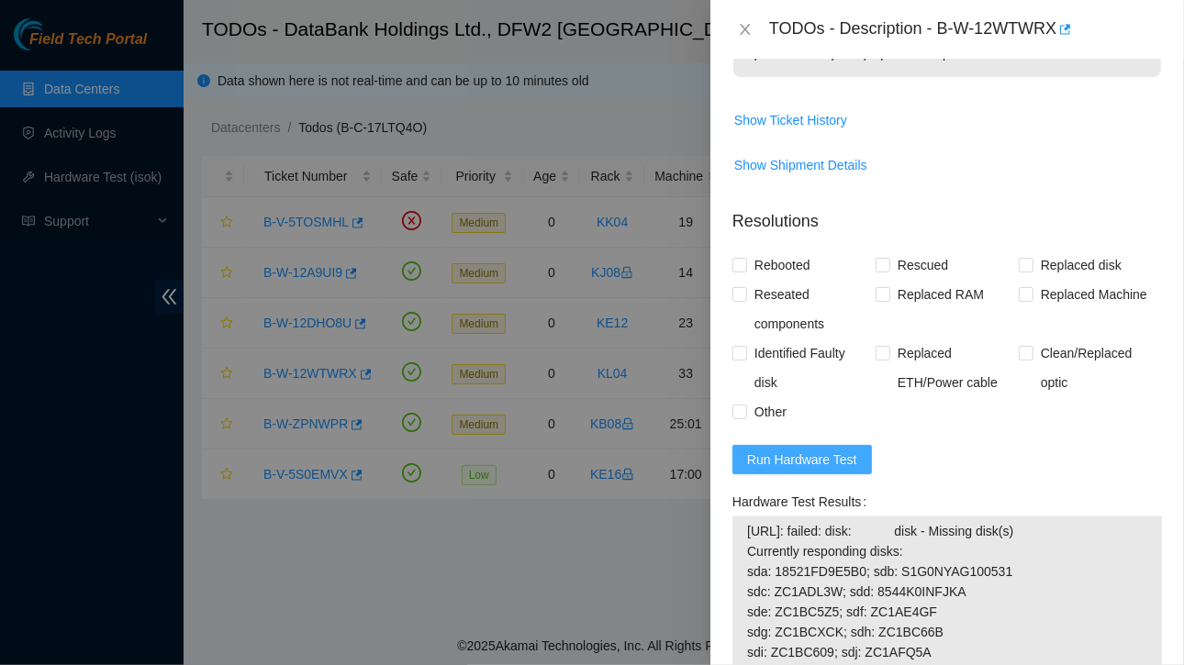
click at [790, 470] on span "Run Hardware Test" at bounding box center [802, 460] width 110 height 20
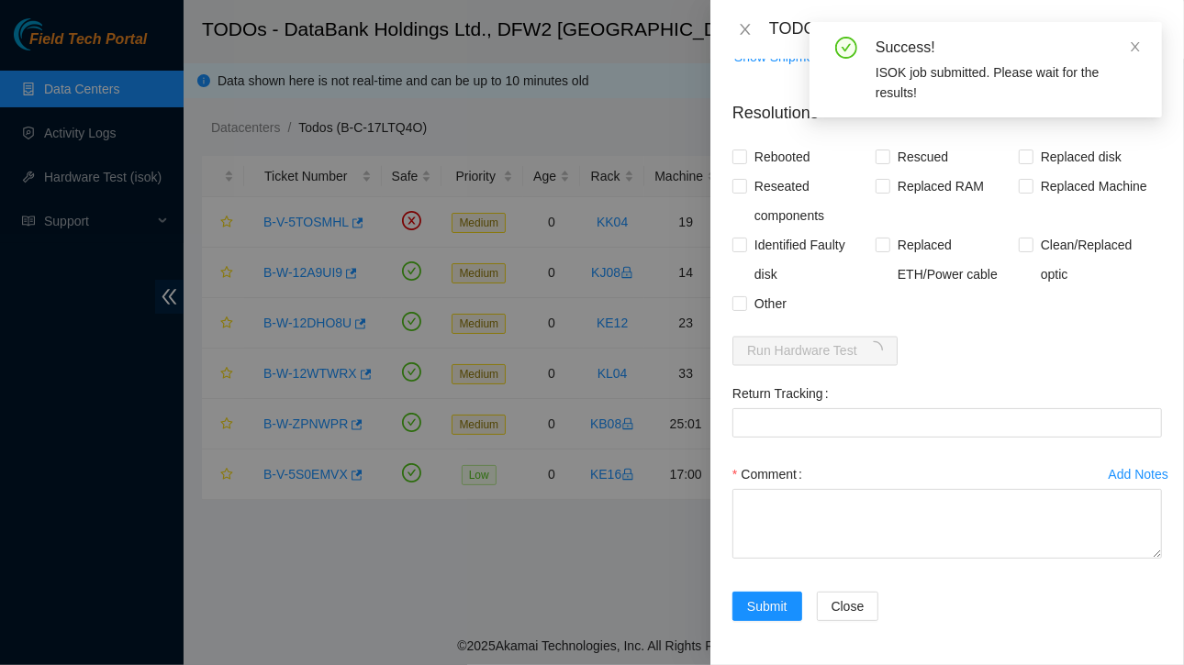
scroll to position [1820, 0]
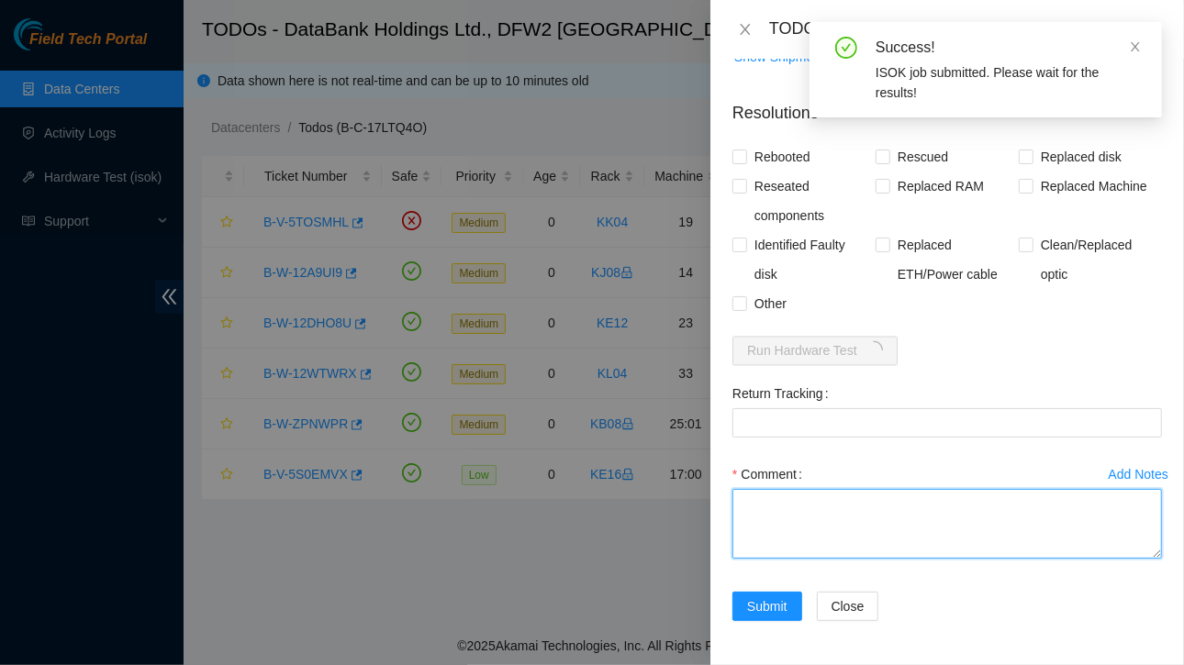
click at [904, 520] on textarea "Comment" at bounding box center [947, 524] width 430 height 70
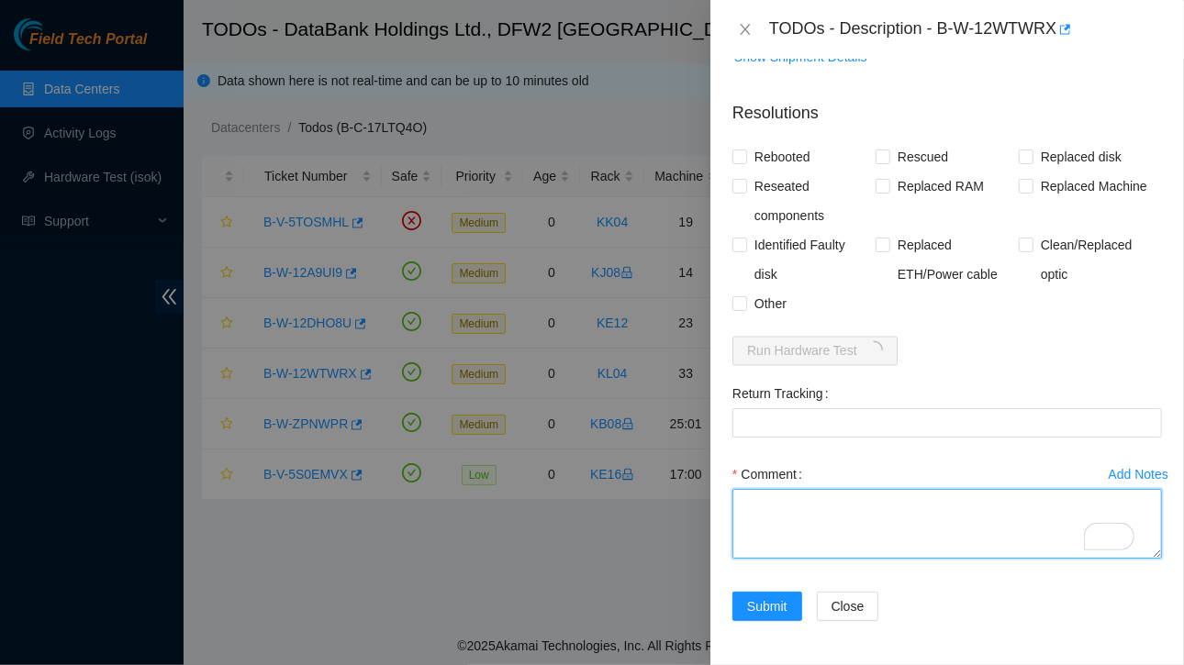
paste textarea "Ticket:B-W-12WTWRX Service Order: B-V-5T5WI0C Tracking Numbers: 463470041790 Se…"
drag, startPoint x: 883, startPoint y: 524, endPoint x: 971, endPoint y: 529, distance: 88.2
click at [971, 529] on textarea "Ticket:B-W-12WTWRX Service Order: B-V-5T5WI0C Tracking Numbers: 463470041790 Se…" at bounding box center [947, 524] width 430 height 70
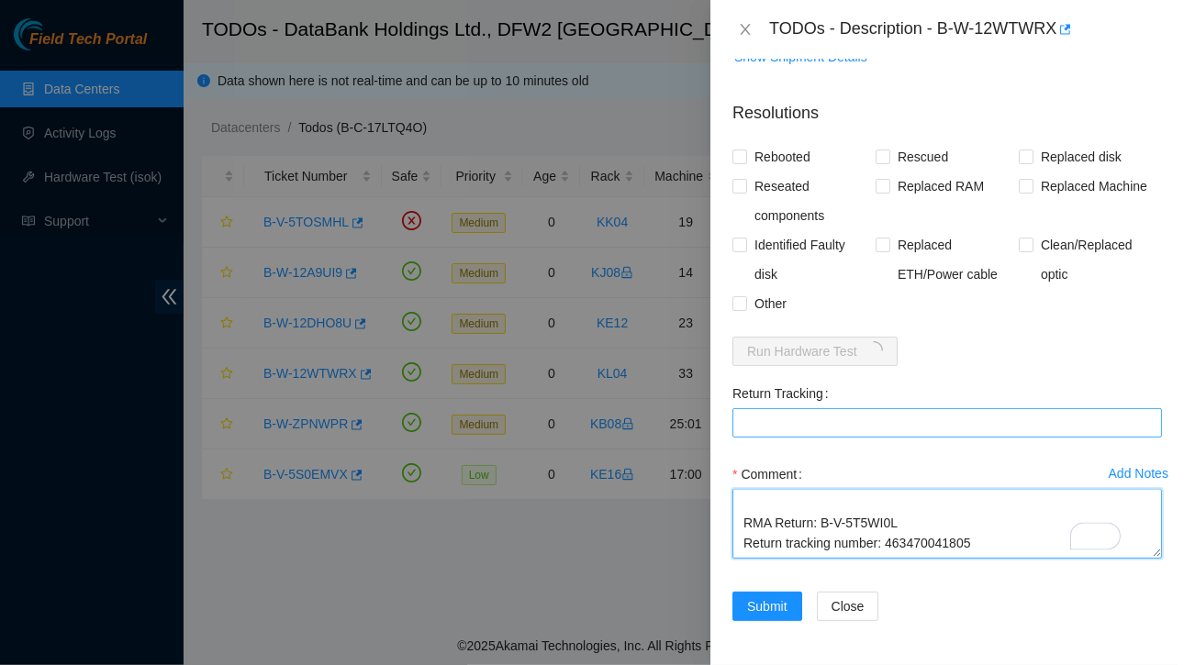
type textarea "Ticket:B-W-12WTWRX Service Order: B-V-5T5WI0C Tracking Numbers: 463470041790 Se…"
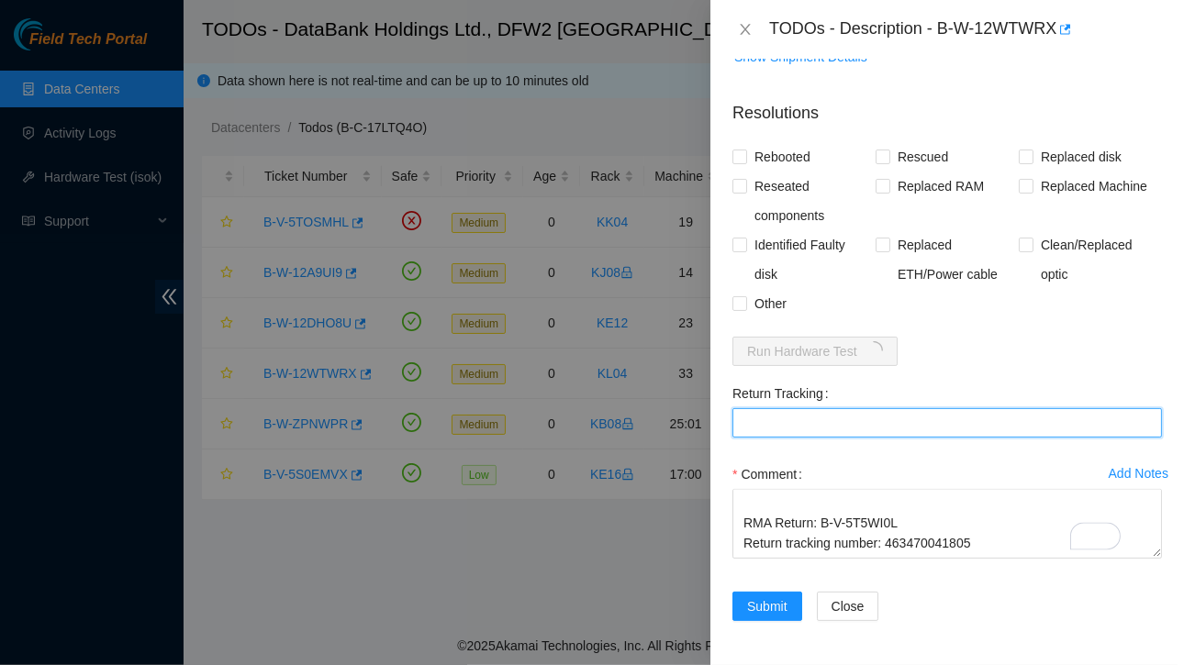
click at [788, 421] on Tracking "Return Tracking" at bounding box center [947, 422] width 430 height 29
paste Tracking "463470041805"
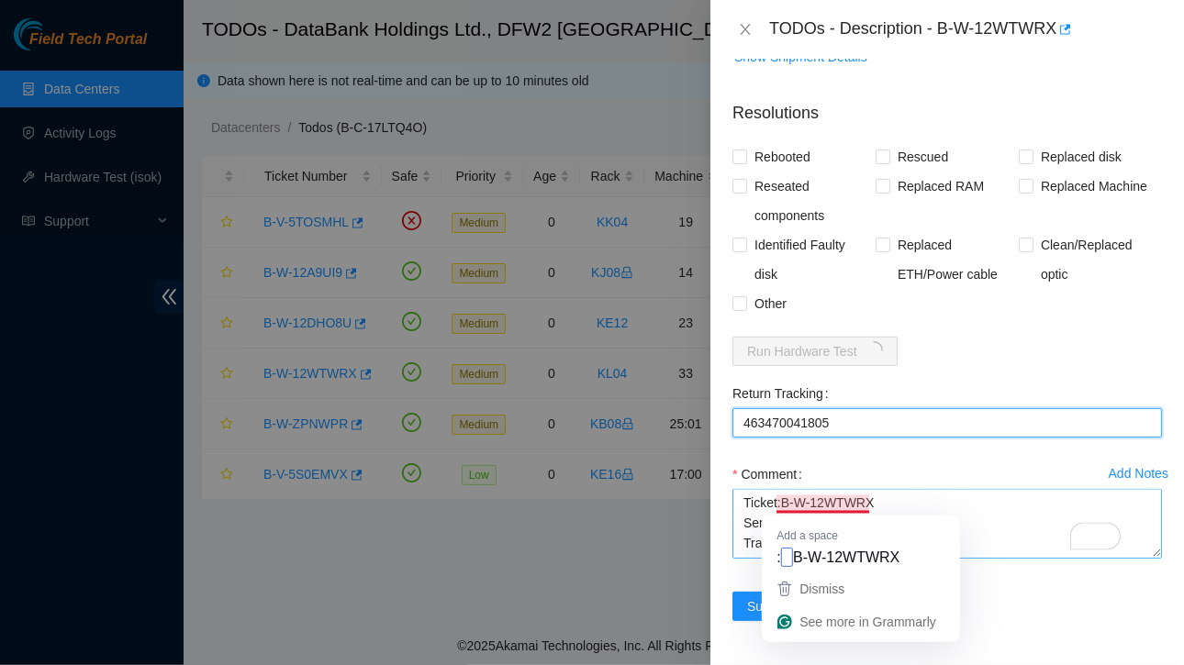
type Tracking "463470041805"
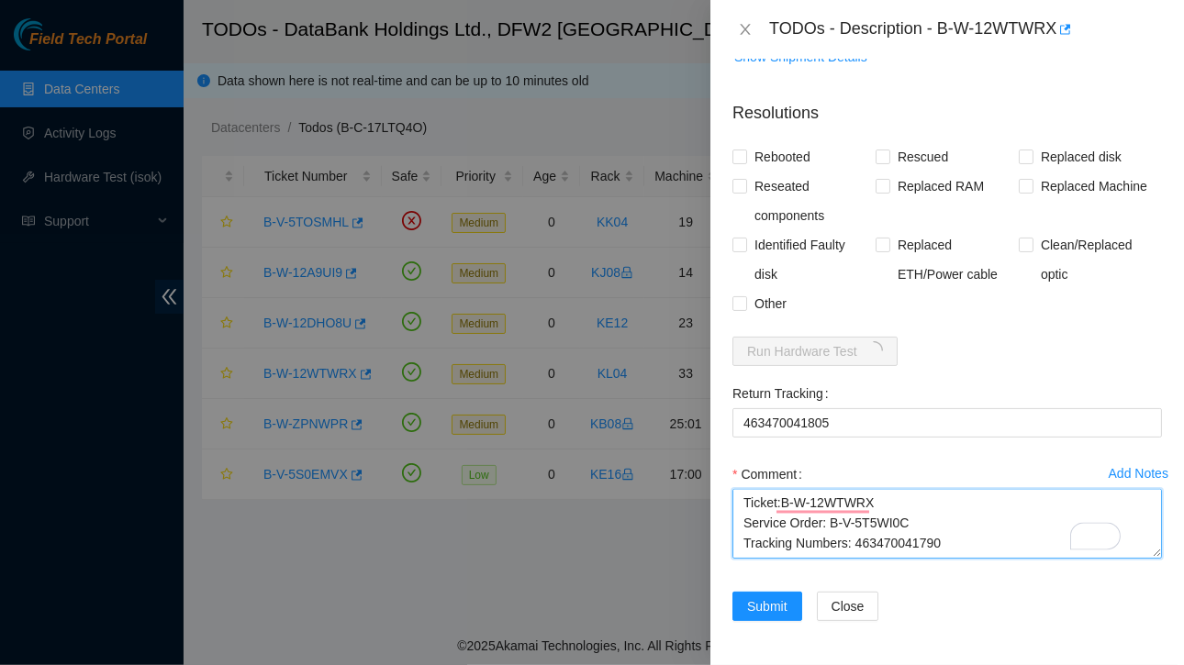
click at [743, 509] on textarea "Ticket:B-W-12WTWRX Service Order: B-V-5T5WI0C Tracking Numbers: 463470041790 Se…" at bounding box center [947, 524] width 430 height 70
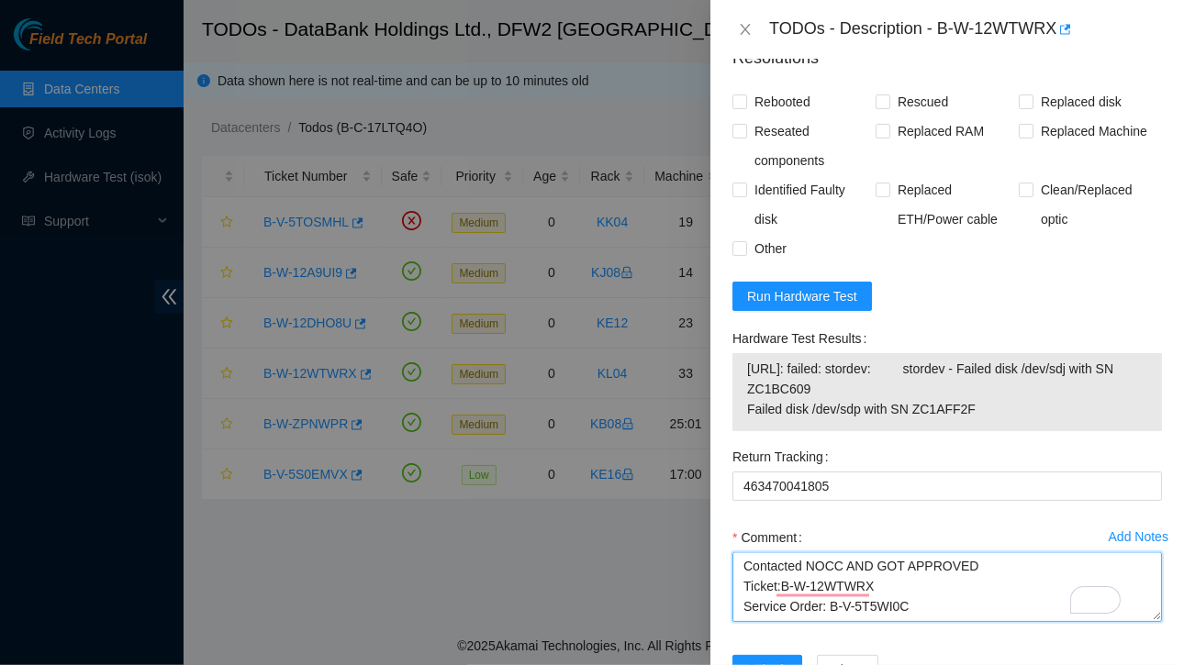
scroll to position [1857, 0]
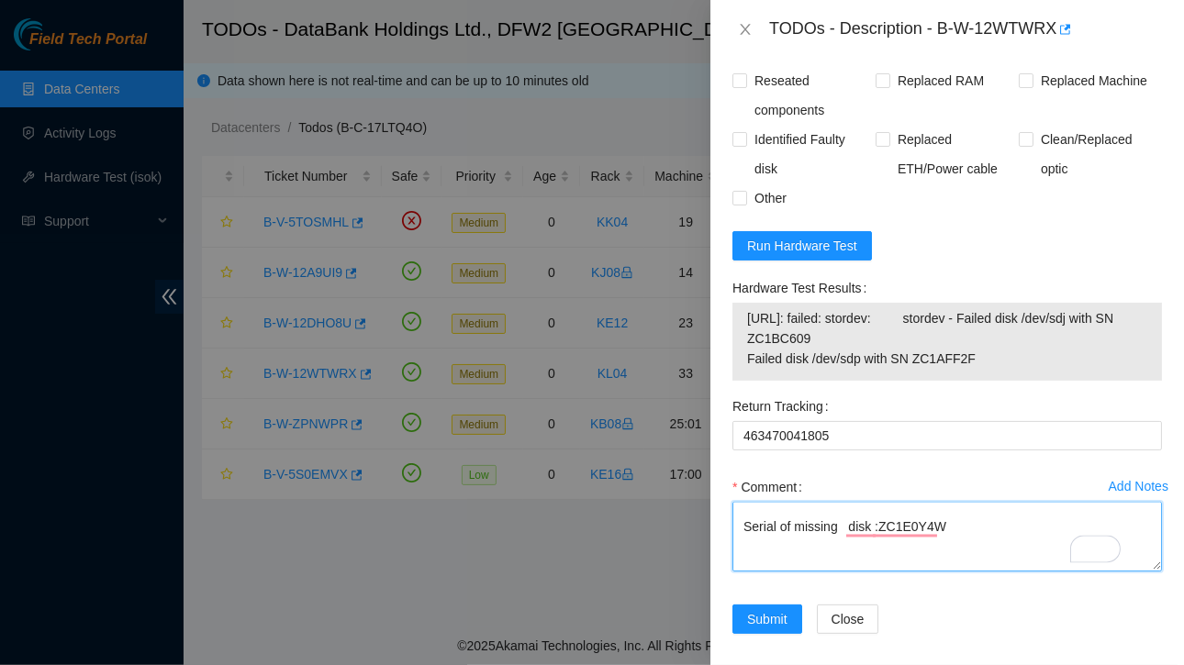
type textarea "Contacted NOCC AND GOT APPROVED Ticket:B-W-12WTWRX Service Order: B-V-5T5WI0C T…"
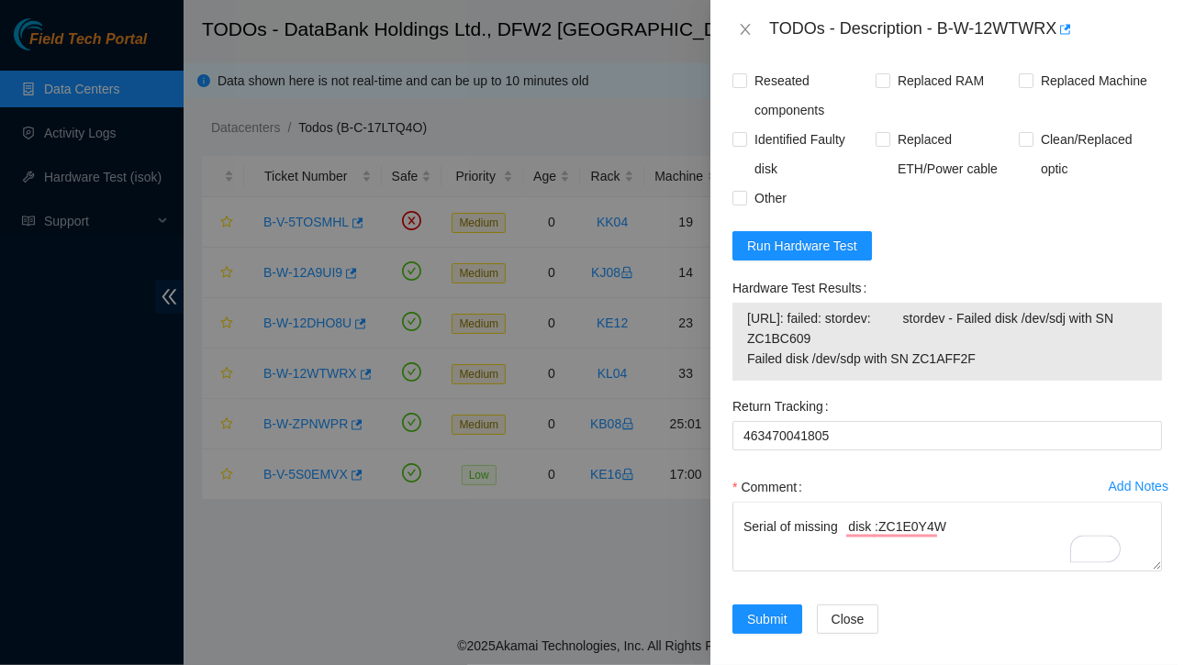
click at [738, 57] on input "Rebooted" at bounding box center [738, 50] width 13 height 13
checkbox input "true"
click at [1022, 57] on input "Replaced disk" at bounding box center [1025, 50] width 13 height 13
checkbox input "true"
drag, startPoint x: 734, startPoint y: 319, endPoint x: 974, endPoint y: 408, distance: 255.6
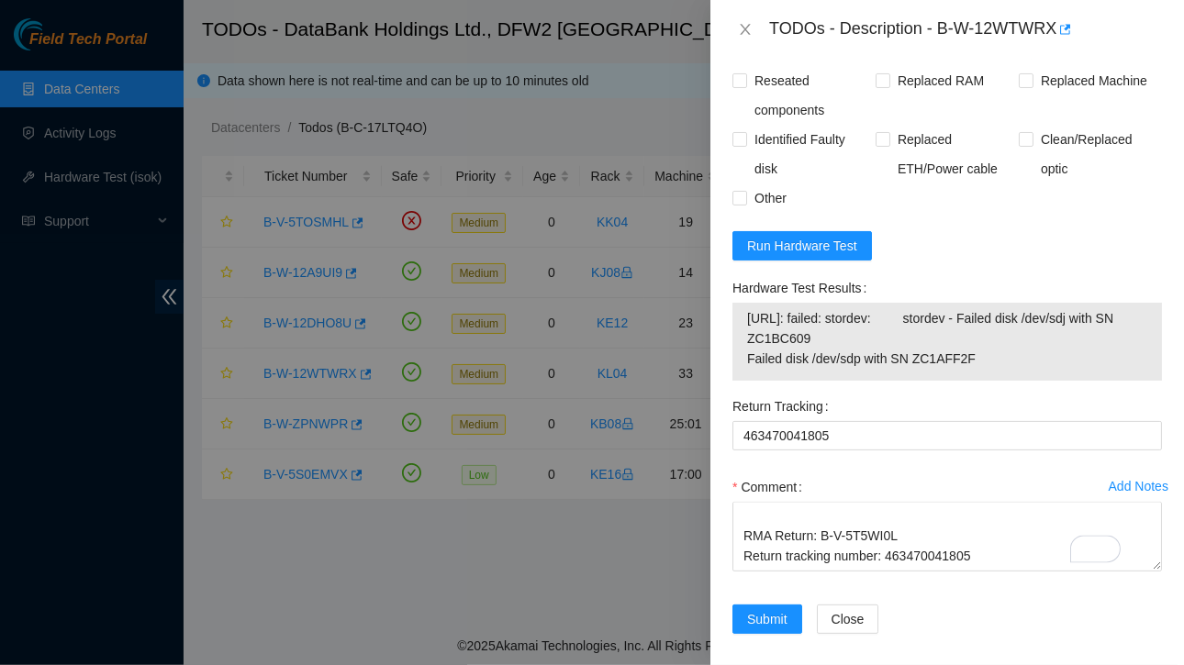
click at [974, 381] on div "Hardware Test Results [URL]: failed: stordev: stordev - Failed disk /dev/sdj wi…" at bounding box center [947, 327] width 430 height 107
copy div "Hardware Test Results [URL]: failed: stordev: stordev - Failed disk /dev/sdj wi…"
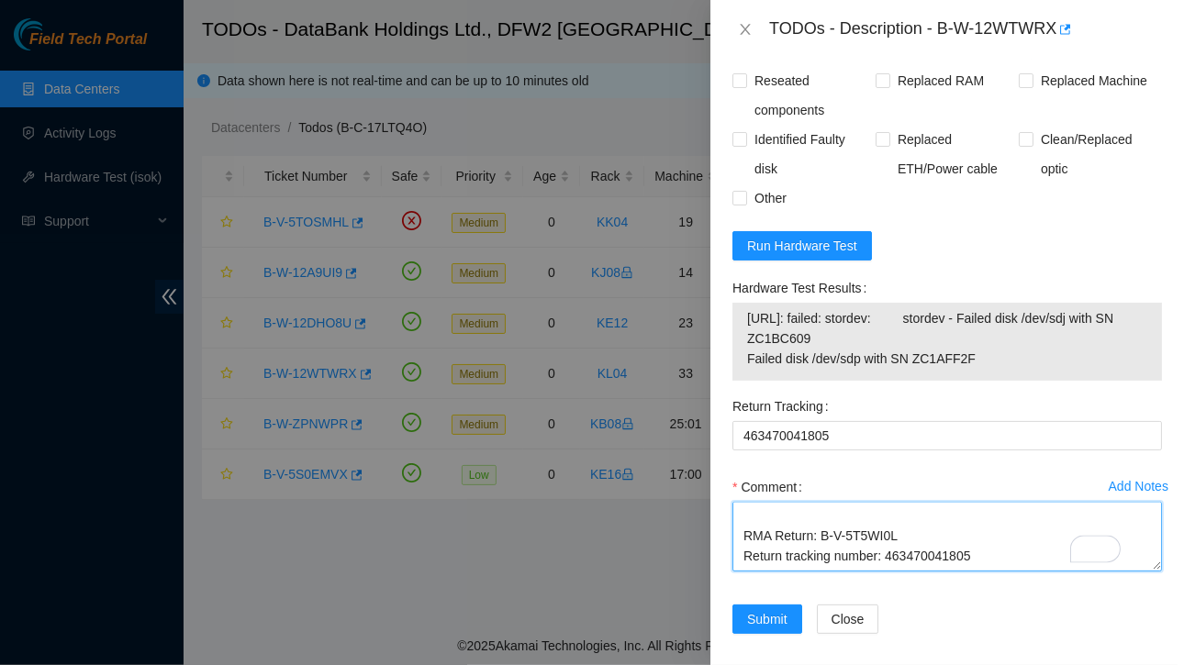
click at [751, 572] on textarea "Contacted NOCC AND GOT APPROVED Ticket:B-W-12WTWRX Service Order: B-V-5T5WI0C T…" at bounding box center [947, 537] width 430 height 70
paste textarea "Hardware Test Results [URL]: failed: stordev: stordev - Failed disk /dev/sdj wi…"
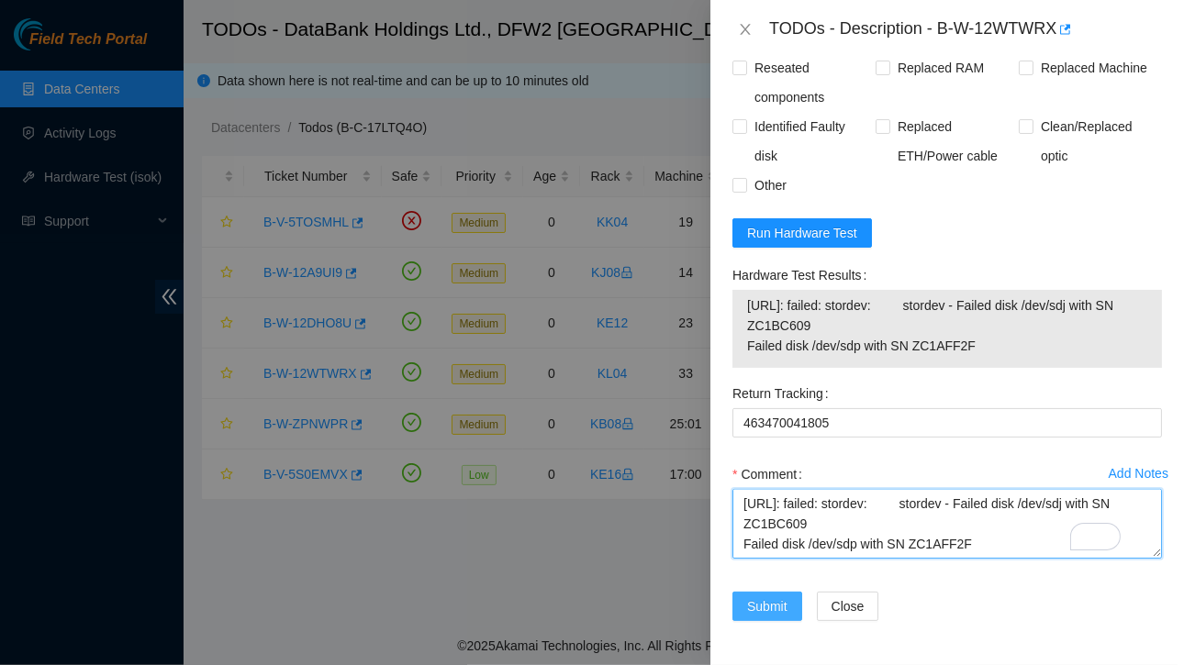
type textarea "Contacted NOCC AND GOT APPROVED Ticket:B-W-12WTWRX Service Order: B-V-5T5WI0C T…"
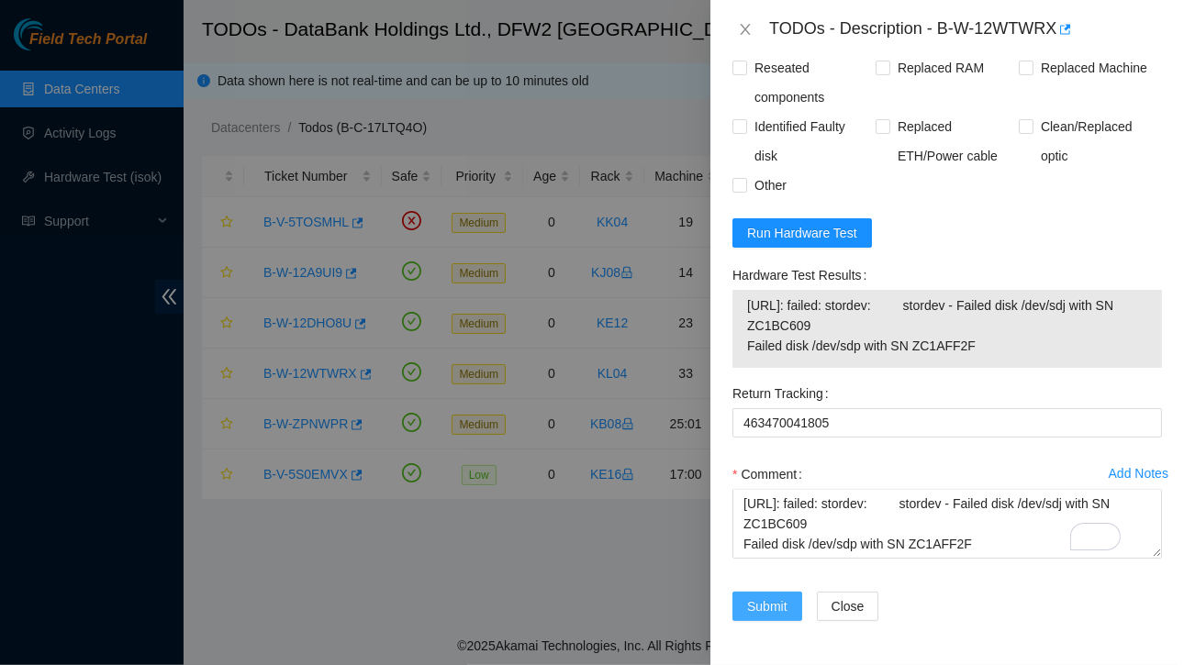
click at [757, 597] on span "Submit" at bounding box center [767, 607] width 40 height 20
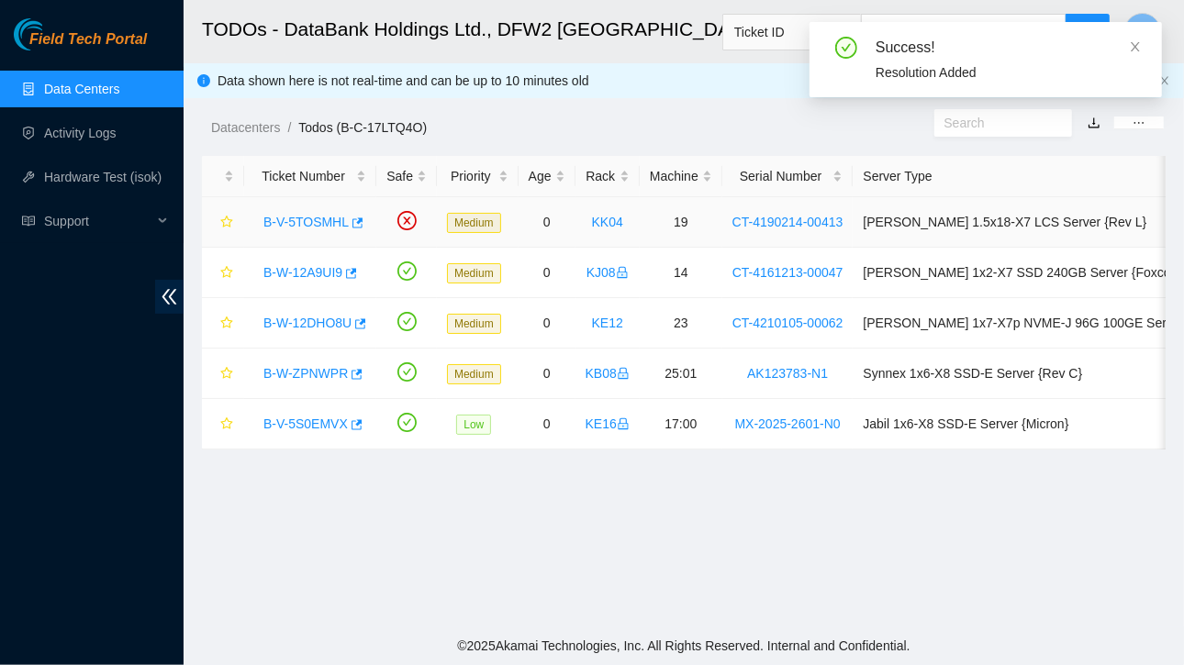
click at [320, 220] on link "B-V-5TOSMHL" at bounding box center [305, 222] width 85 height 15
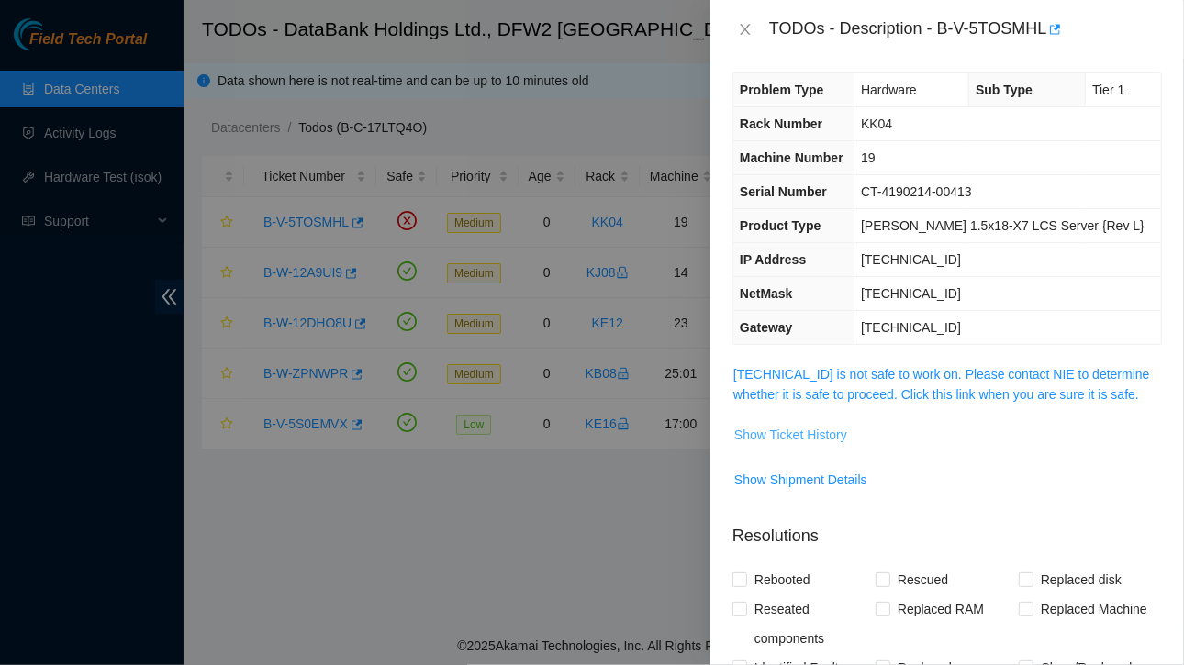
click at [785, 430] on span "Show Ticket History" at bounding box center [790, 435] width 113 height 20
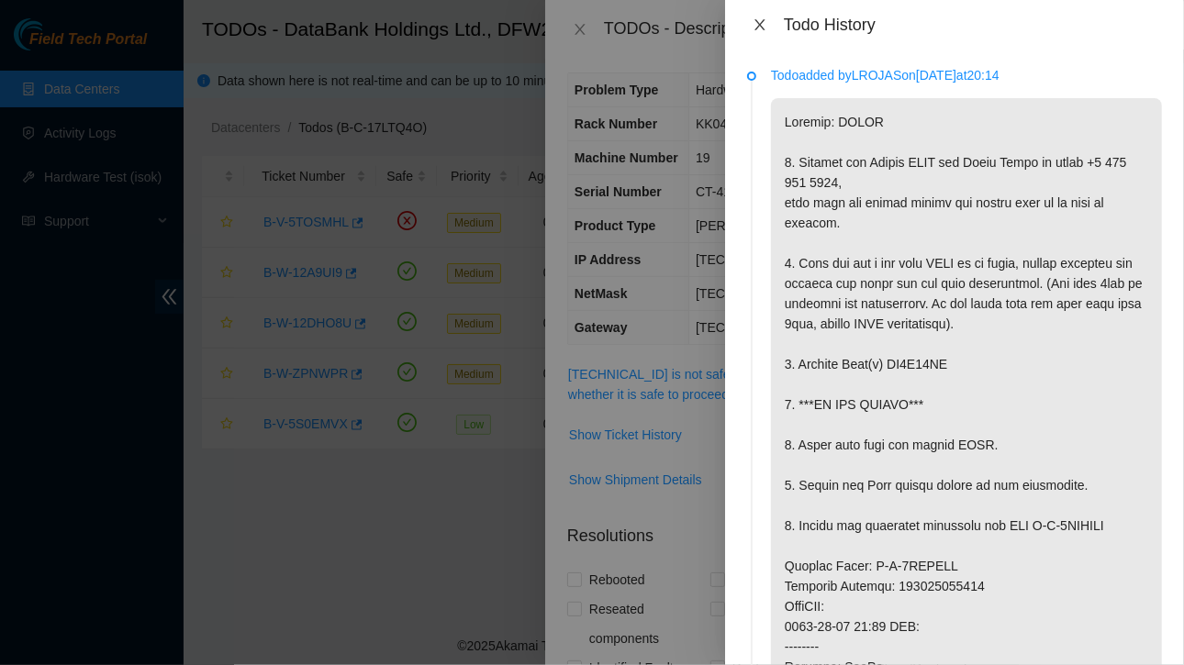
click at [760, 24] on icon "close" at bounding box center [760, 24] width 10 height 11
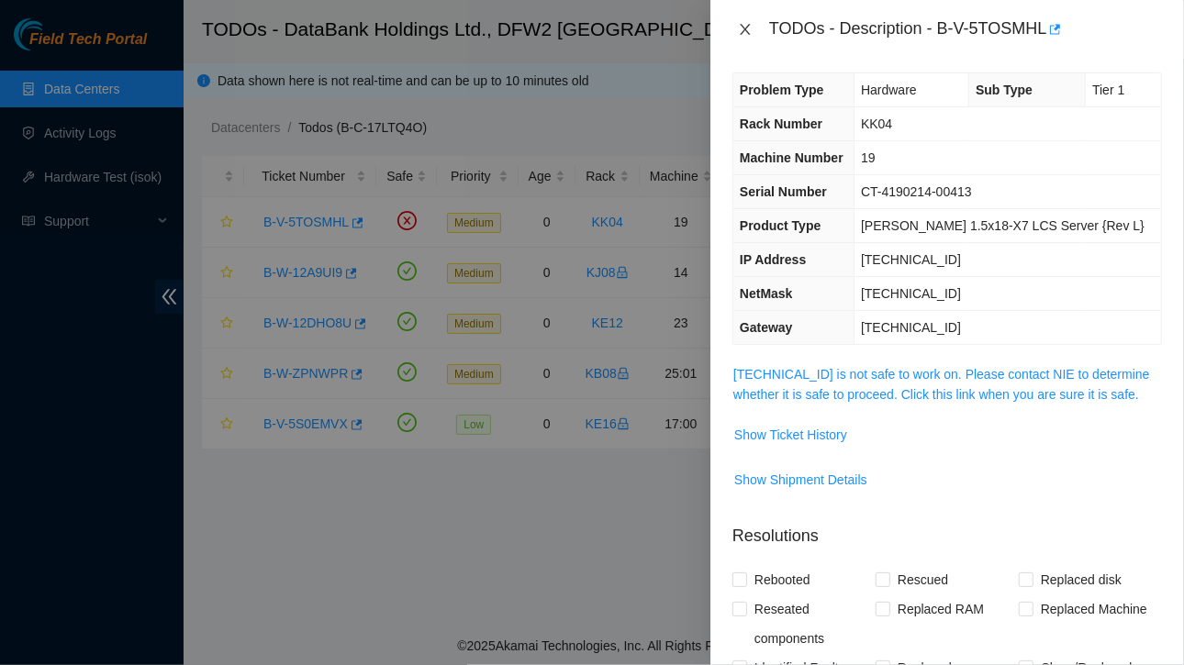
click at [750, 23] on icon "close" at bounding box center [745, 29] width 15 height 15
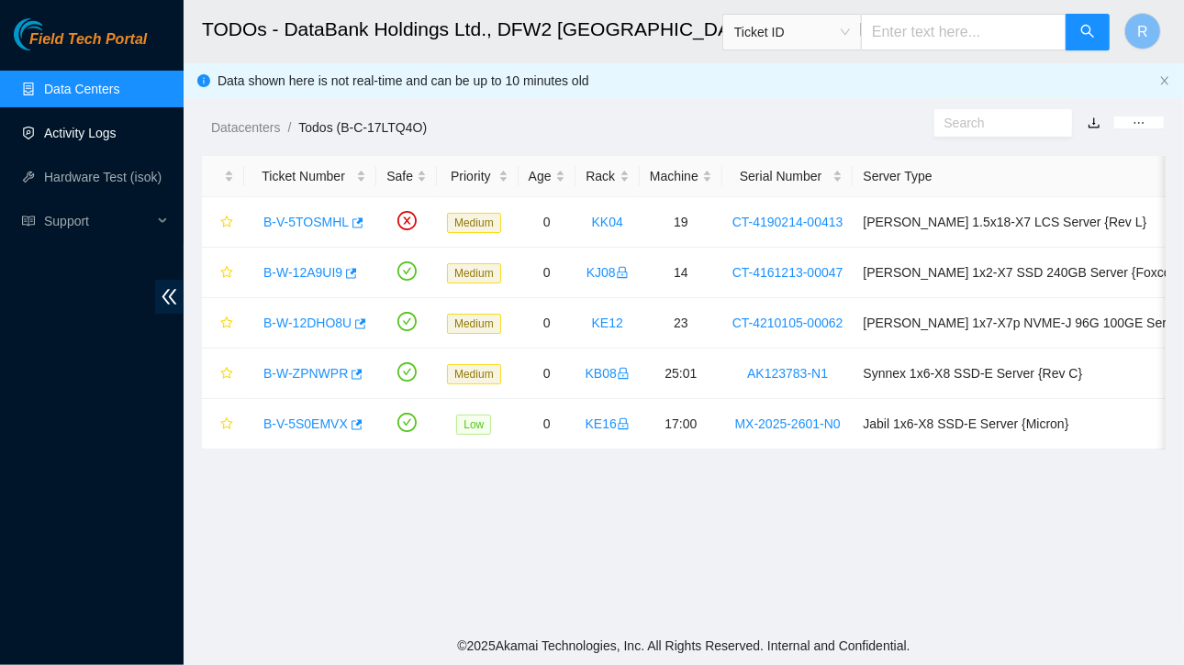
click at [85, 140] on link "Activity Logs" at bounding box center [80, 133] width 73 height 15
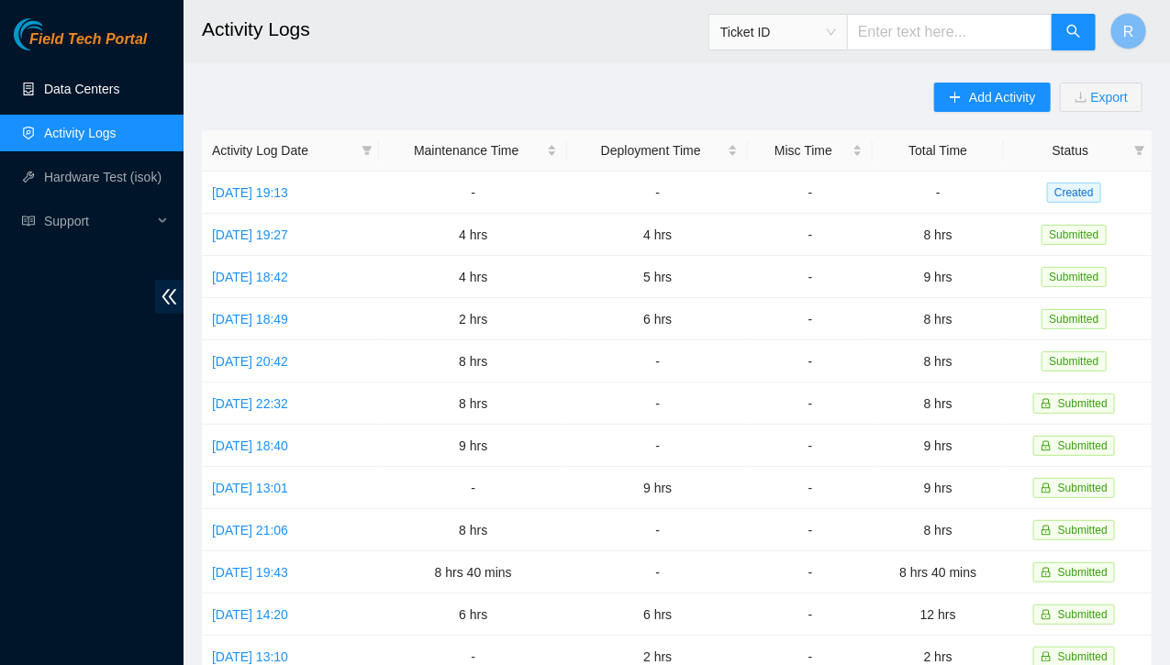
click at [58, 82] on link "Data Centers" at bounding box center [81, 89] width 75 height 15
